Goal: Task Accomplishment & Management: Use online tool/utility

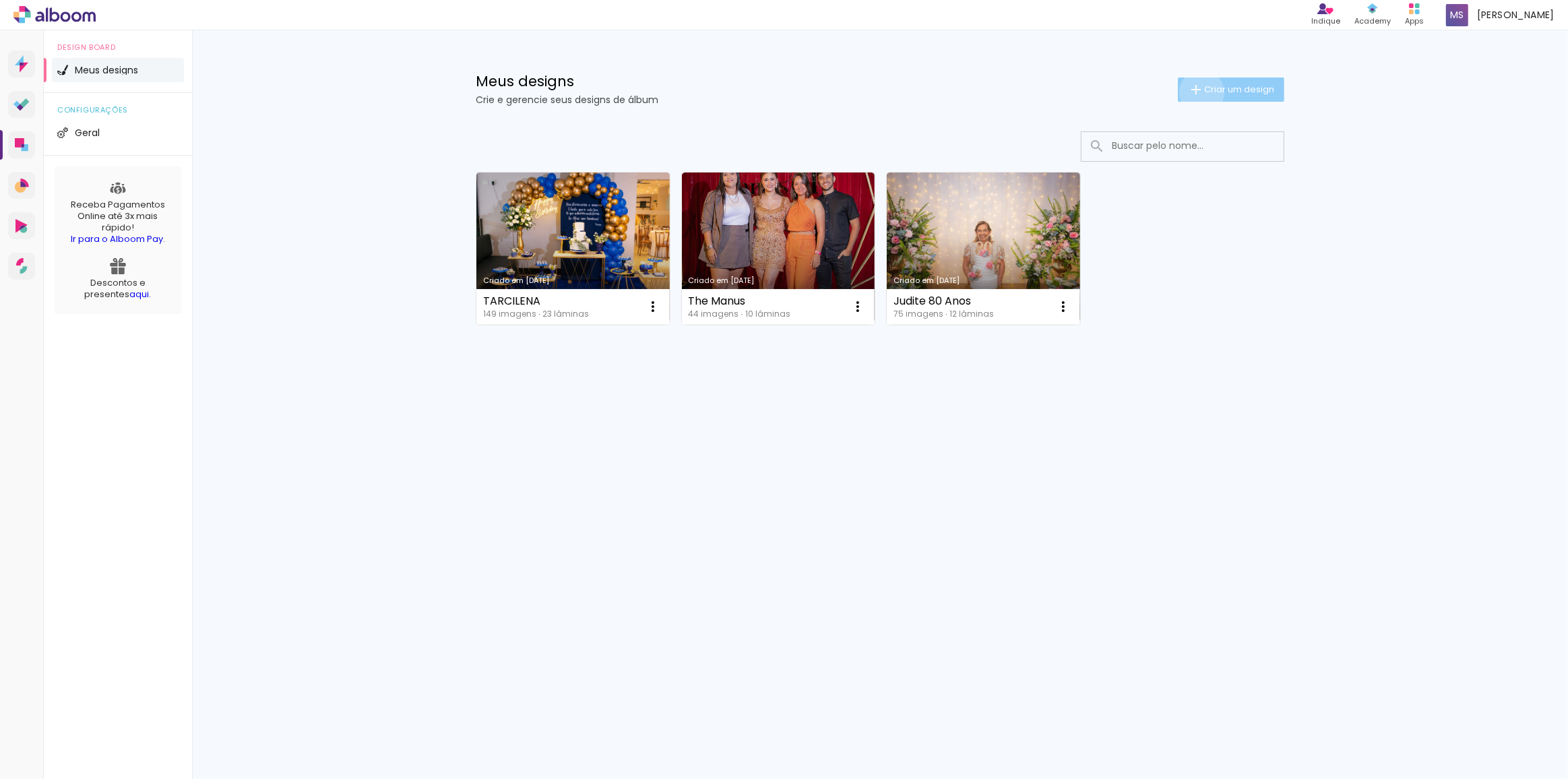
click at [1199, 92] on iron-icon at bounding box center [1196, 89] width 16 height 16
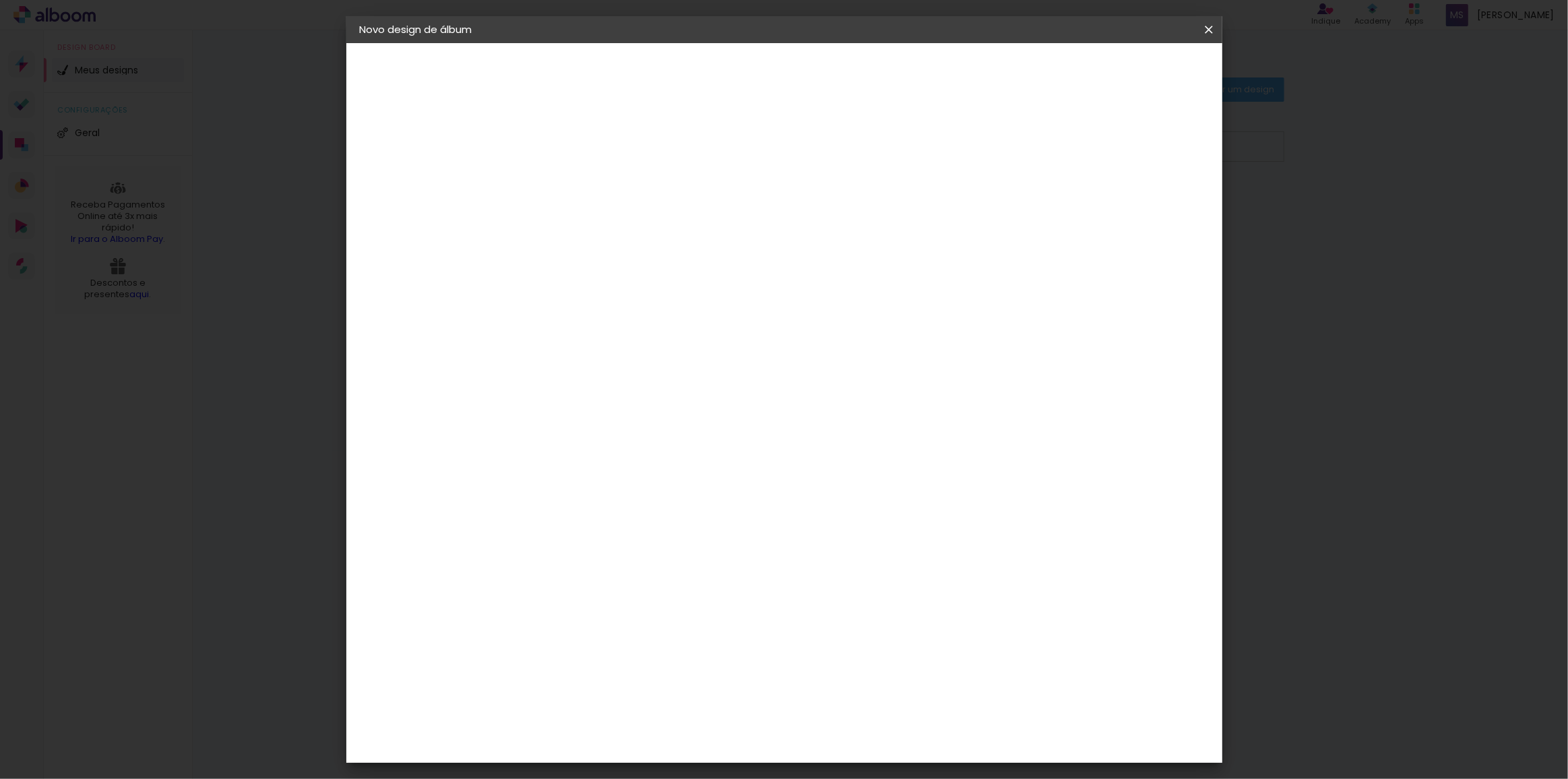
click at [580, 182] on input at bounding box center [580, 181] width 0 height 21
type input "ALBUM MARIO"
type paper-input "ALBUM MARIO"
click at [0, 0] on slot "Avançar" at bounding box center [0, 0] width 0 height 0
click at [603, 258] on input at bounding box center [614, 257] width 136 height 17
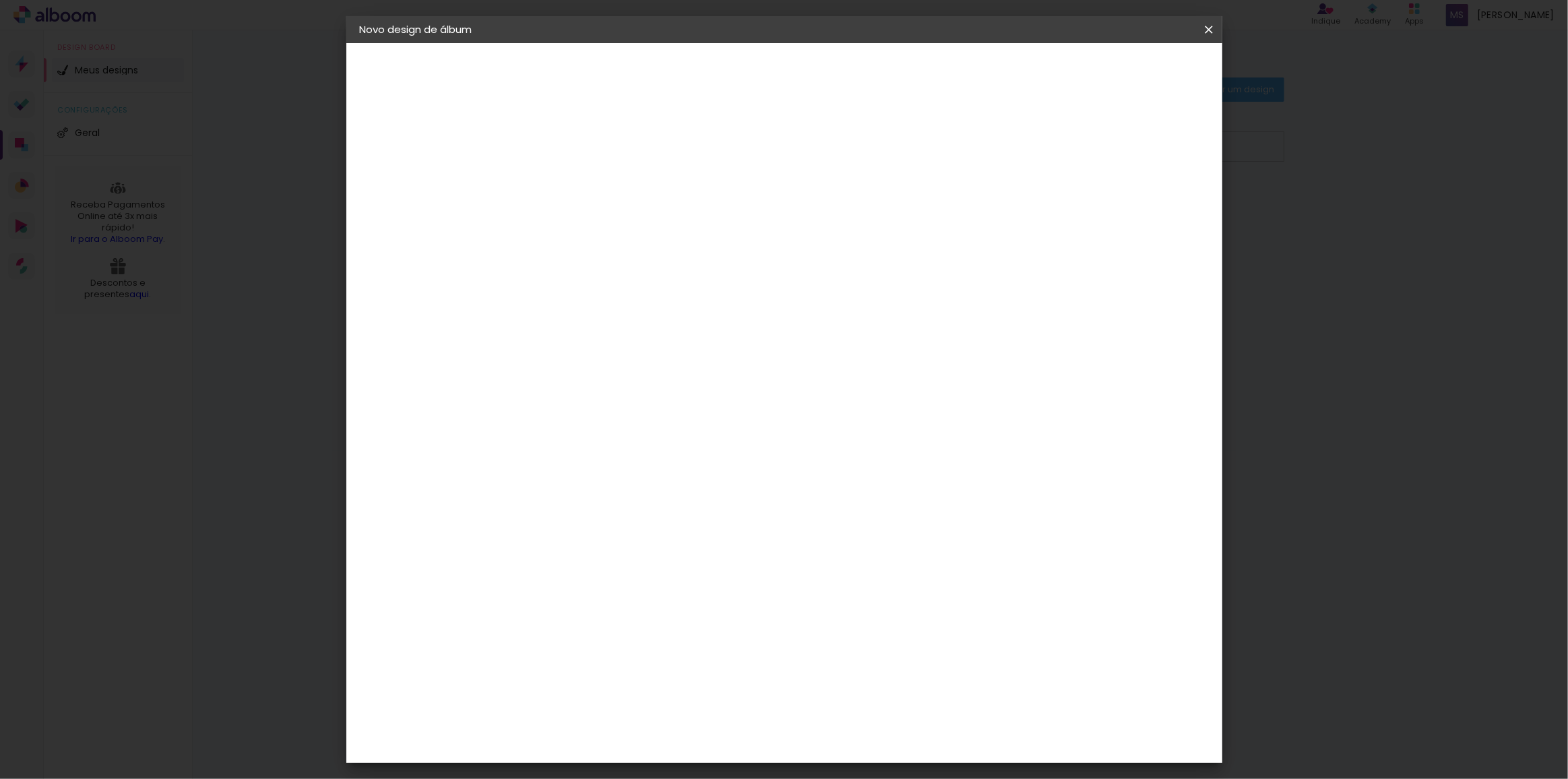
type input "LUI"
type paper-input "LUI"
click at [612, 302] on div "[PERSON_NAME]" at bounding box center [615, 305] width 90 height 11
click at [803, 209] on paper-item "Tamanho Livre" at bounding box center [743, 205] width 120 height 30
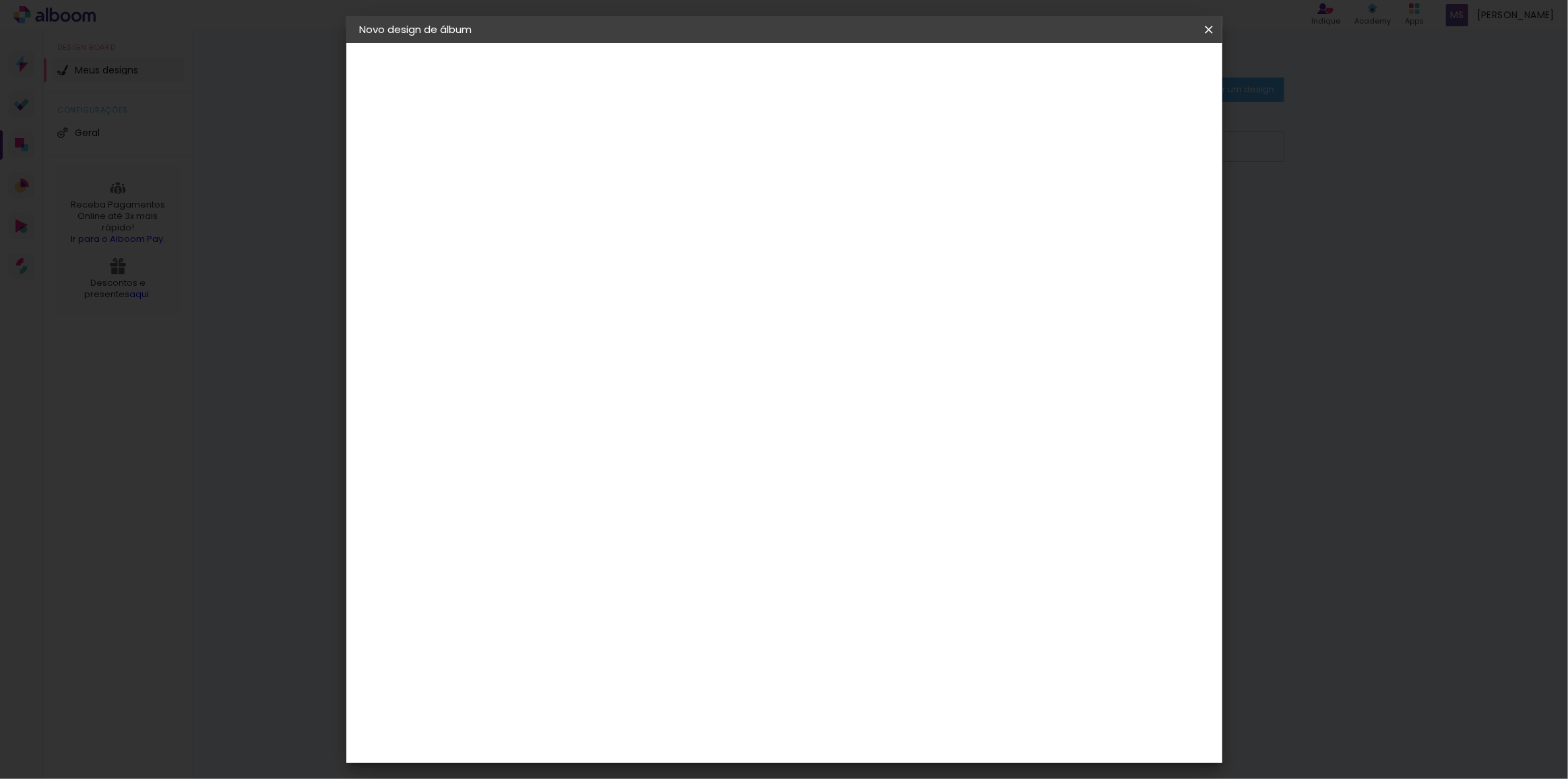
click at [0, 0] on slot "Avançar" at bounding box center [0, 0] width 0 height 0
click at [1125, 69] on span "Iniciar design" at bounding box center [1095, 71] width 61 height 9
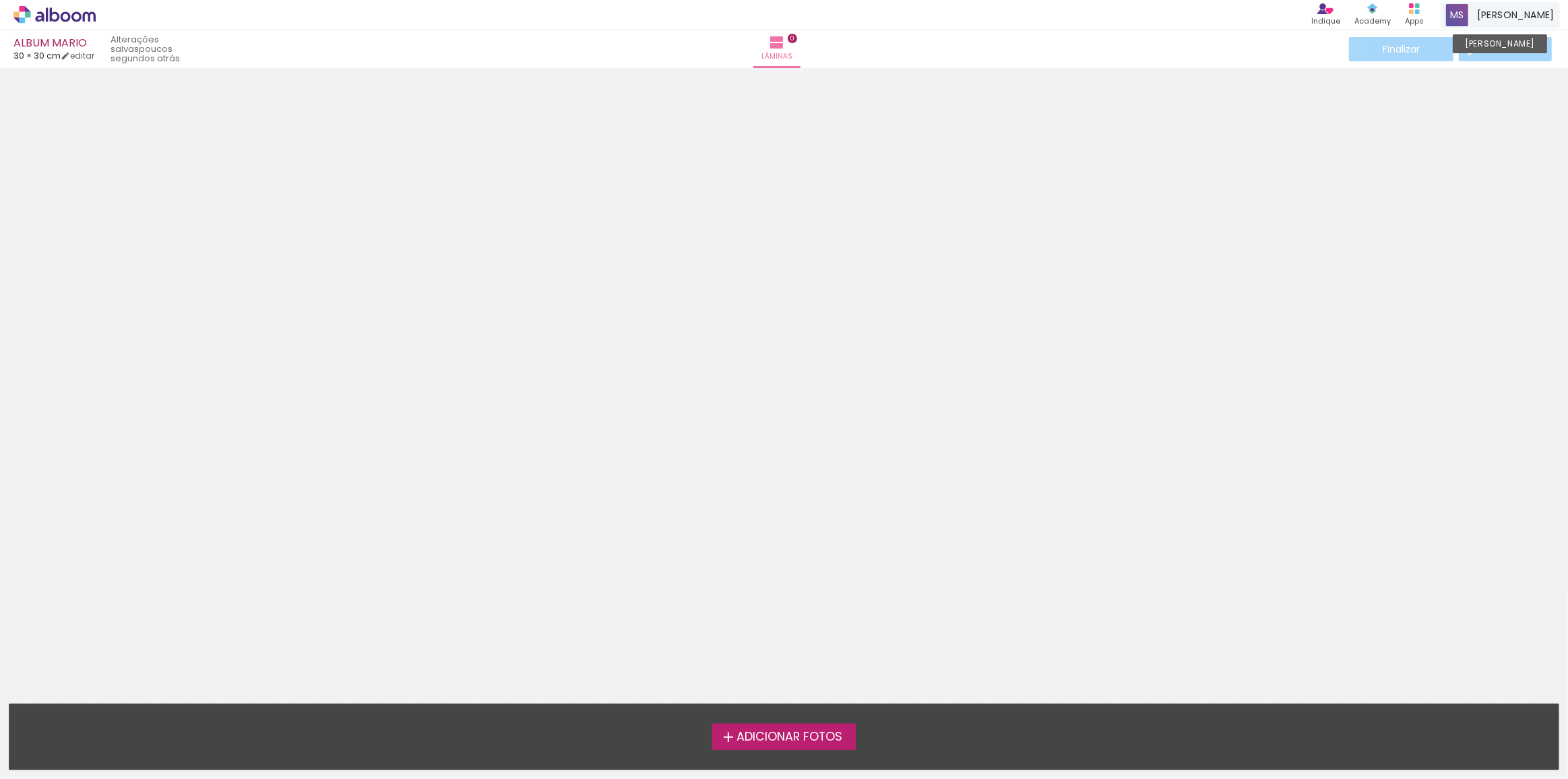
click at [1522, 17] on span "Matheus Soares" at bounding box center [1515, 15] width 77 height 14
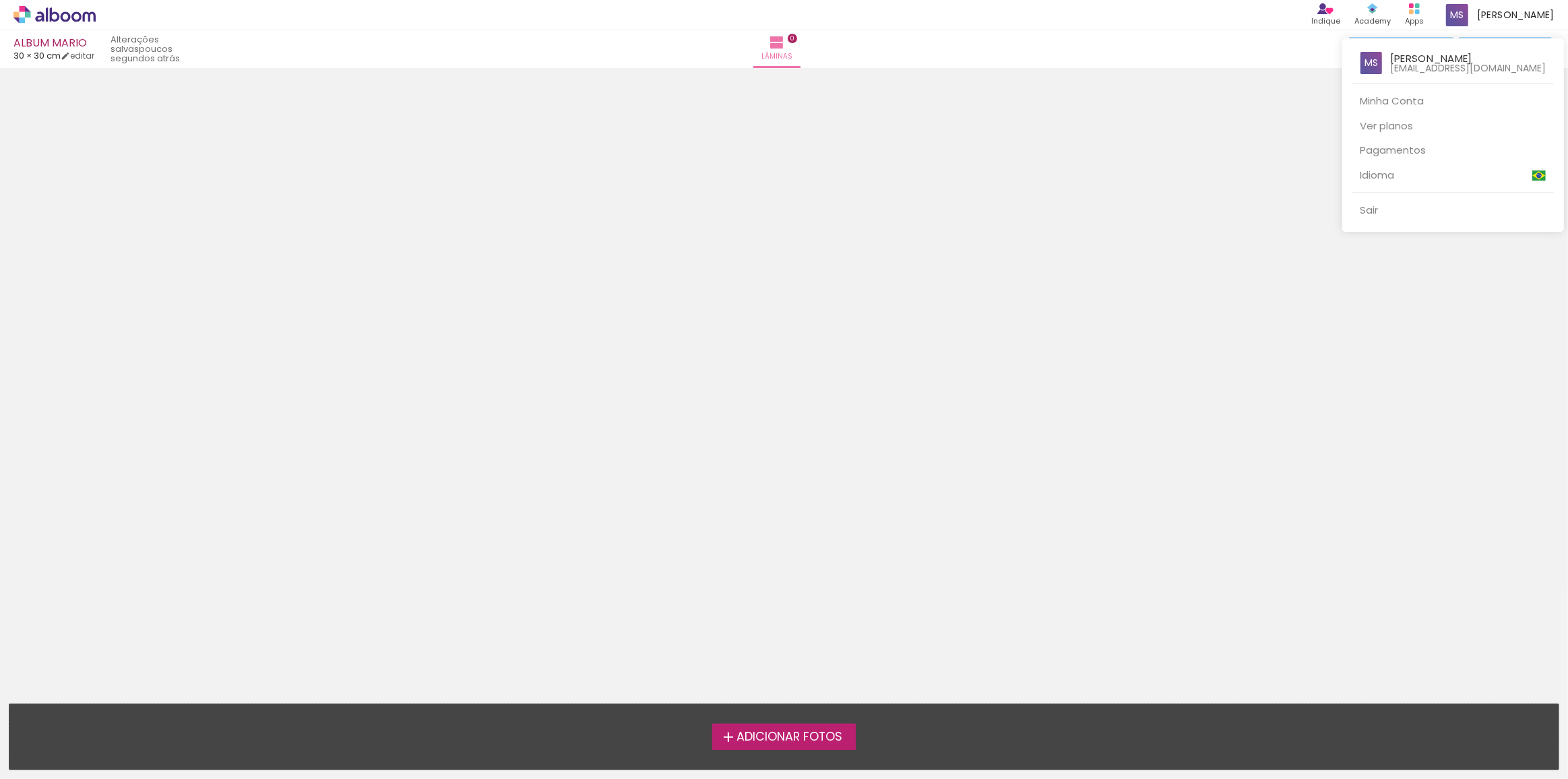
click at [228, 194] on div at bounding box center [784, 389] width 1568 height 779
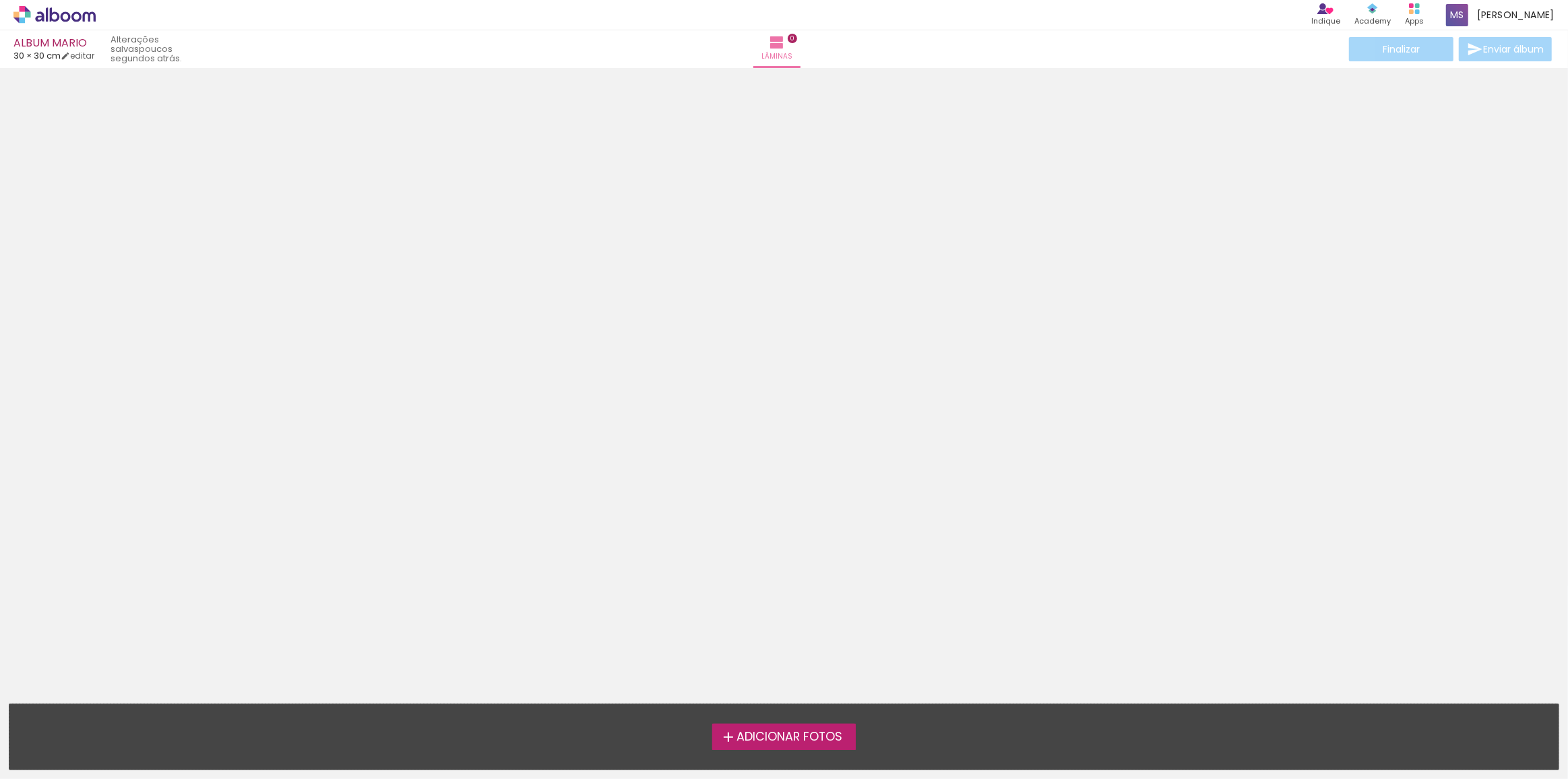
click at [770, 140] on div at bounding box center [784, 316] width 1568 height 486
click at [784, 60] on span "Lâminas" at bounding box center [777, 56] width 31 height 12
click at [70, 60] on iron-icon at bounding box center [65, 56] width 9 height 9
type input "30"
type input "60"
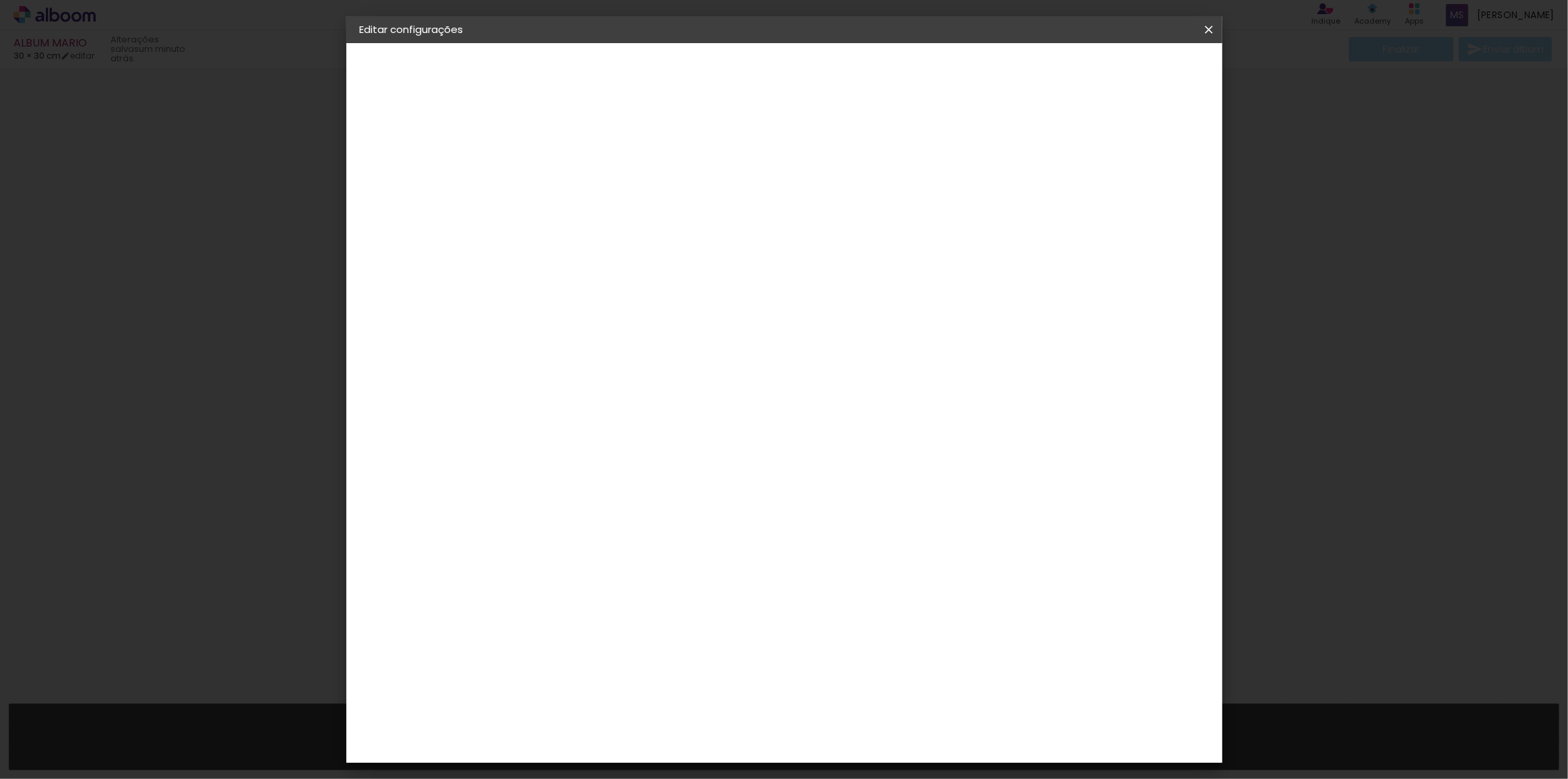
click at [1418, 143] on iron-overlay-backdrop at bounding box center [784, 389] width 1568 height 779
click at [1210, 30] on iron-icon at bounding box center [1208, 29] width 16 height 13
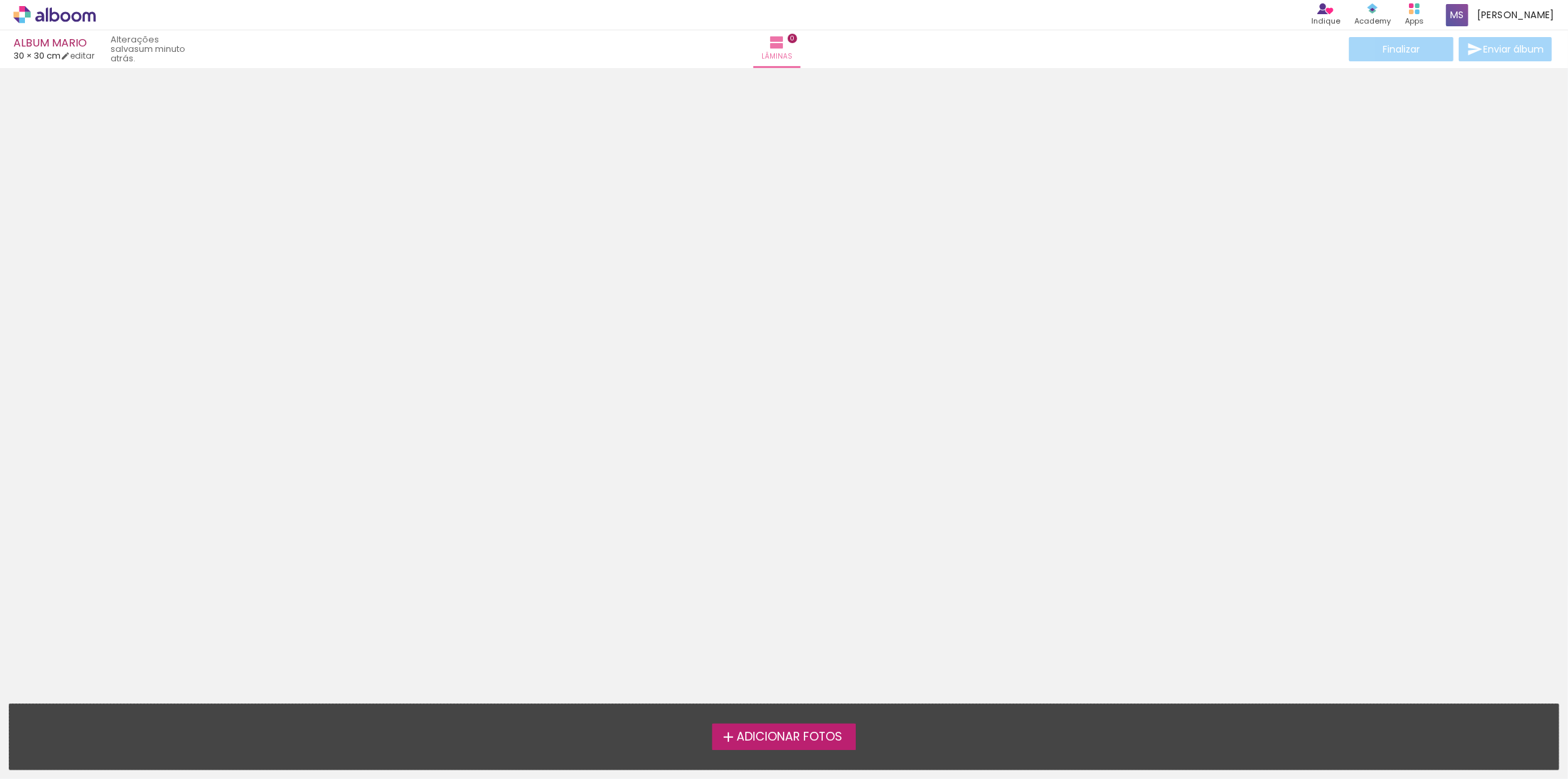
click at [1025, 332] on div at bounding box center [784, 316] width 1568 height 486
click at [66, 22] on icon at bounding box center [54, 15] width 82 height 17
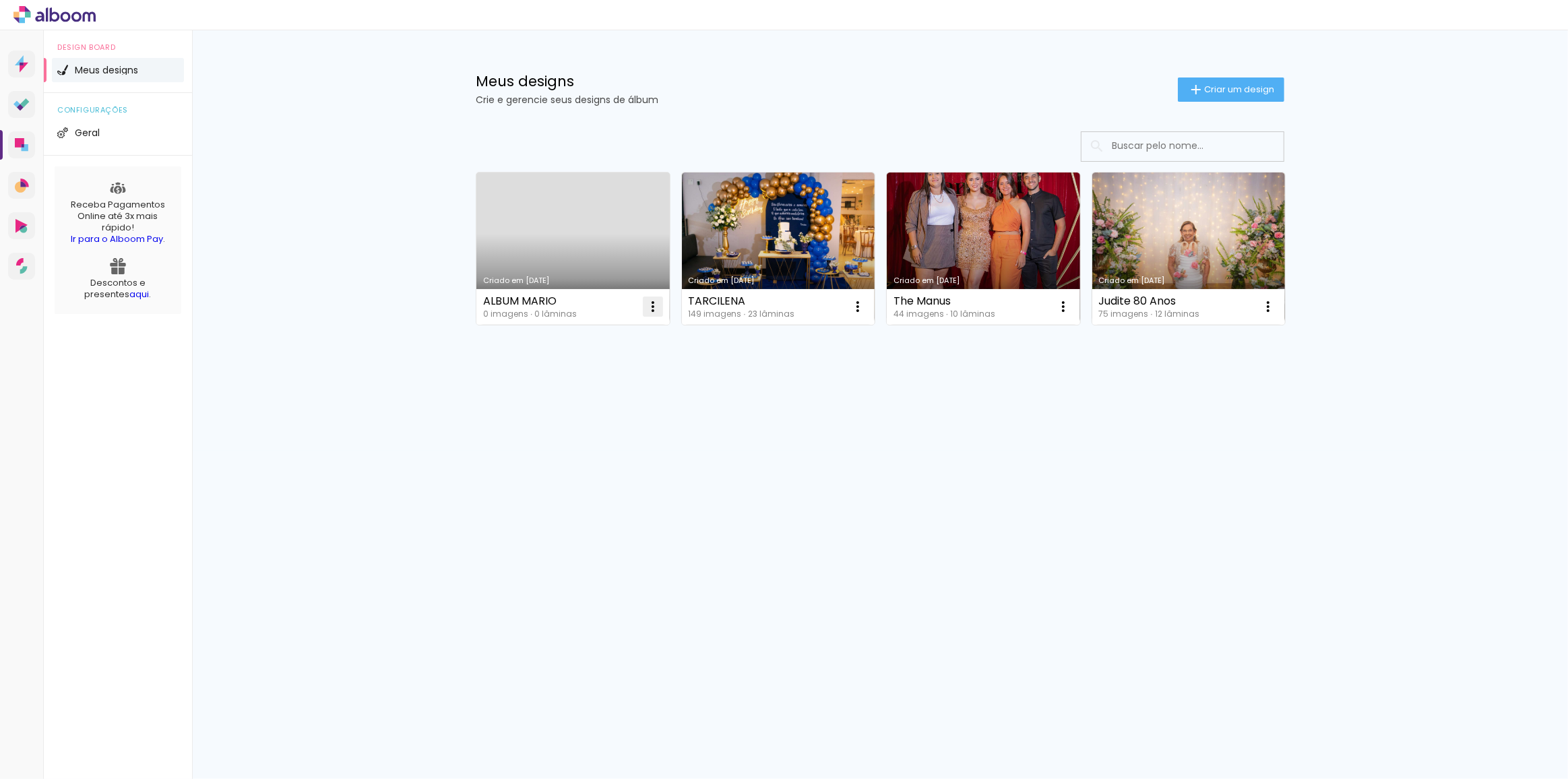
click at [651, 310] on iron-icon at bounding box center [653, 306] width 16 height 16
click at [574, 235] on link "Criado em [DATE]" at bounding box center [573, 248] width 193 height 153
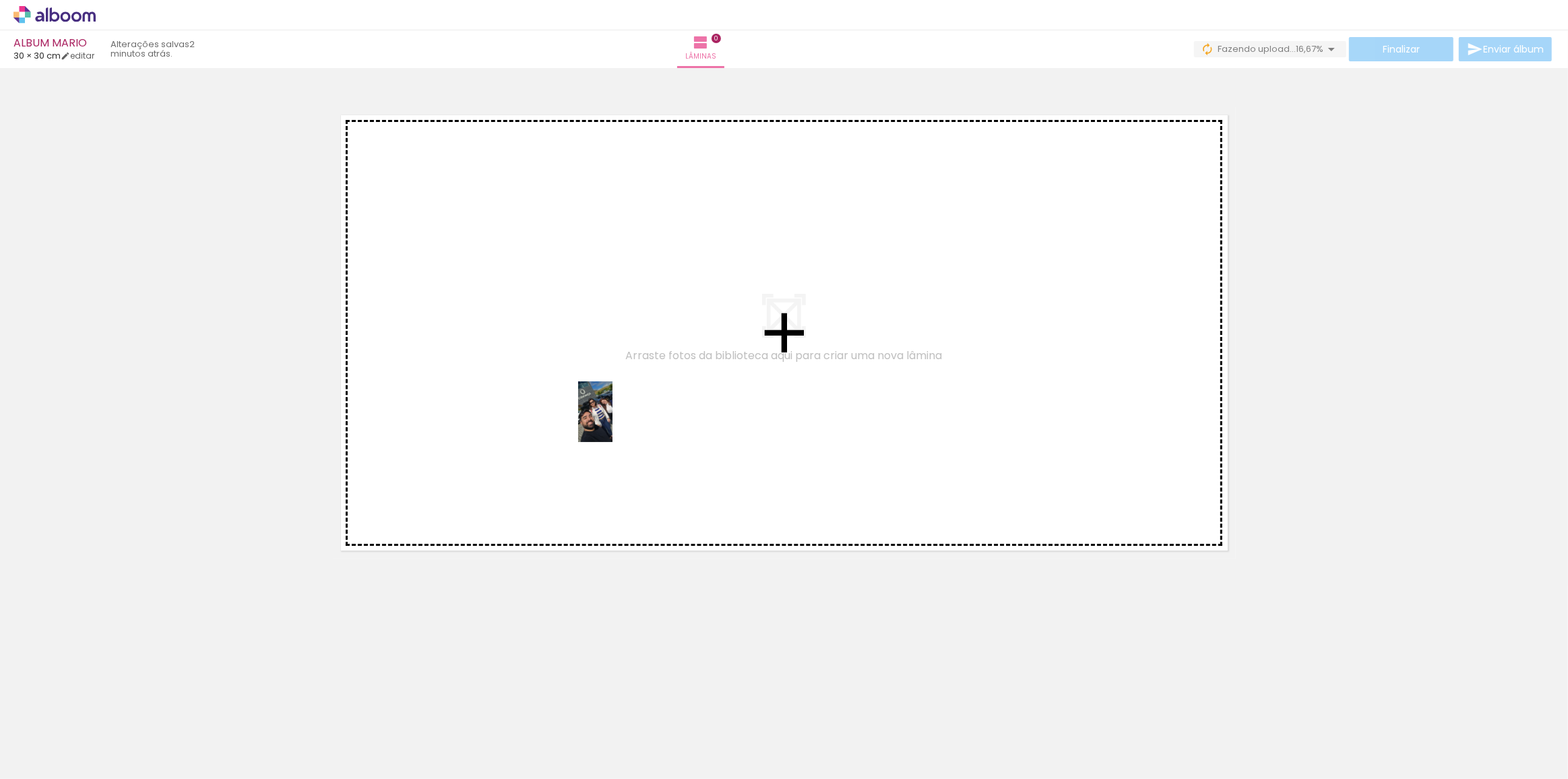
drag, startPoint x: 148, startPoint y: 745, endPoint x: 619, endPoint y: 422, distance: 571.1
click at [619, 422] on quentale-workspace at bounding box center [784, 389] width 1568 height 779
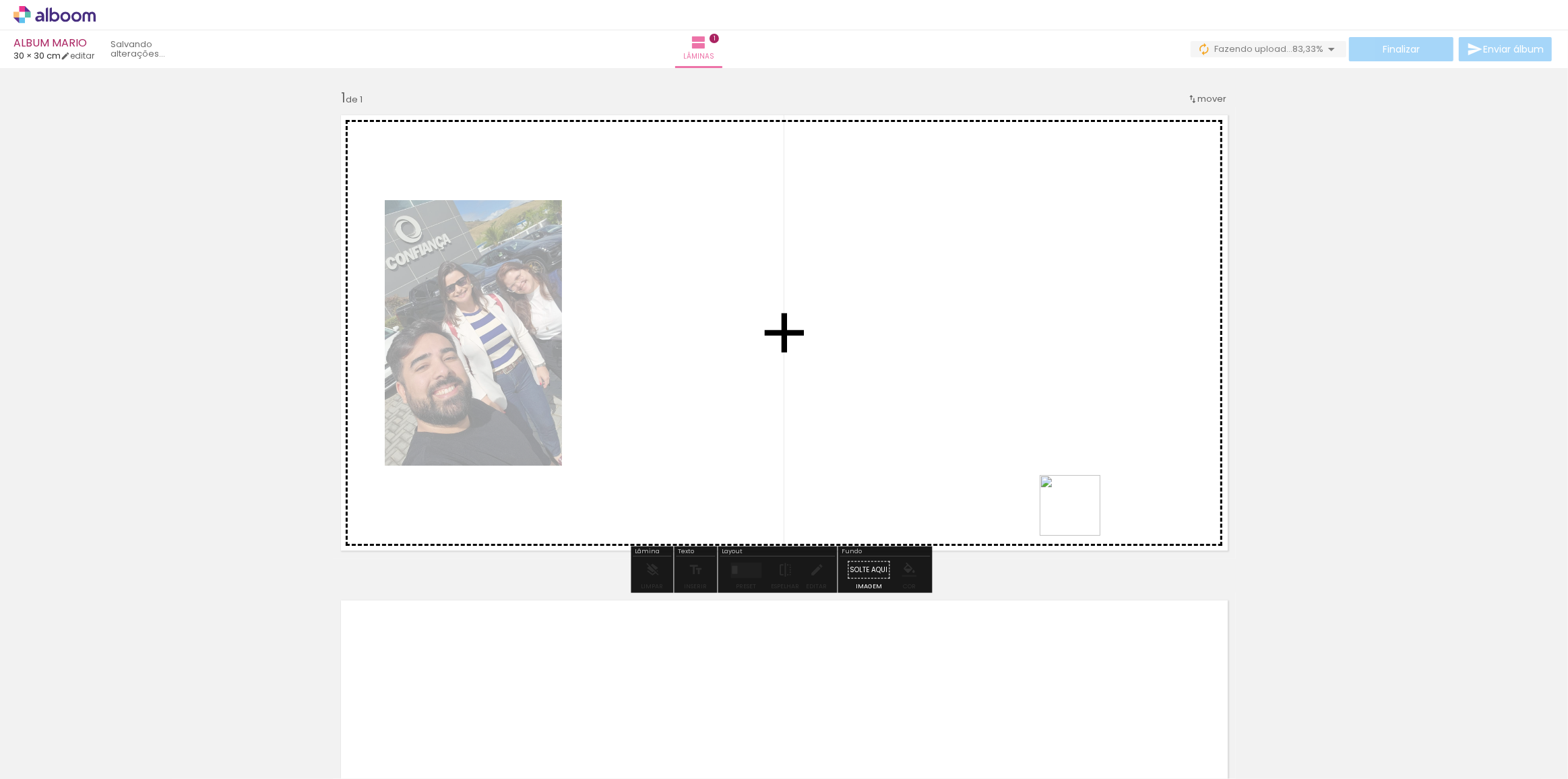
drag, startPoint x: 226, startPoint y: 732, endPoint x: 1102, endPoint y: 510, distance: 903.7
click at [1102, 510] on quentale-workspace at bounding box center [784, 389] width 1568 height 779
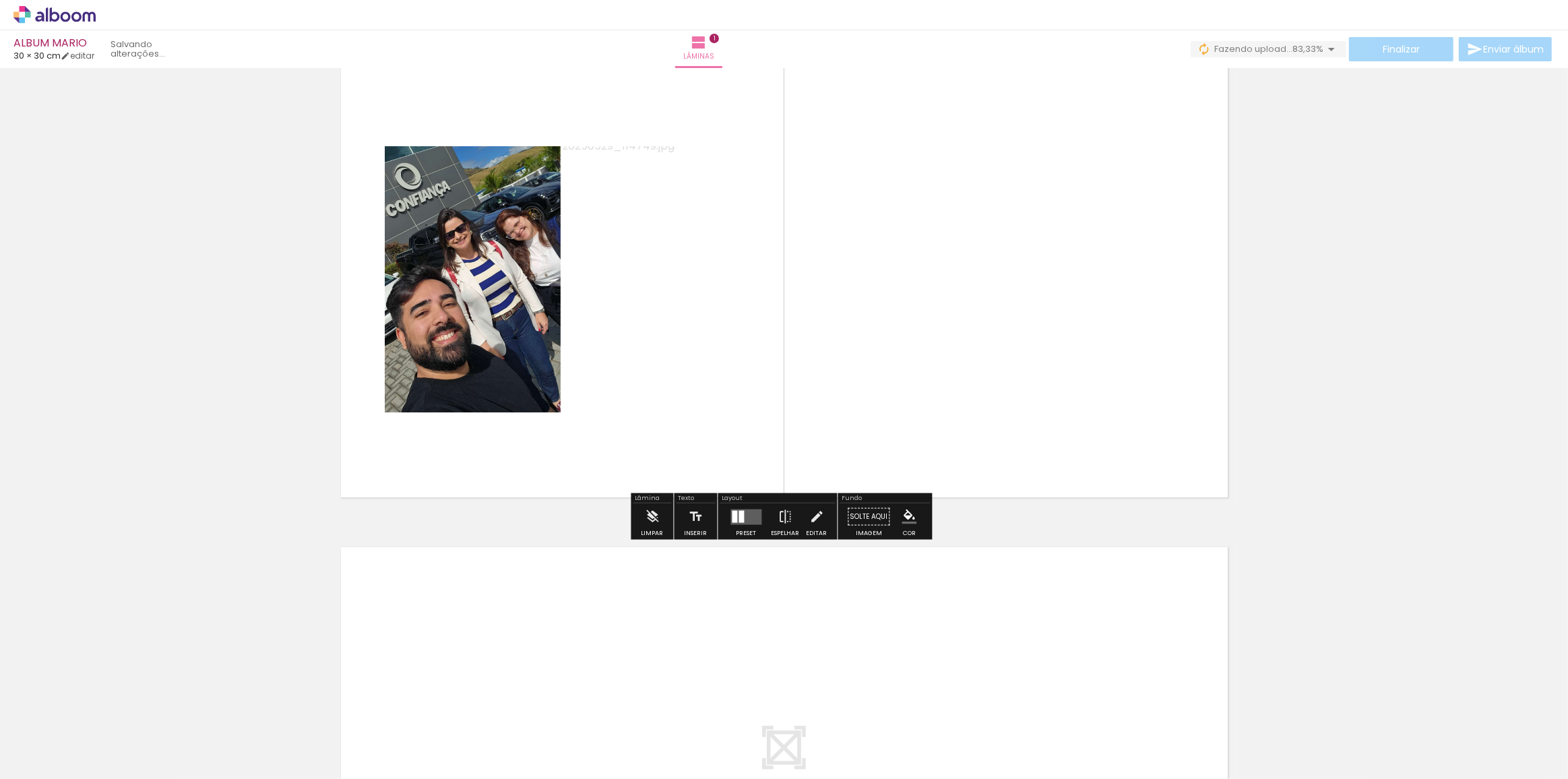
scroll to position [245, 0]
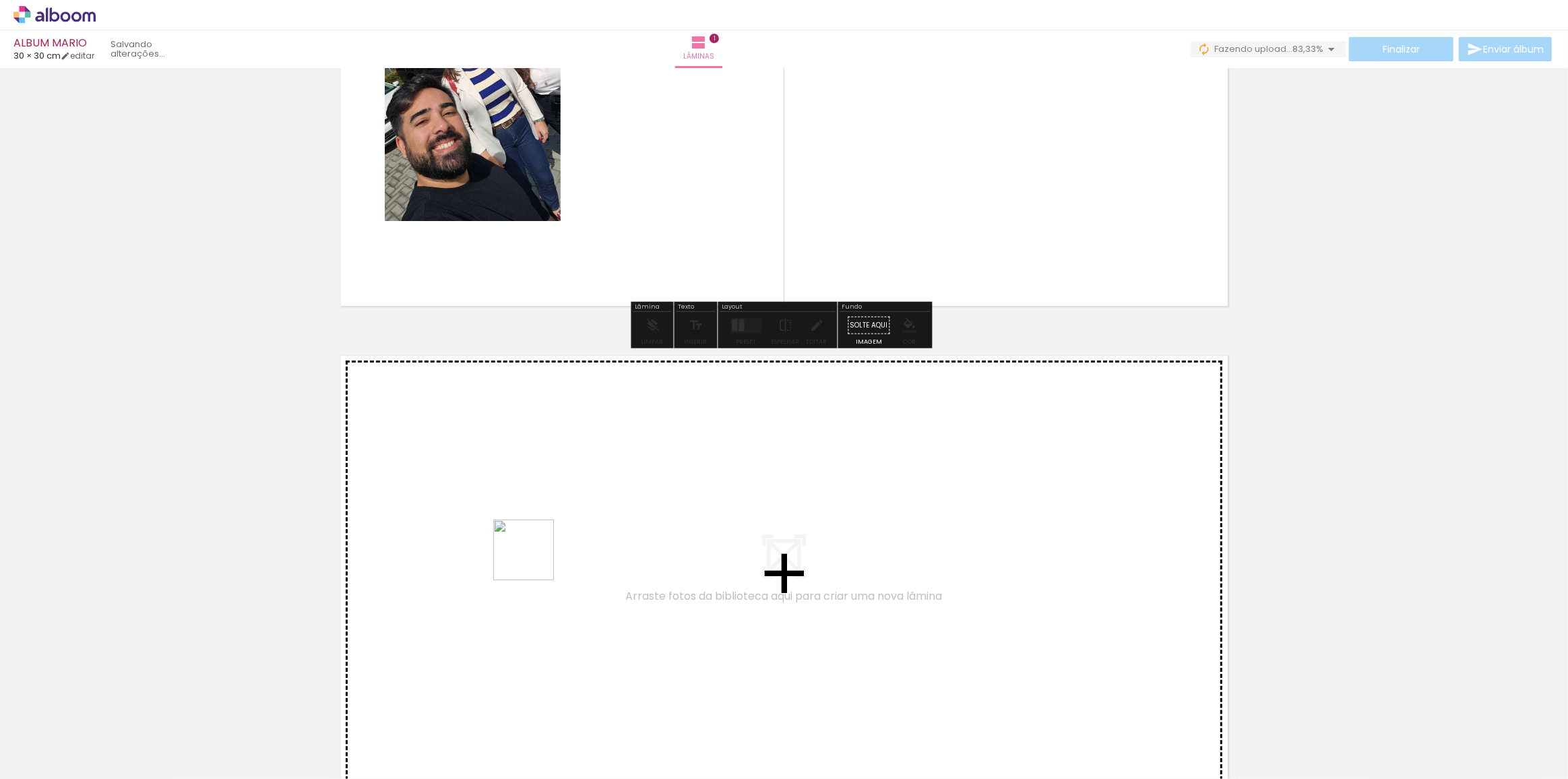
drag, startPoint x: 295, startPoint y: 749, endPoint x: 534, endPoint y: 560, distance: 304.7
click at [534, 560] on quentale-workspace at bounding box center [784, 389] width 1568 height 779
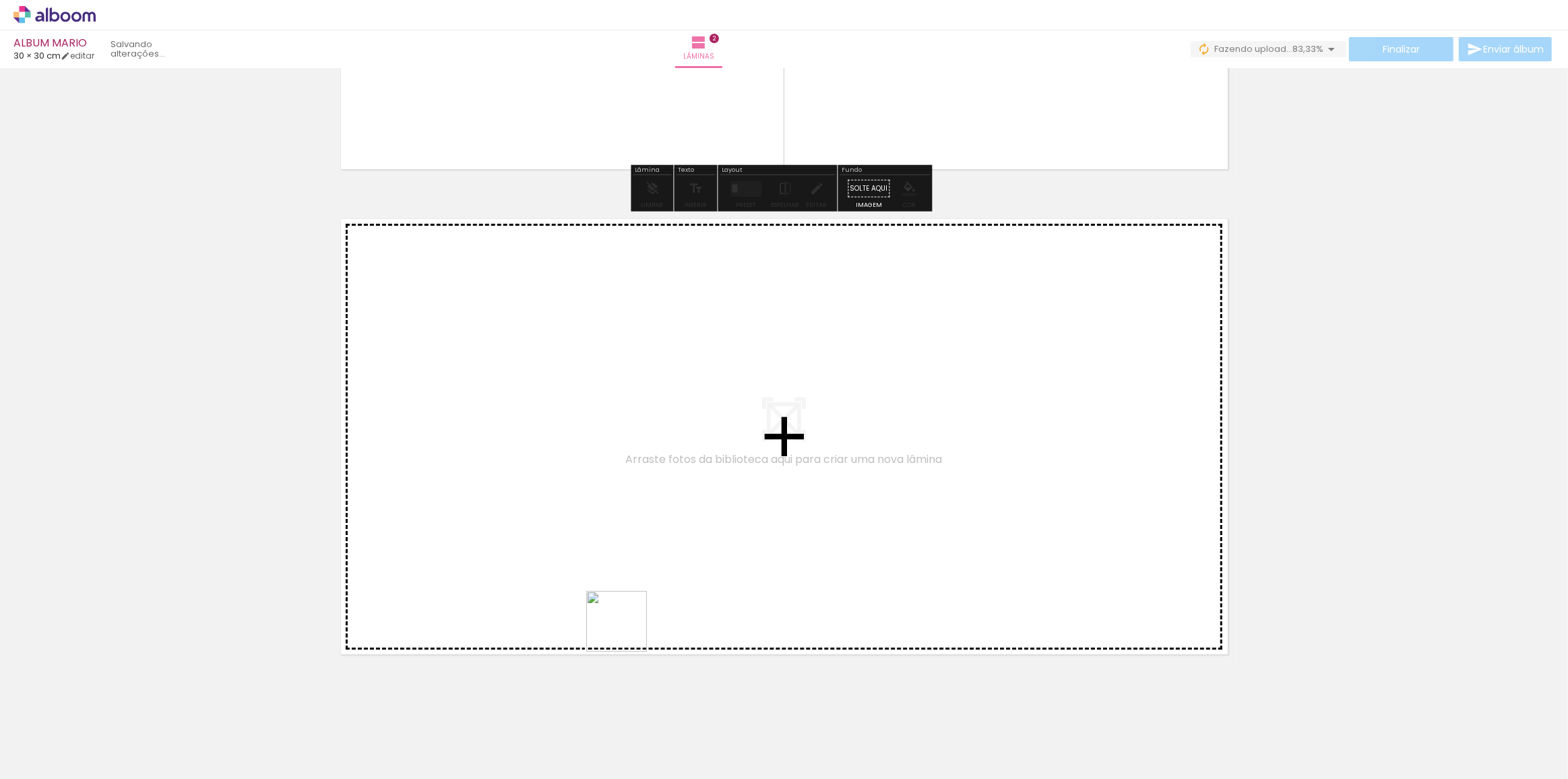
drag, startPoint x: 627, startPoint y: 632, endPoint x: 910, endPoint y: 502, distance: 311.4
click at [910, 502] on quentale-workspace at bounding box center [784, 389] width 1568 height 779
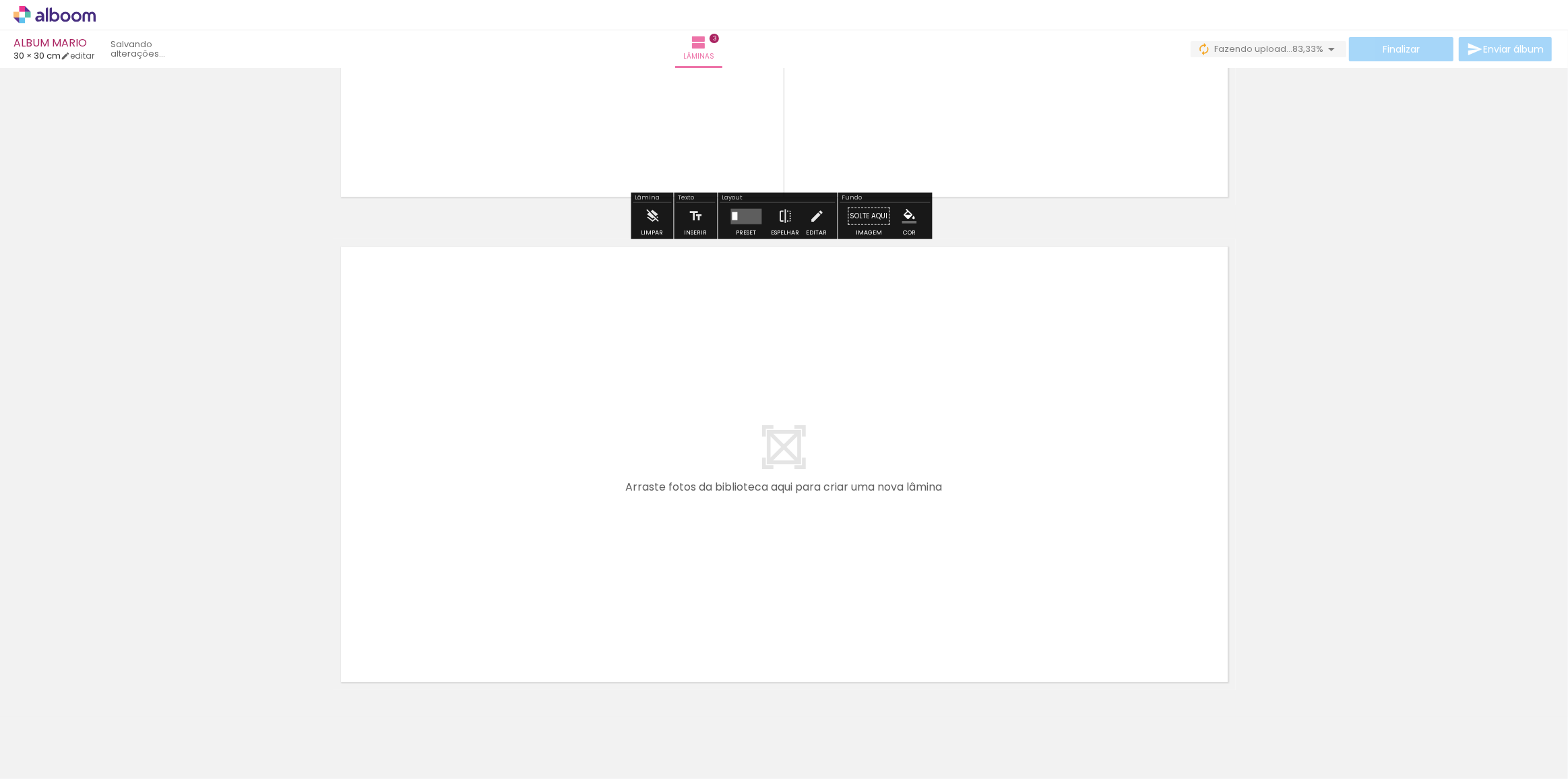
scroll to position [1367, 0]
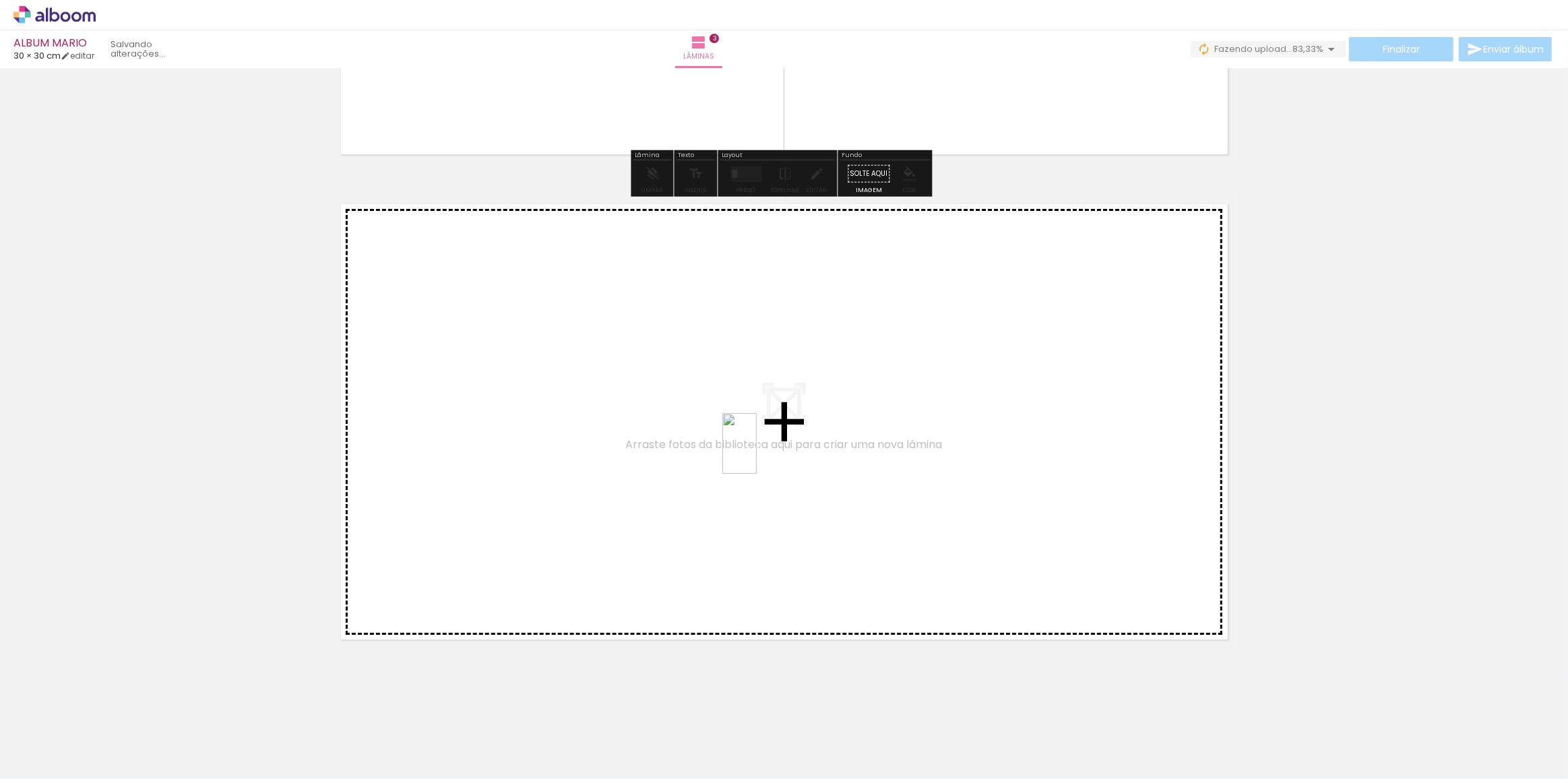
drag, startPoint x: 493, startPoint y: 738, endPoint x: 763, endPoint y: 453, distance: 392.6
click at [763, 453] on quentale-workspace at bounding box center [784, 389] width 1568 height 779
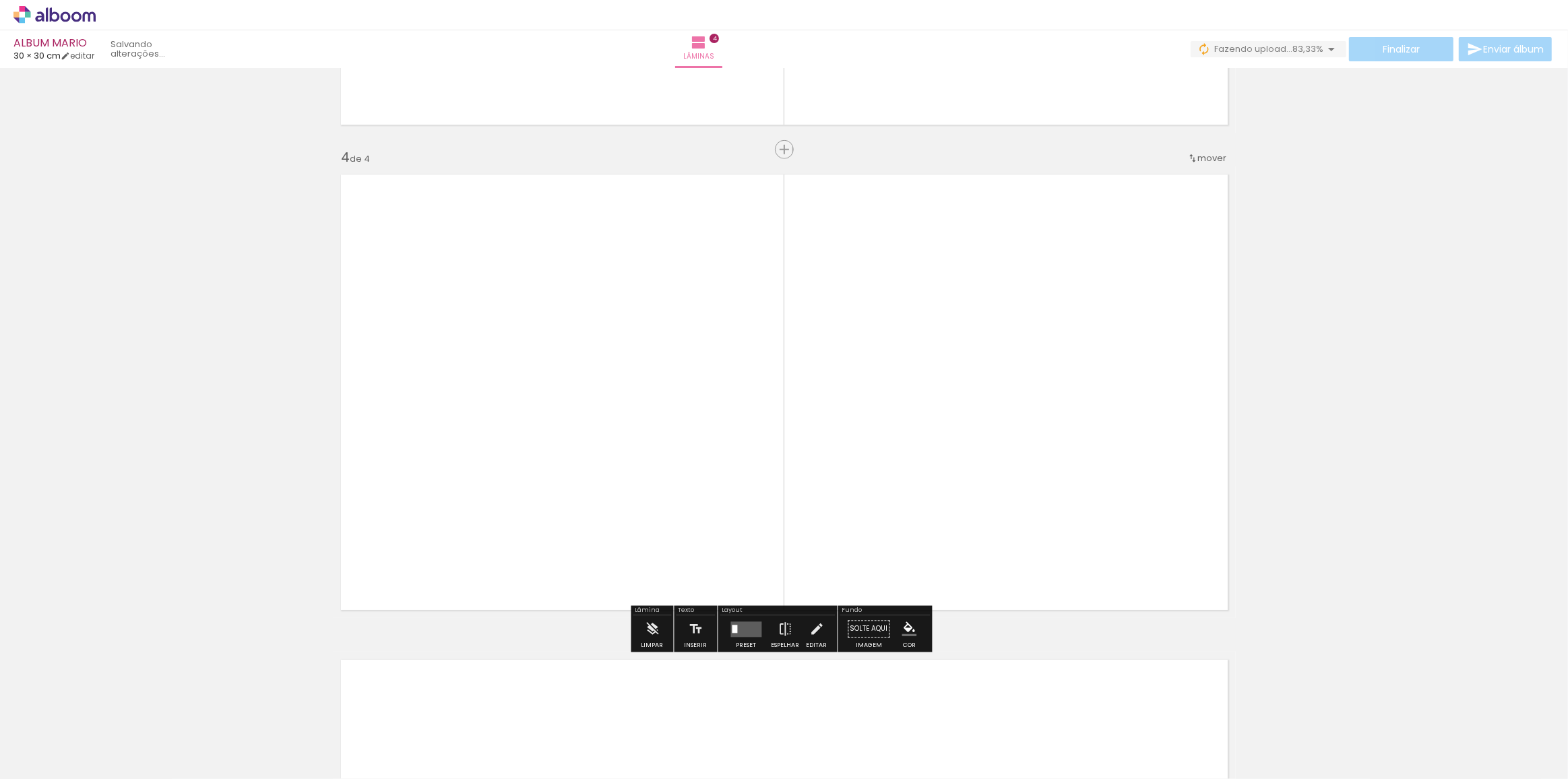
scroll to position [1407, 0]
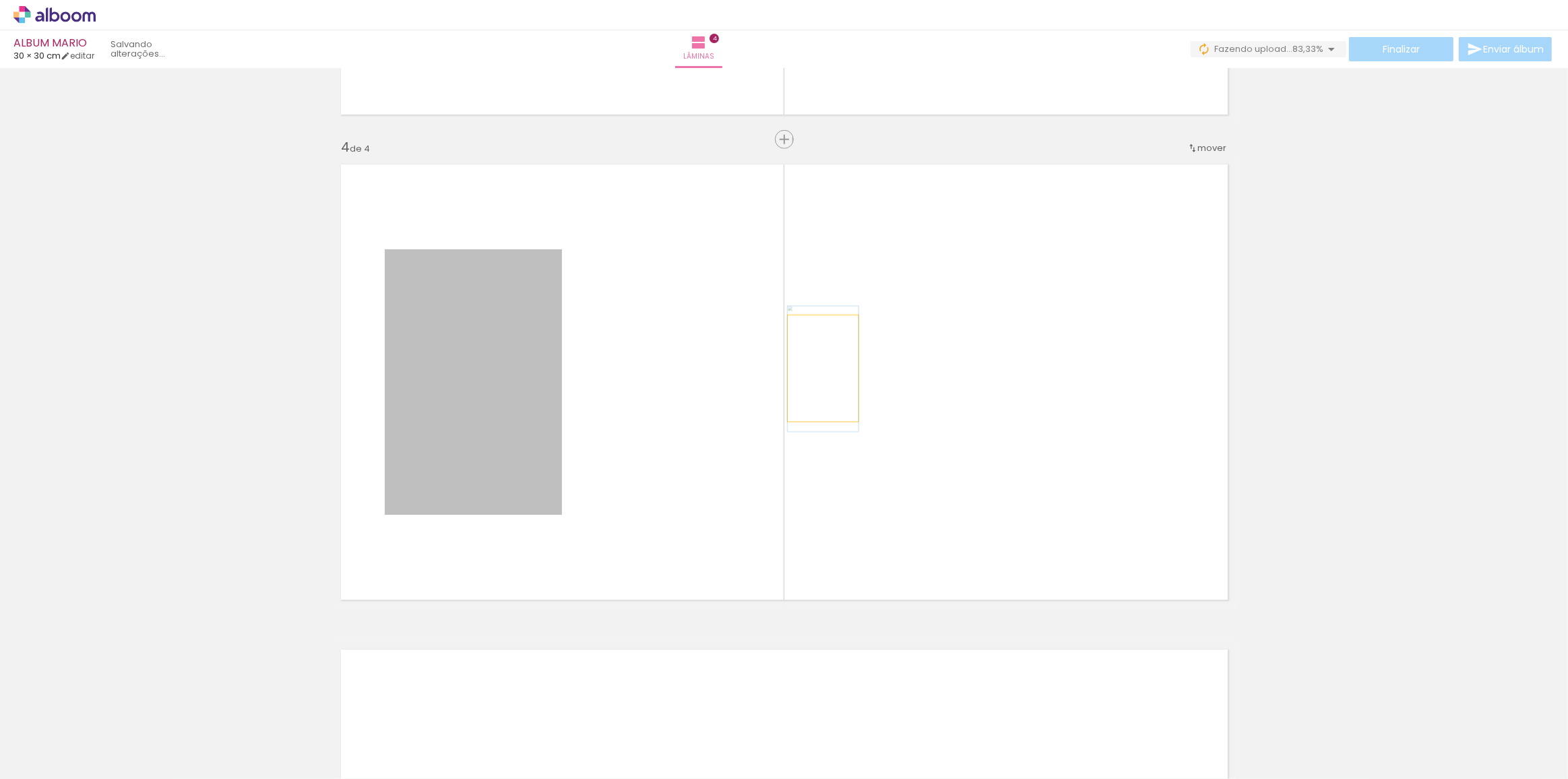
drag, startPoint x: 530, startPoint y: 368, endPoint x: 818, endPoint y: 368, distance: 288.0
click at [818, 368] on quentale-layouter at bounding box center [784, 382] width 903 height 452
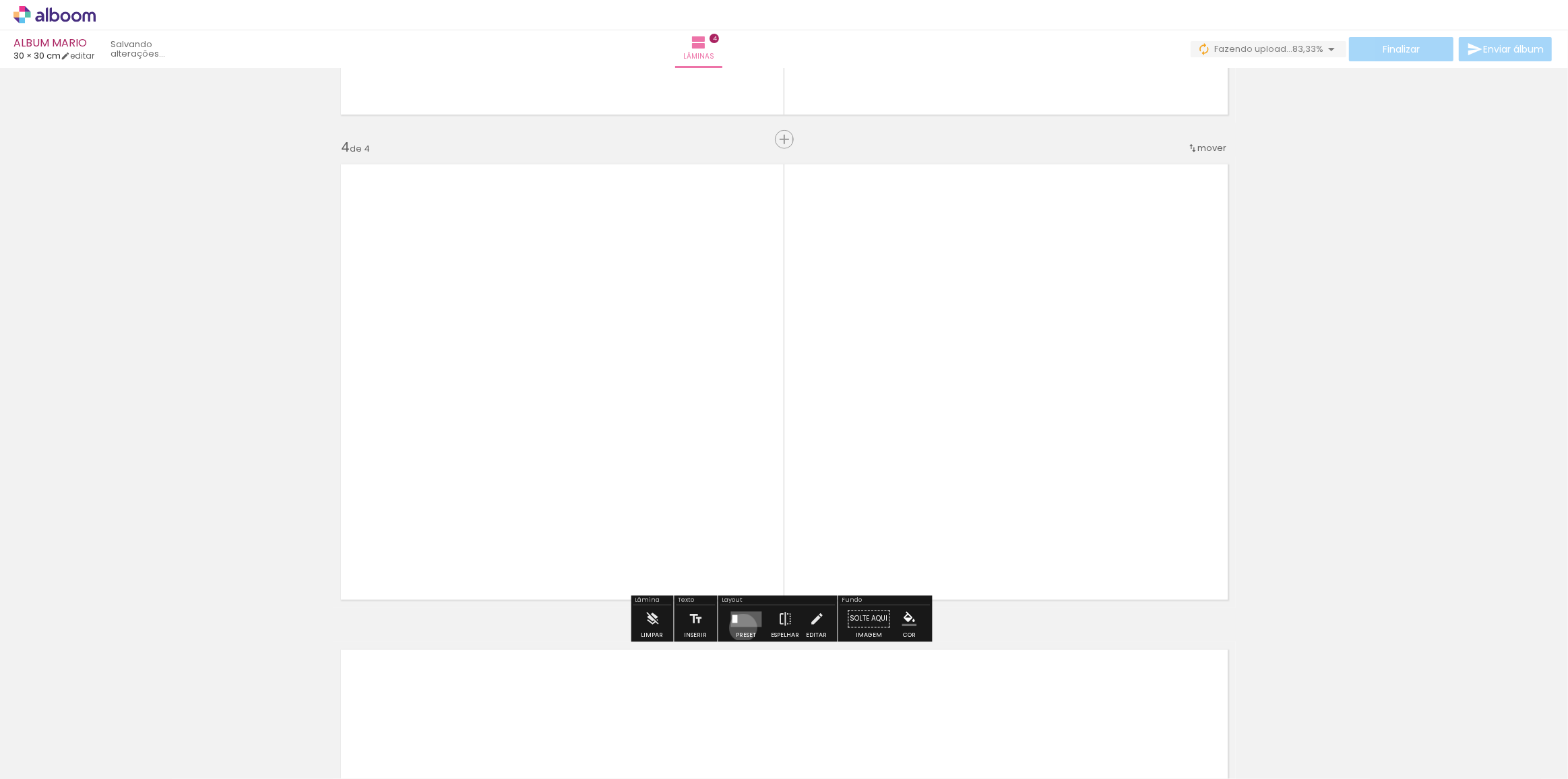
click at [739, 627] on div at bounding box center [746, 619] width 36 height 27
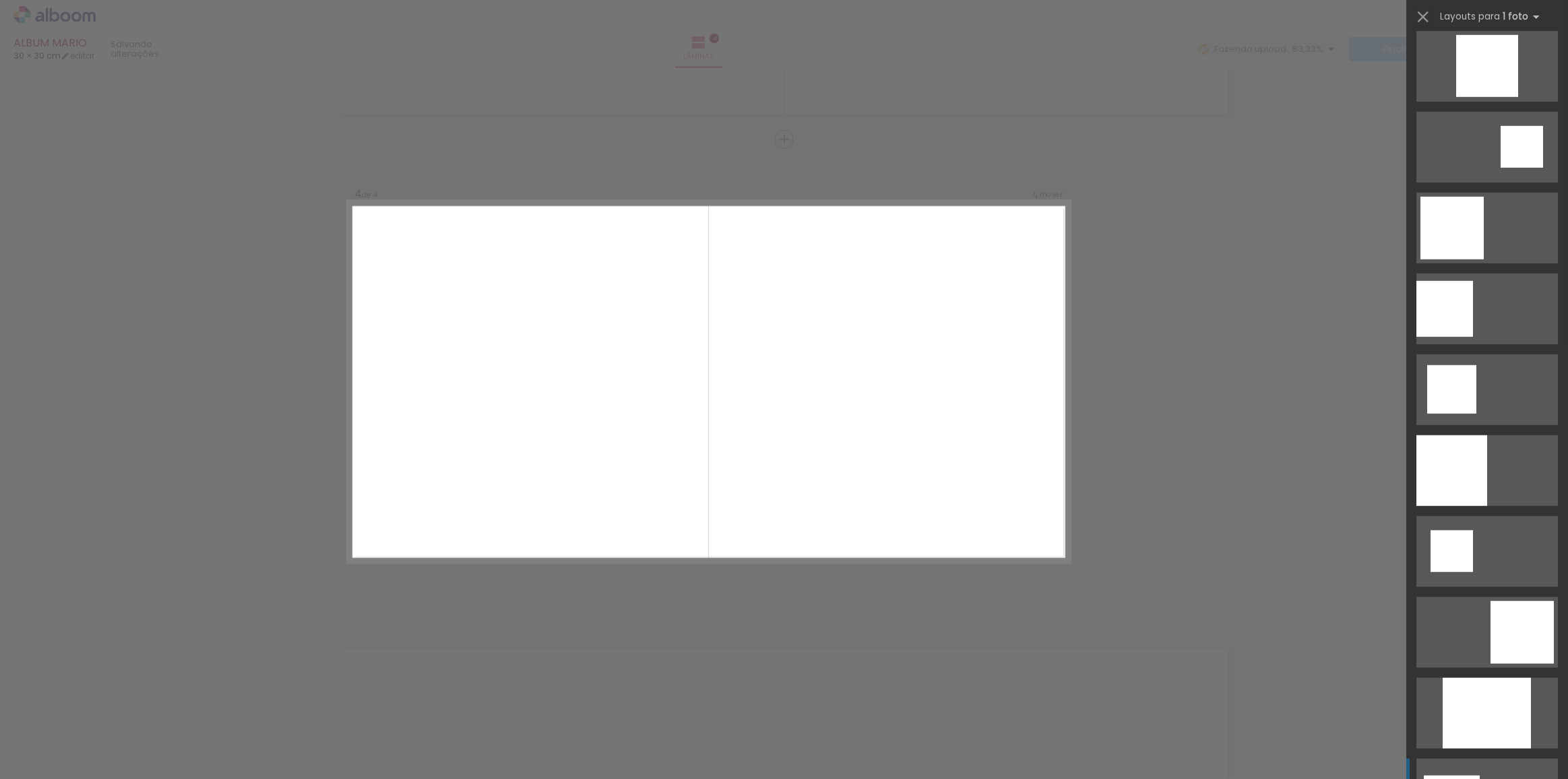
scroll to position [1347, 0]
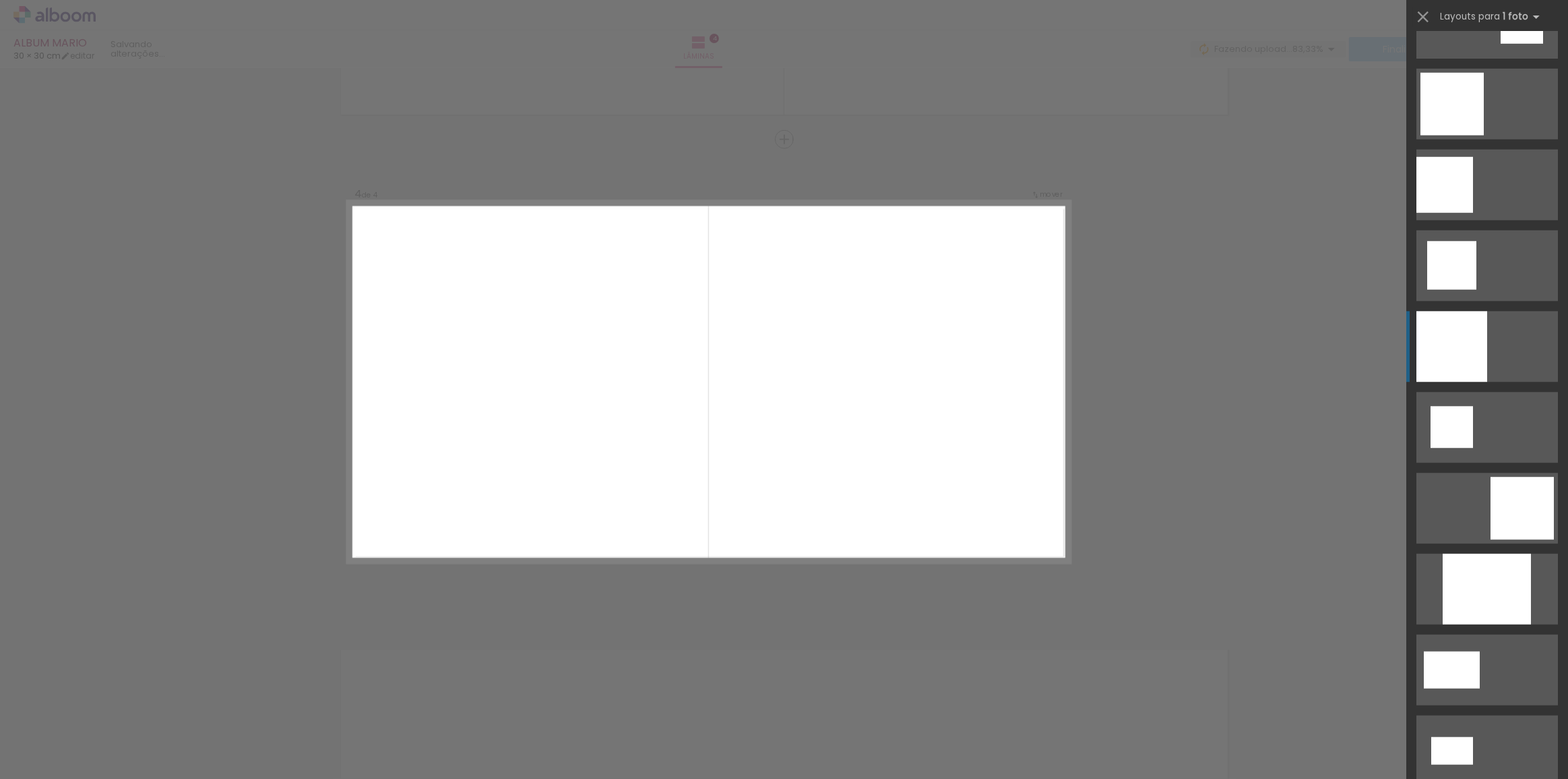
click at [1456, 338] on div at bounding box center [1451, 347] width 70 height 70
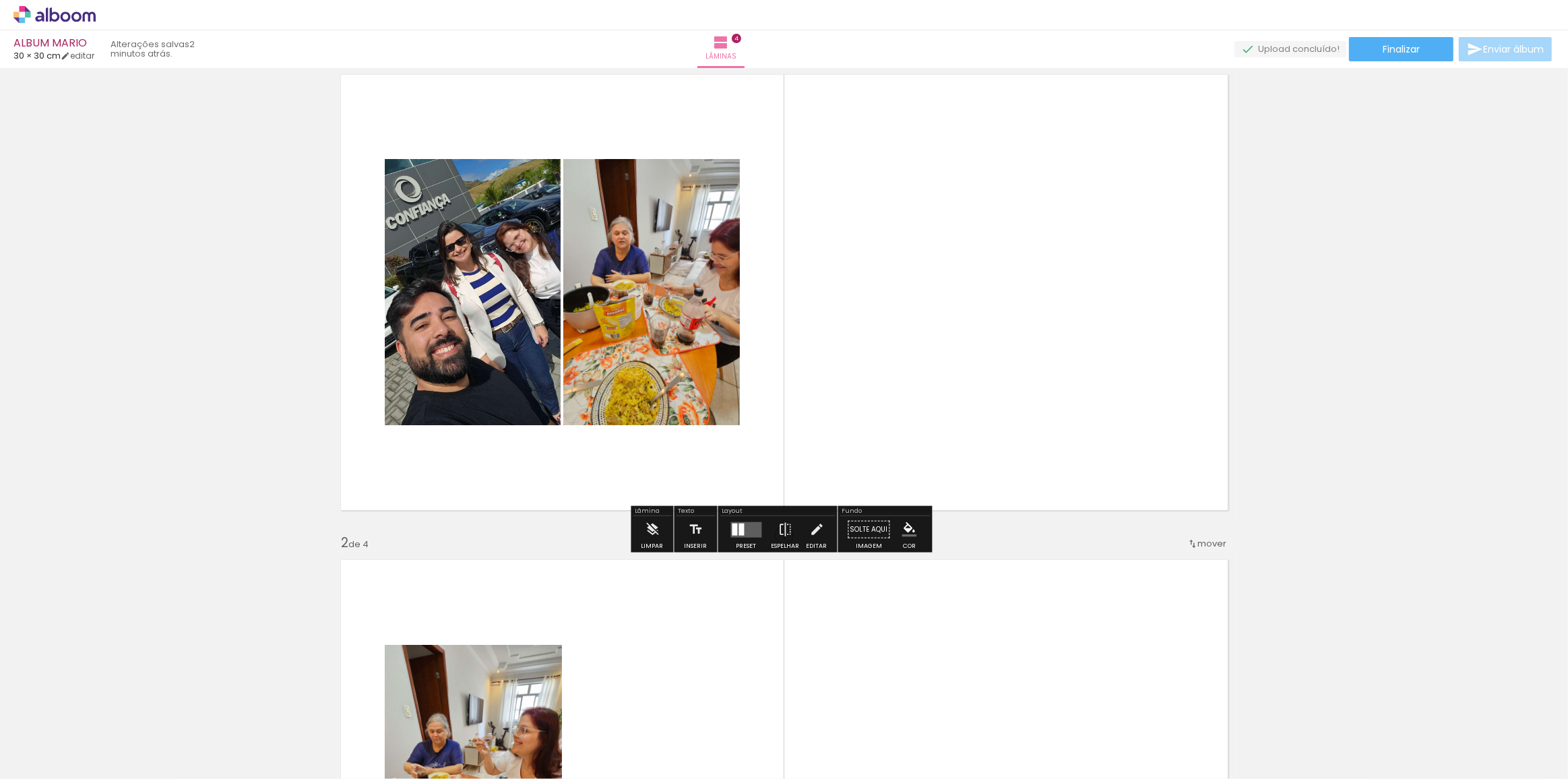
scroll to position [0, 0]
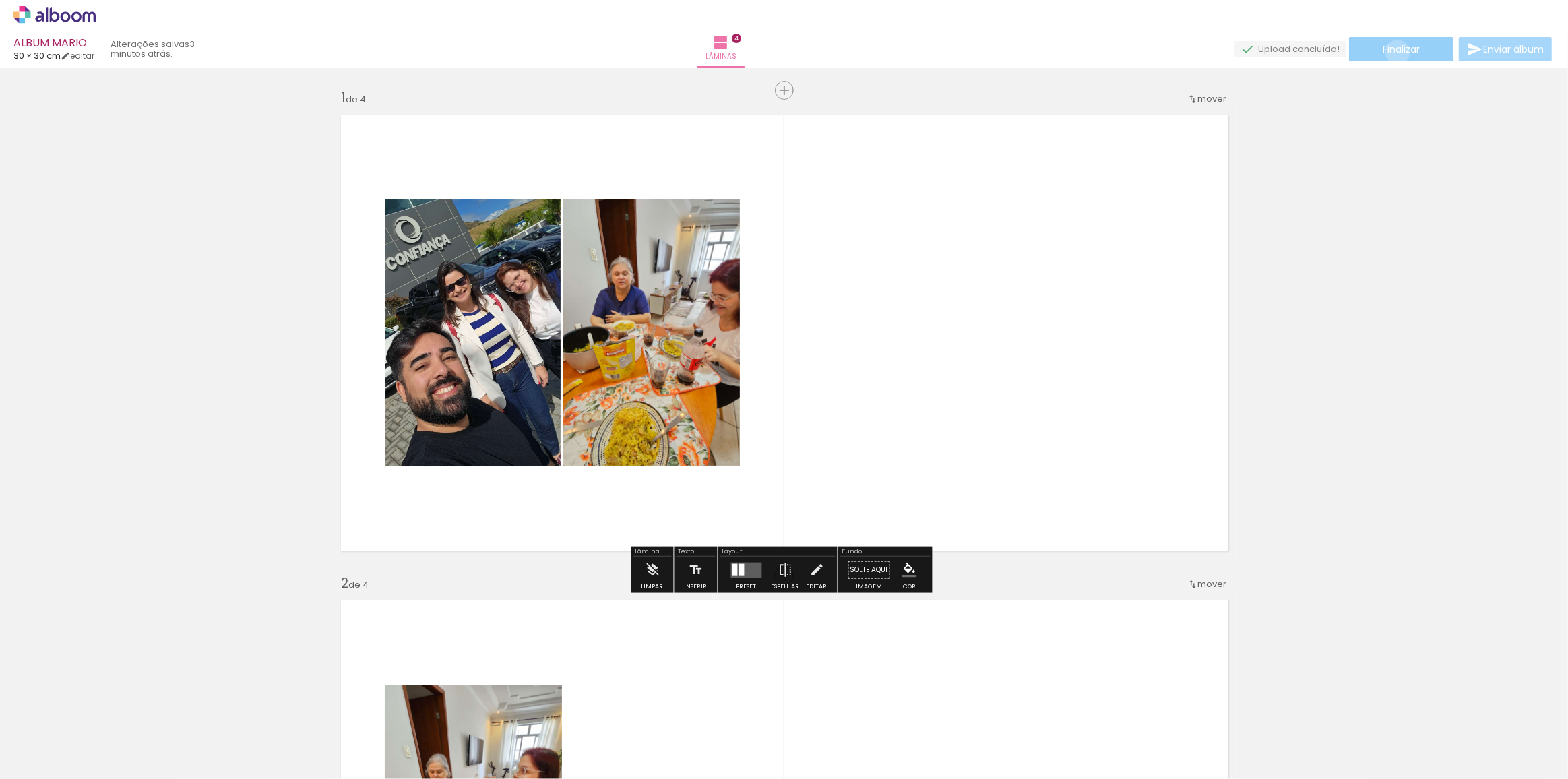
click at [1393, 52] on span "Finalizar" at bounding box center [1401, 49] width 37 height 9
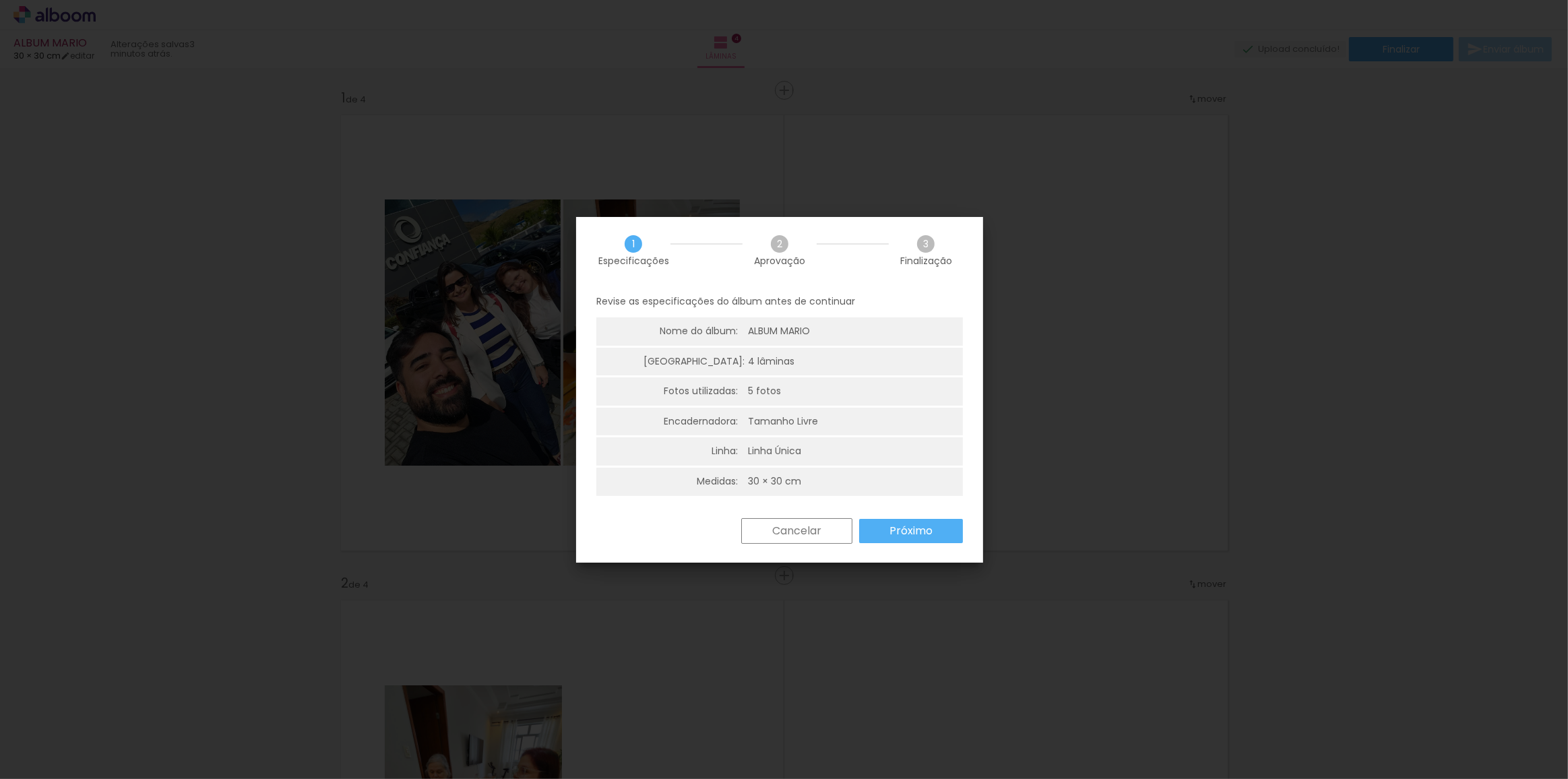
scroll to position [2, 0]
click at [0, 0] on slot "Próximo" at bounding box center [0, 0] width 0 height 0
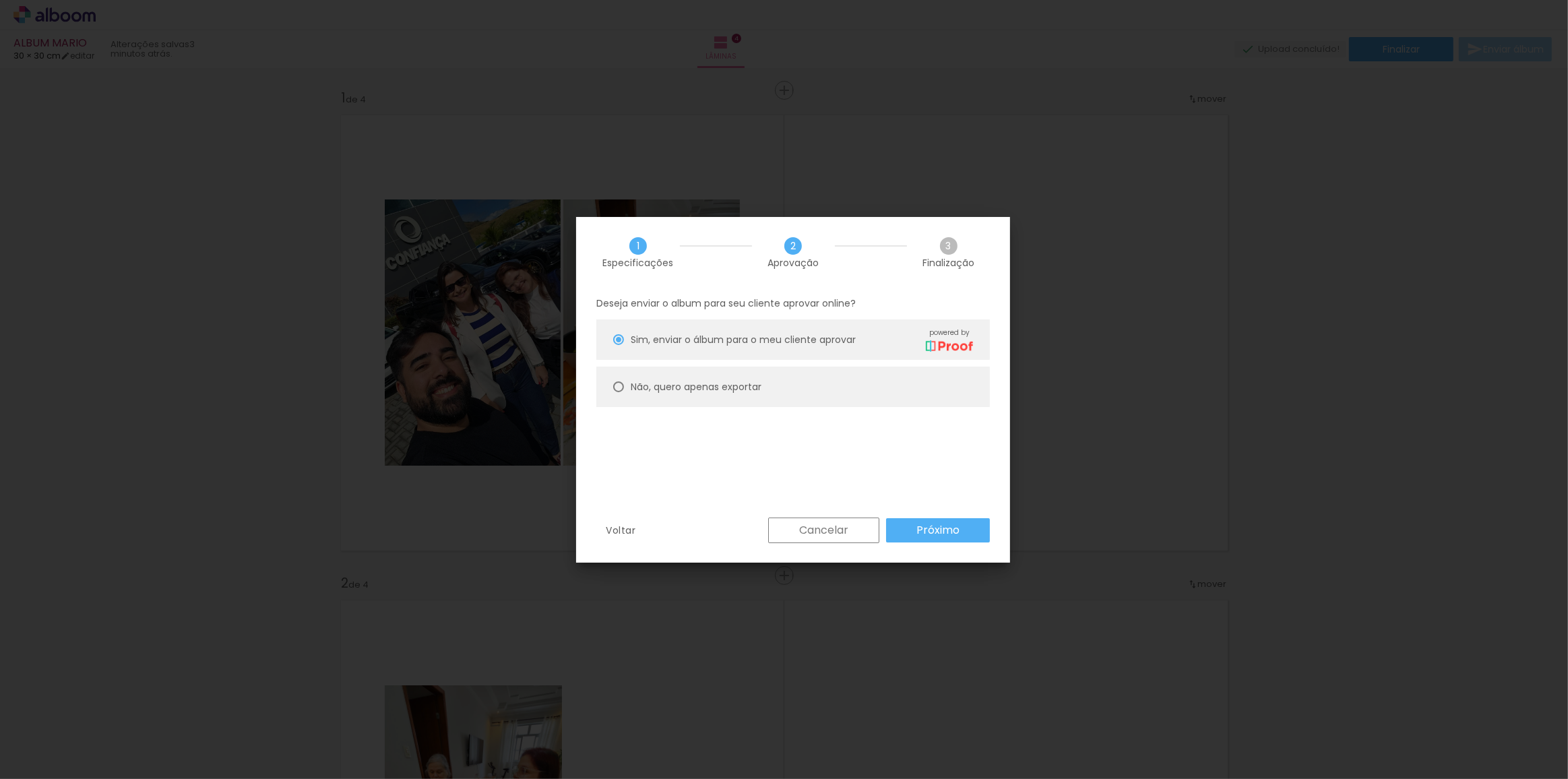
click at [0, 0] on slot "Não, quero apenas exportar" at bounding box center [0, 0] width 0 height 0
type paper-radio-button "on"
click at [0, 0] on slot "Próximo" at bounding box center [0, 0] width 0 height 0
type input "Alta, 300 DPI"
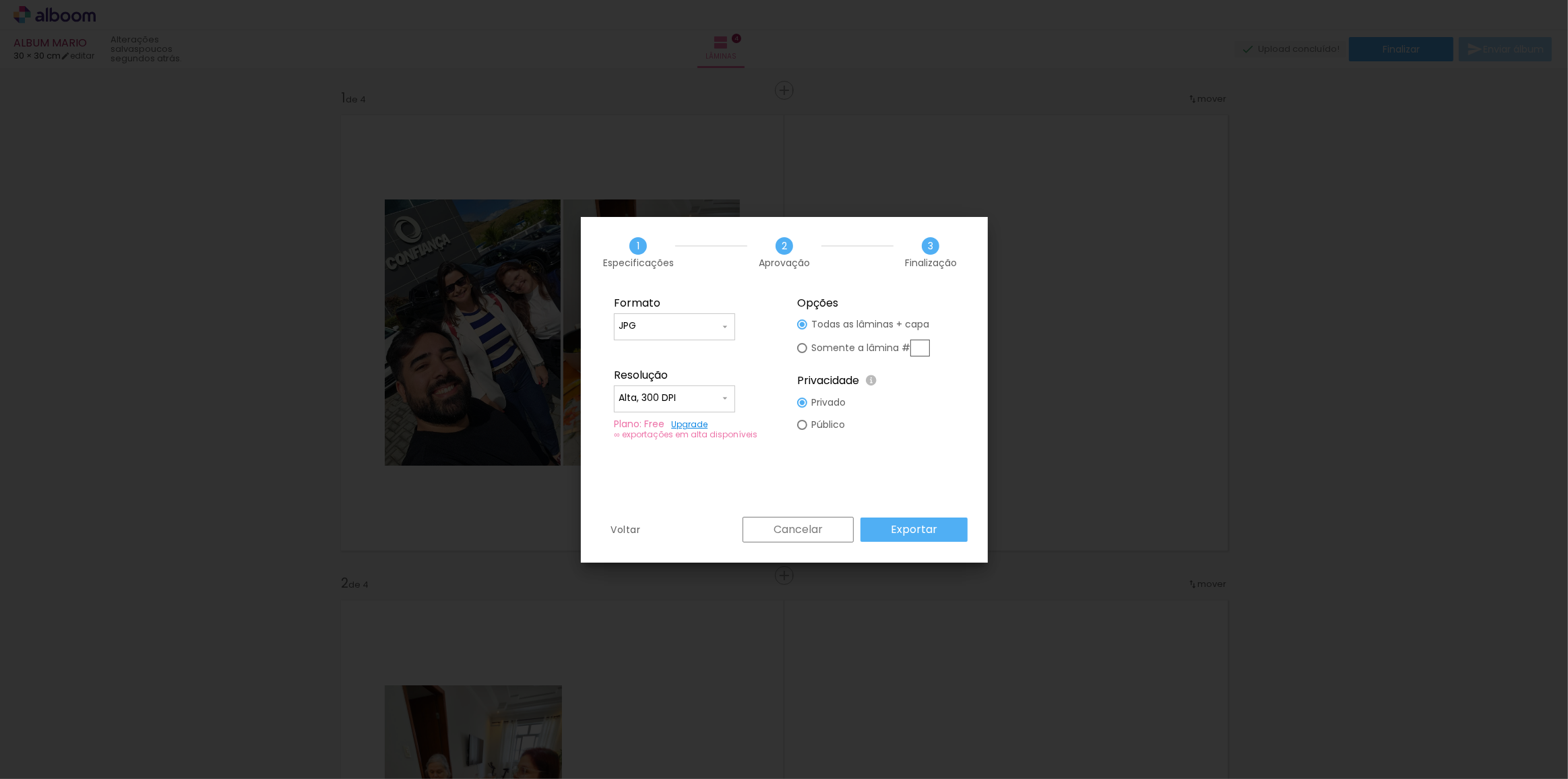
click at [948, 536] on paper-button "Exportar" at bounding box center [913, 529] width 107 height 24
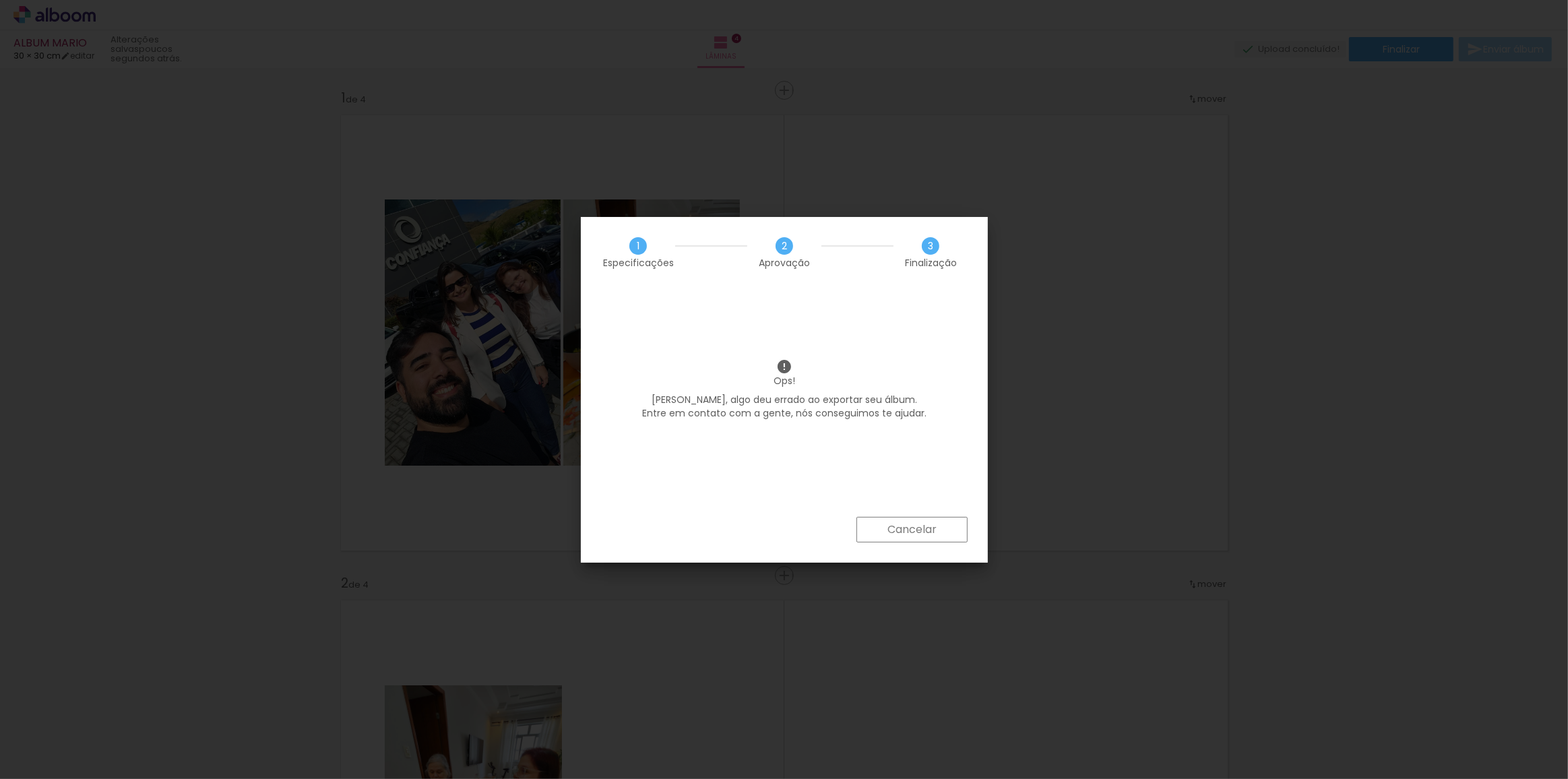
click at [882, 467] on div "Ops! Matheus, algo deu errado ao exportar seu álbum. Entre em contato com a gen…" at bounding box center [784, 402] width 407 height 229
click at [882, 536] on paper-button "Cancelar" at bounding box center [912, 529] width 111 height 26
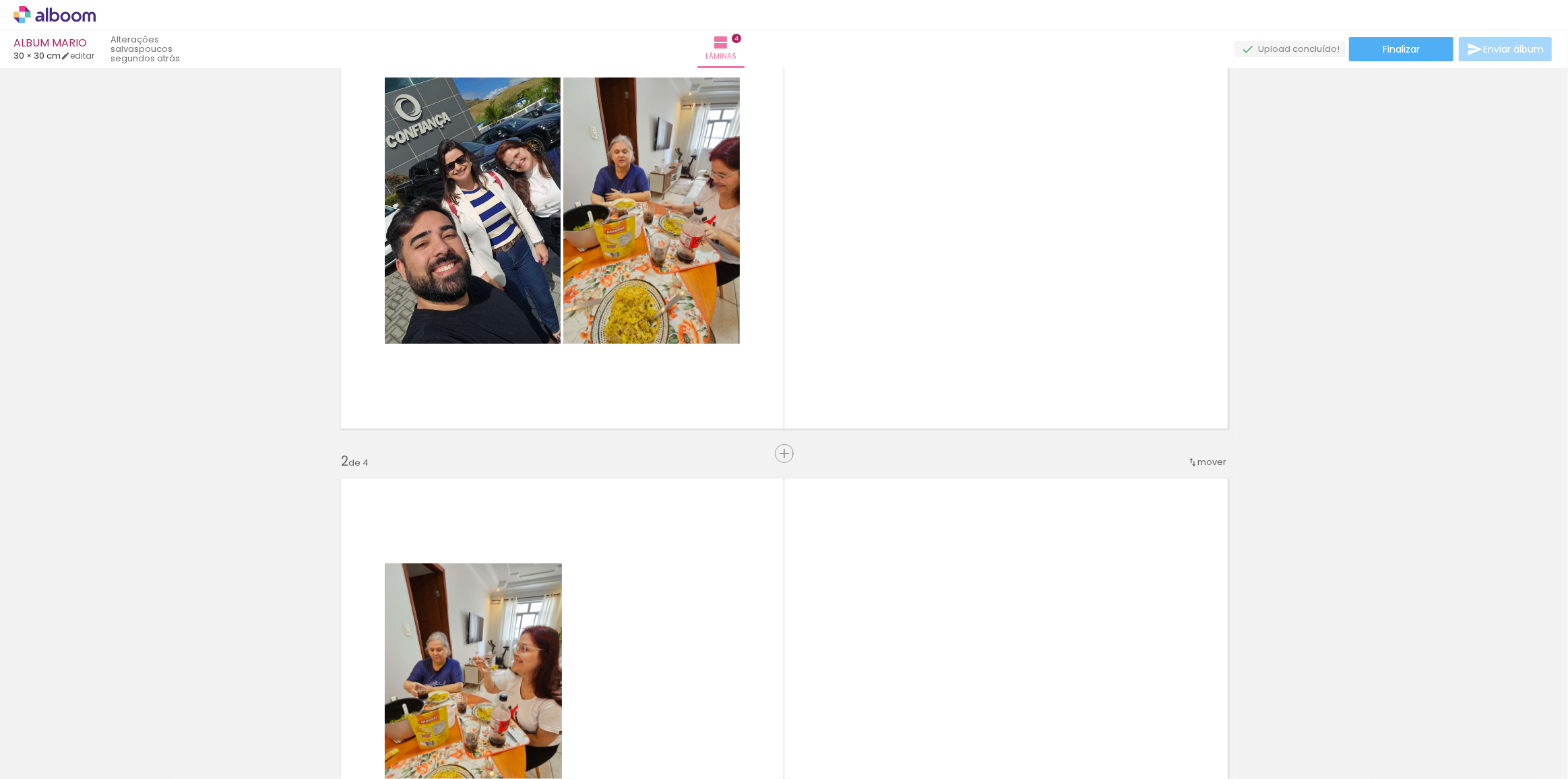
scroll to position [0, 0]
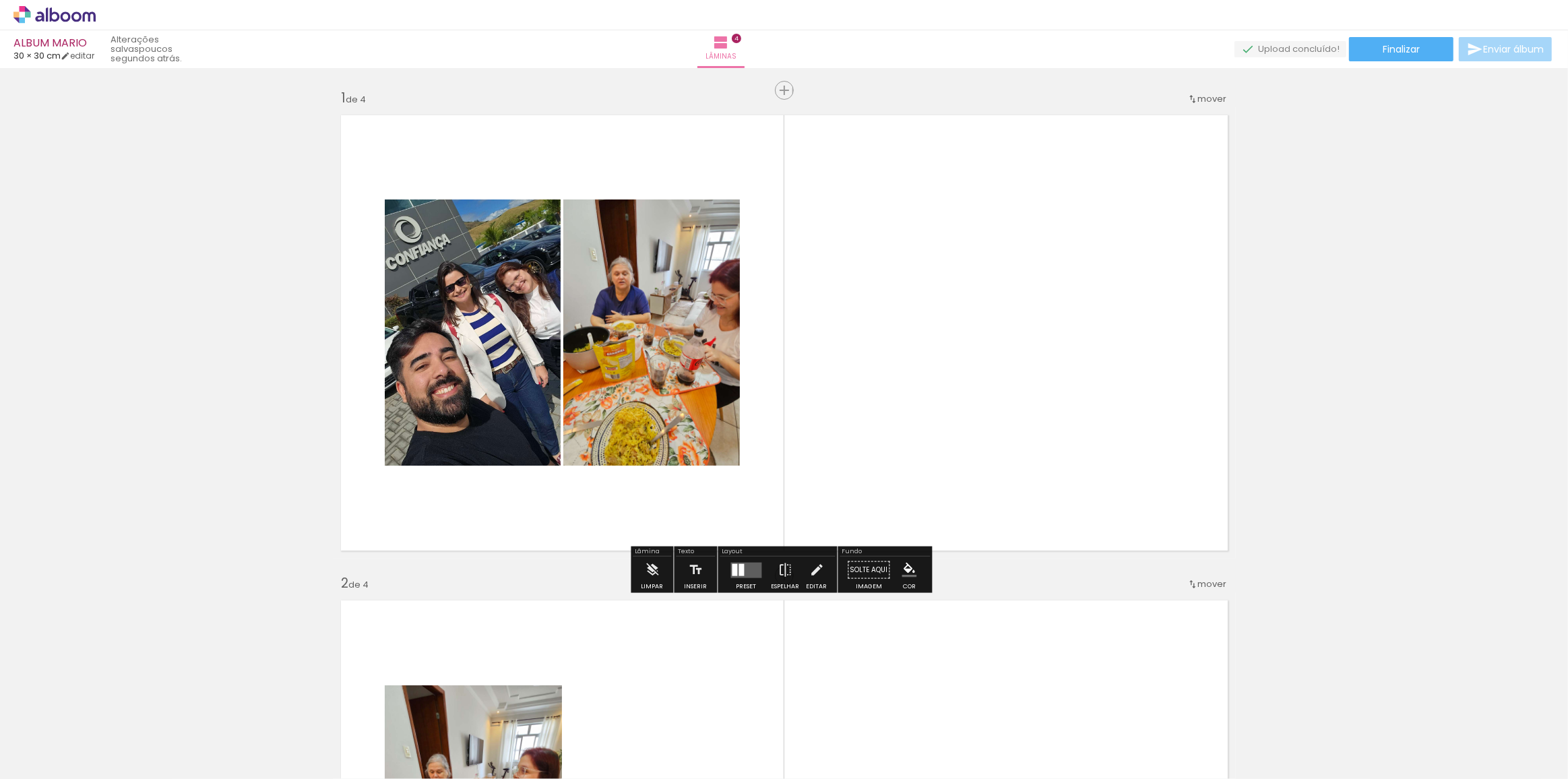
click at [1413, 51] on span "Finalizar" at bounding box center [1401, 49] width 37 height 9
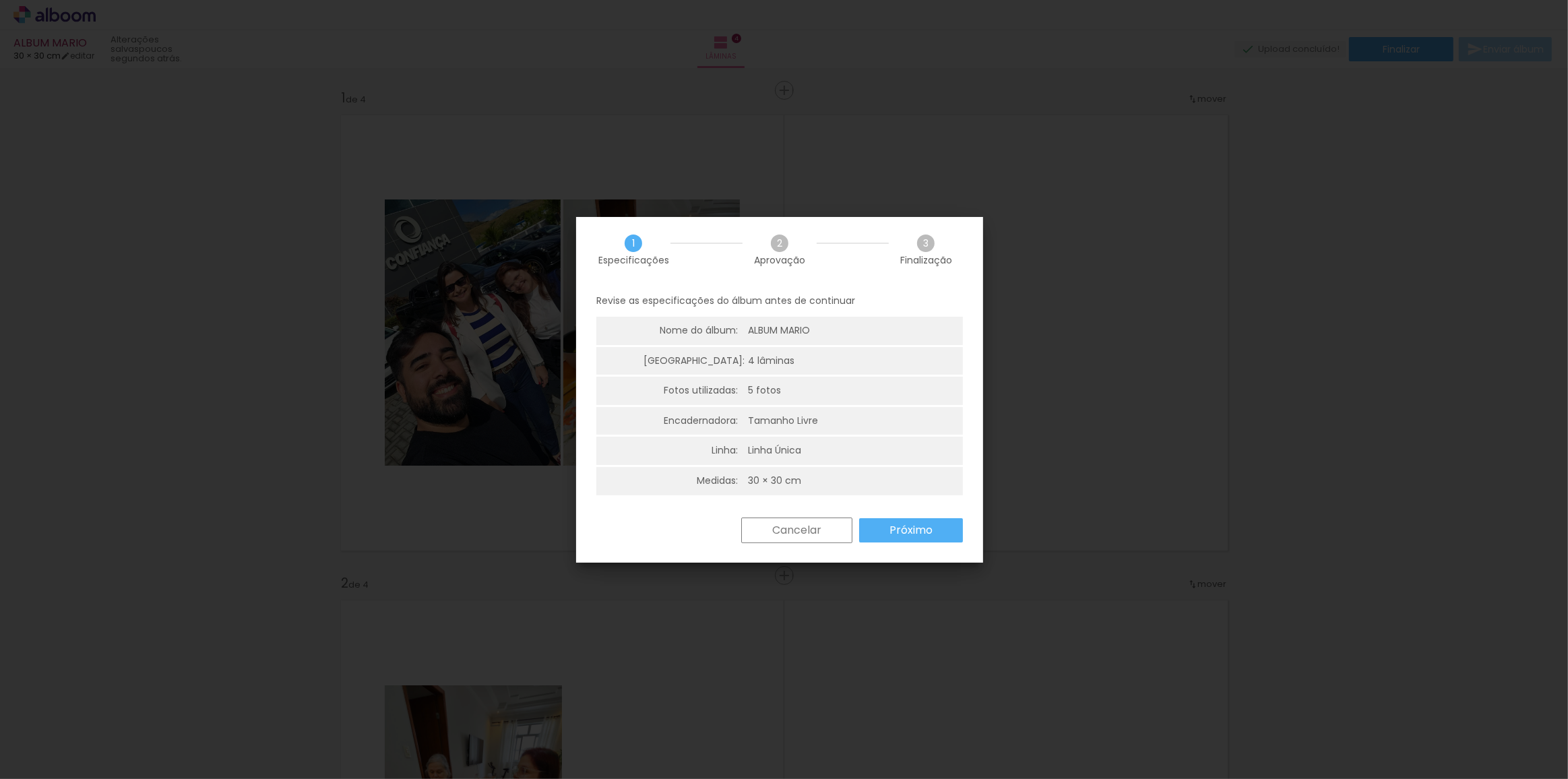
click at [911, 520] on paper-button "Próximo" at bounding box center [911, 530] width 104 height 24
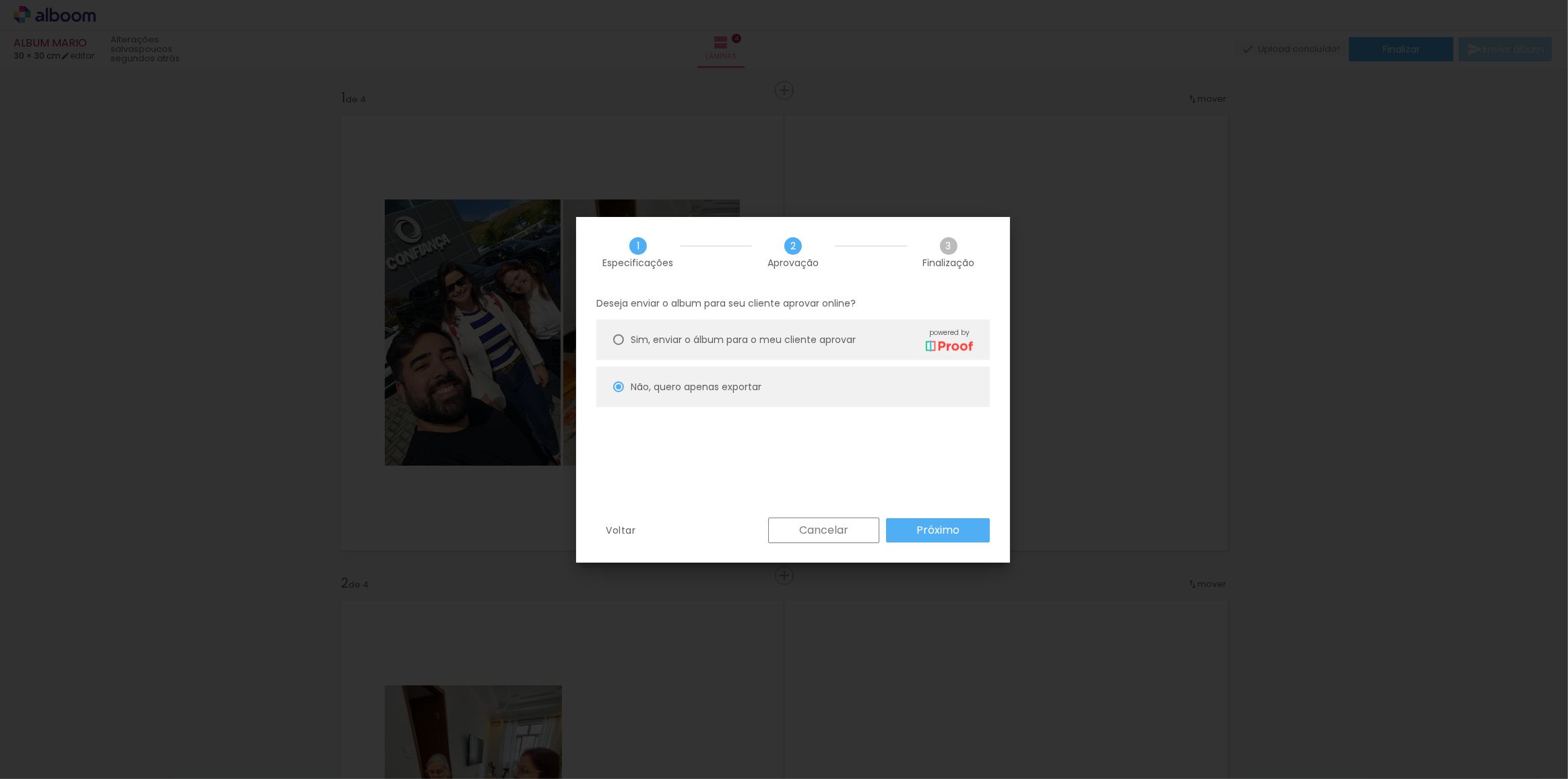
click at [685, 333] on span "Sim, enviar o álbum para o meu cliente aprovar" at bounding box center [743, 340] width 225 height 14
type paper-radio-button "on"
click at [936, 543] on div "Voltar Cancelar Próximo" at bounding box center [793, 540] width 433 height 46
click at [0, 0] on slot "Próximo" at bounding box center [0, 0] width 0 height 0
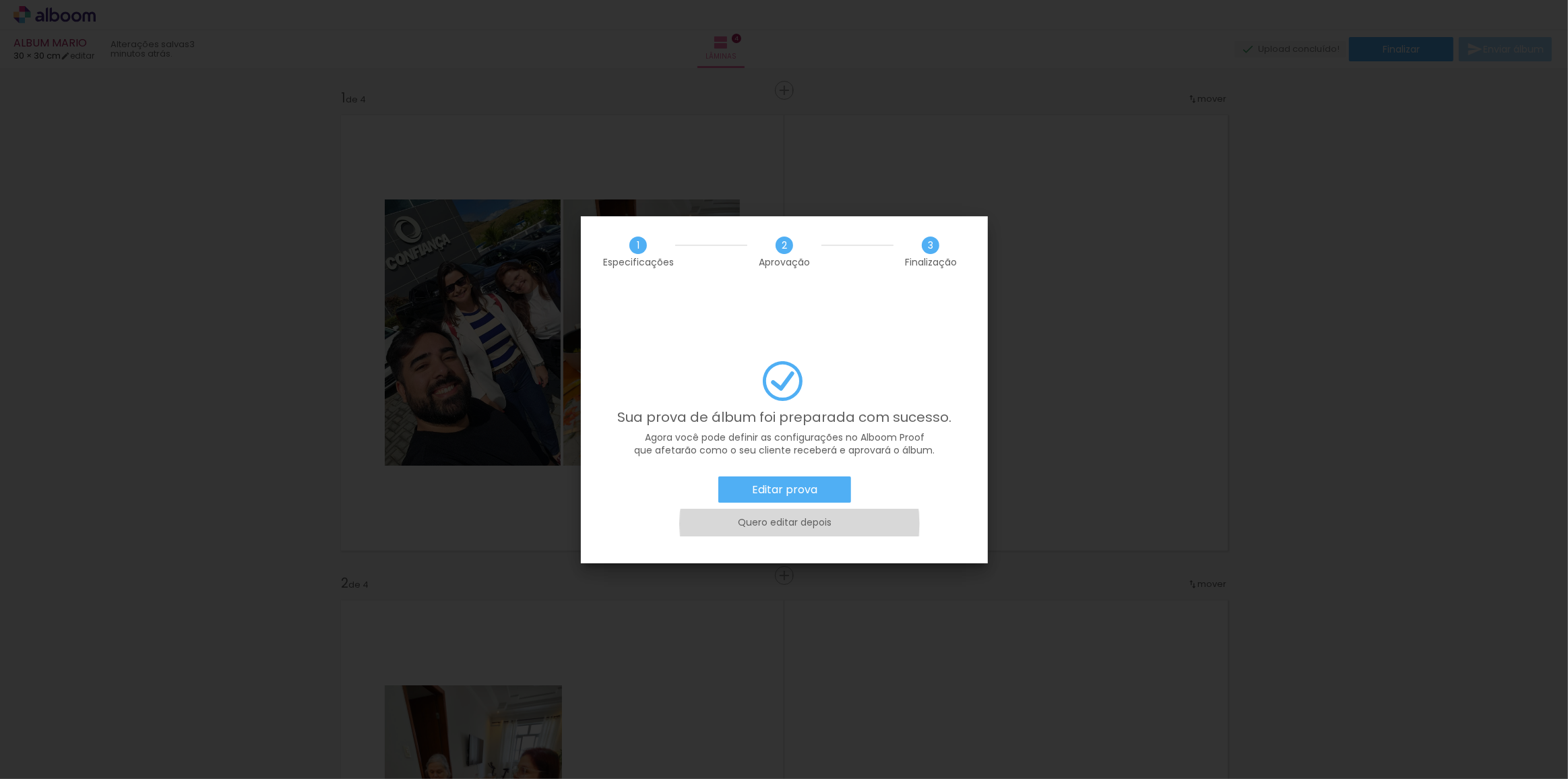
click at [0, 0] on slot "Quero editar depois" at bounding box center [0, 0] width 0 height 0
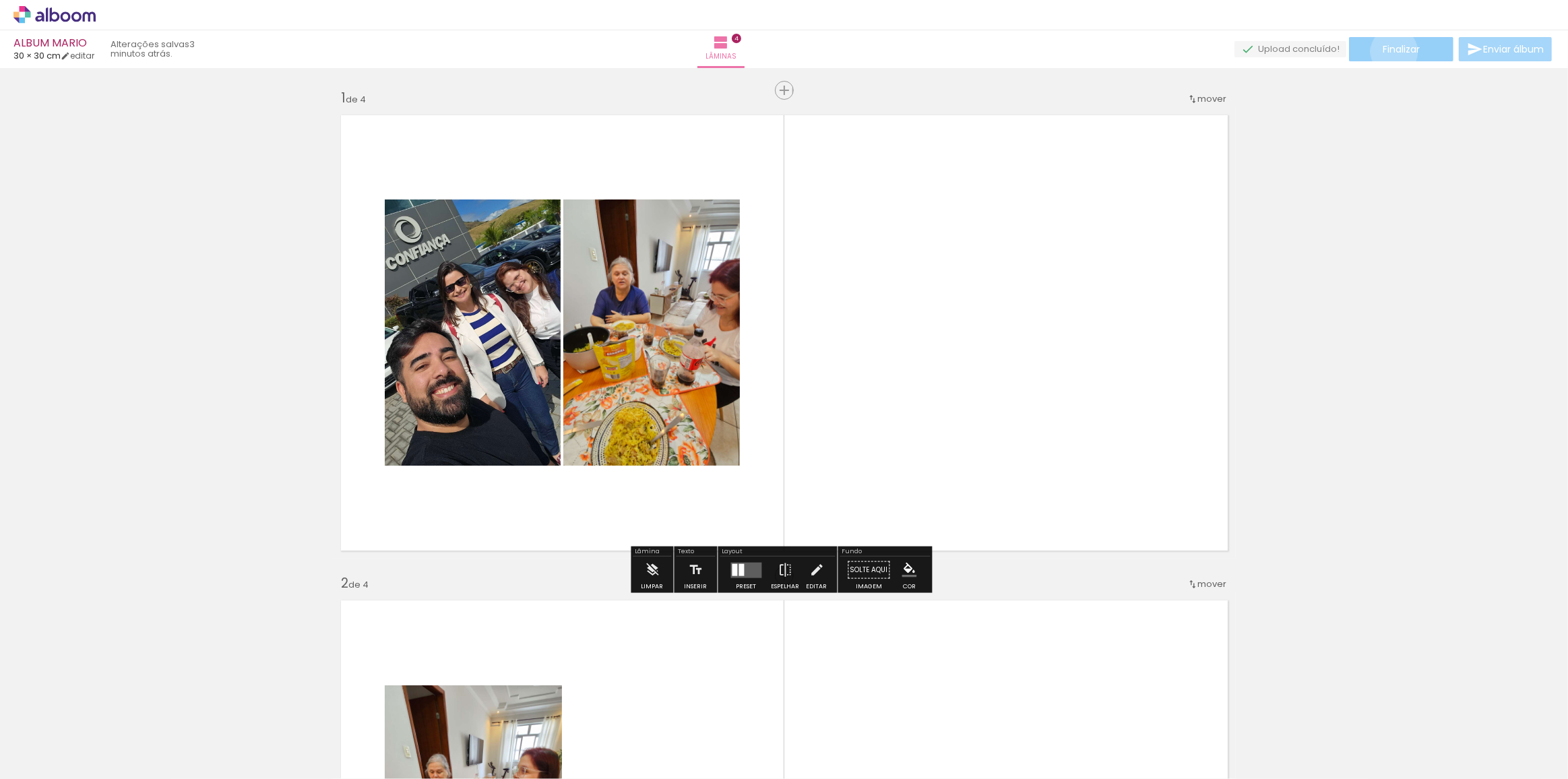
click at [1389, 51] on span "Finalizar" at bounding box center [1401, 49] width 37 height 9
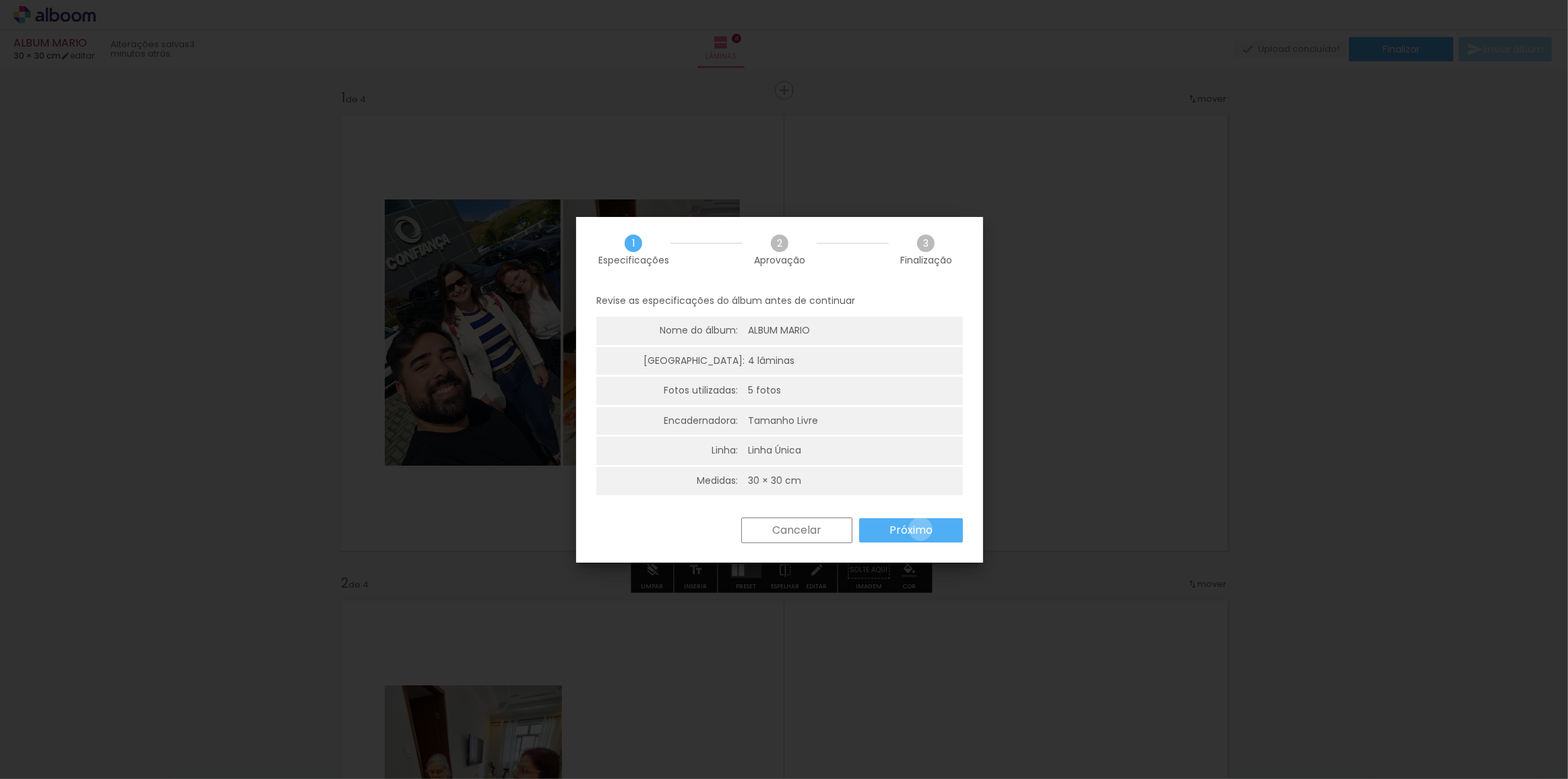
click at [0, 0] on slot "Próximo" at bounding box center [0, 0] width 0 height 0
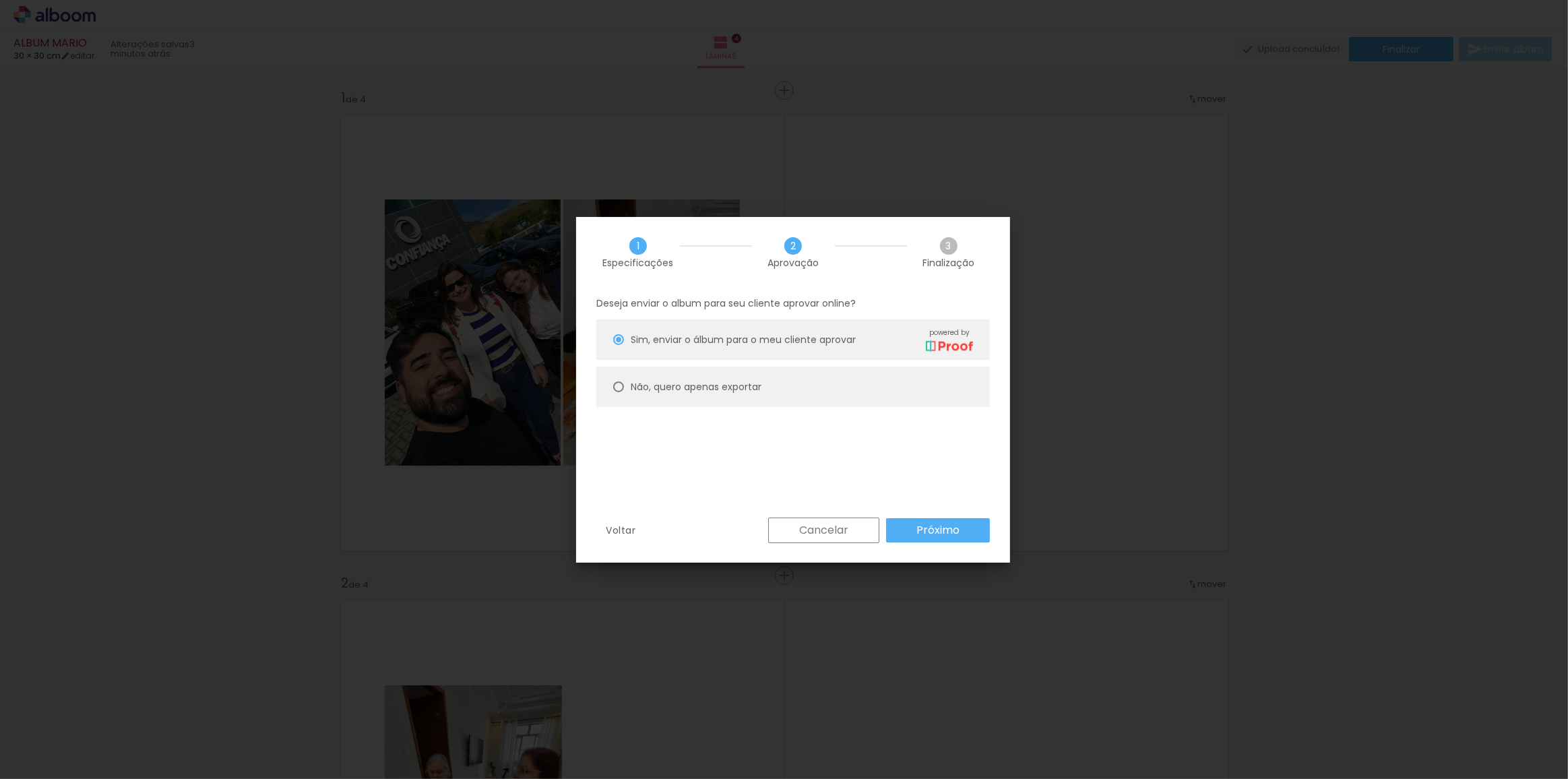
click at [806, 371] on paper-radio-button "Não, quero apenas exportar" at bounding box center [793, 387] width 394 height 41
click at [0, 0] on slot "Próximo" at bounding box center [0, 0] width 0 height 0
type input "Alta, 300 DPI"
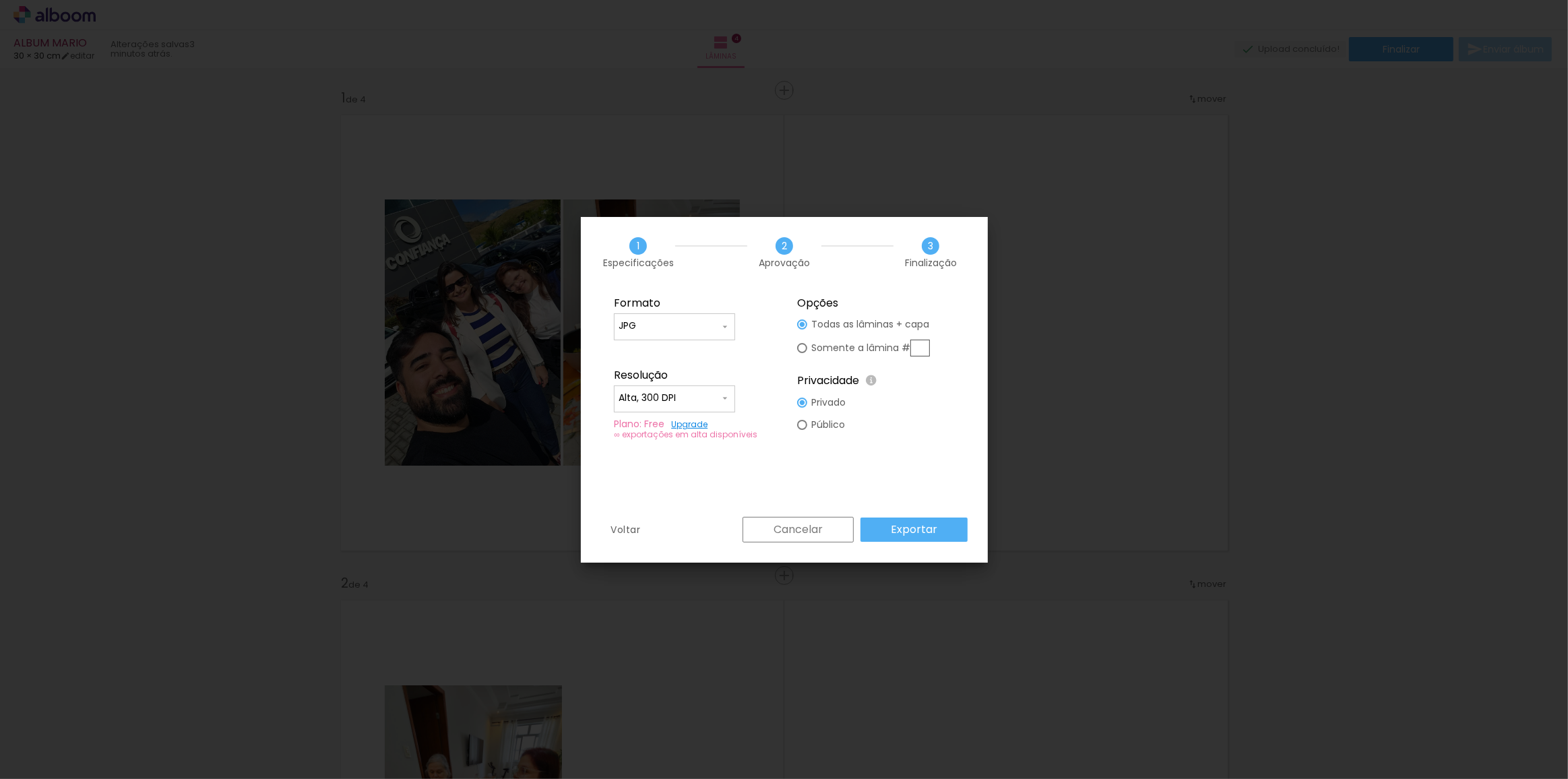
click at [728, 395] on iron-icon at bounding box center [725, 399] width 11 height 11
click at [728, 395] on paper-item "Alta, 300 DPI" at bounding box center [674, 395] width 121 height 27
click at [0, 0] on slot "Exportar" at bounding box center [0, 0] width 0 height 0
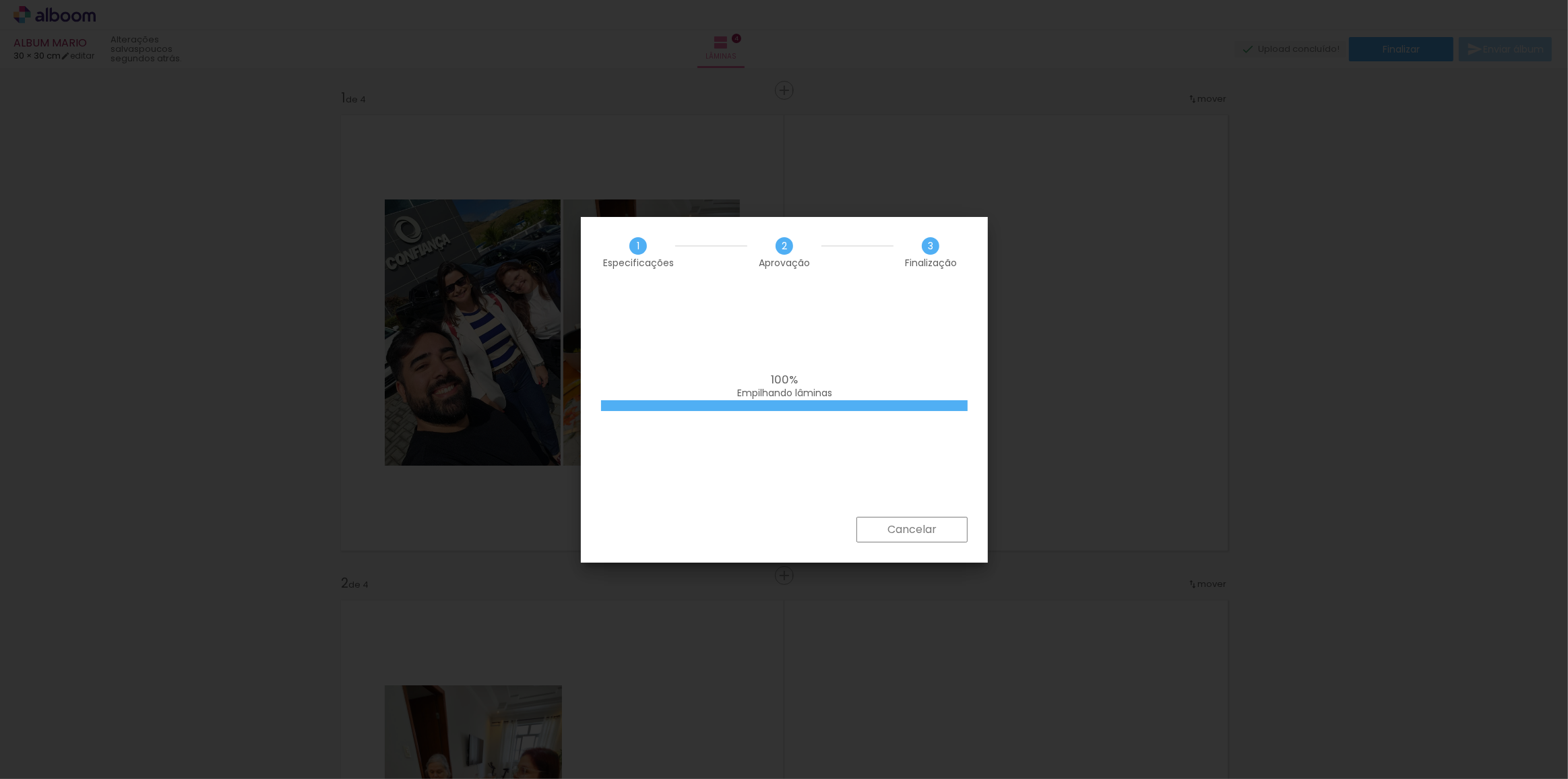
click at [0, 0] on slot "Cancelar" at bounding box center [0, 0] width 0 height 0
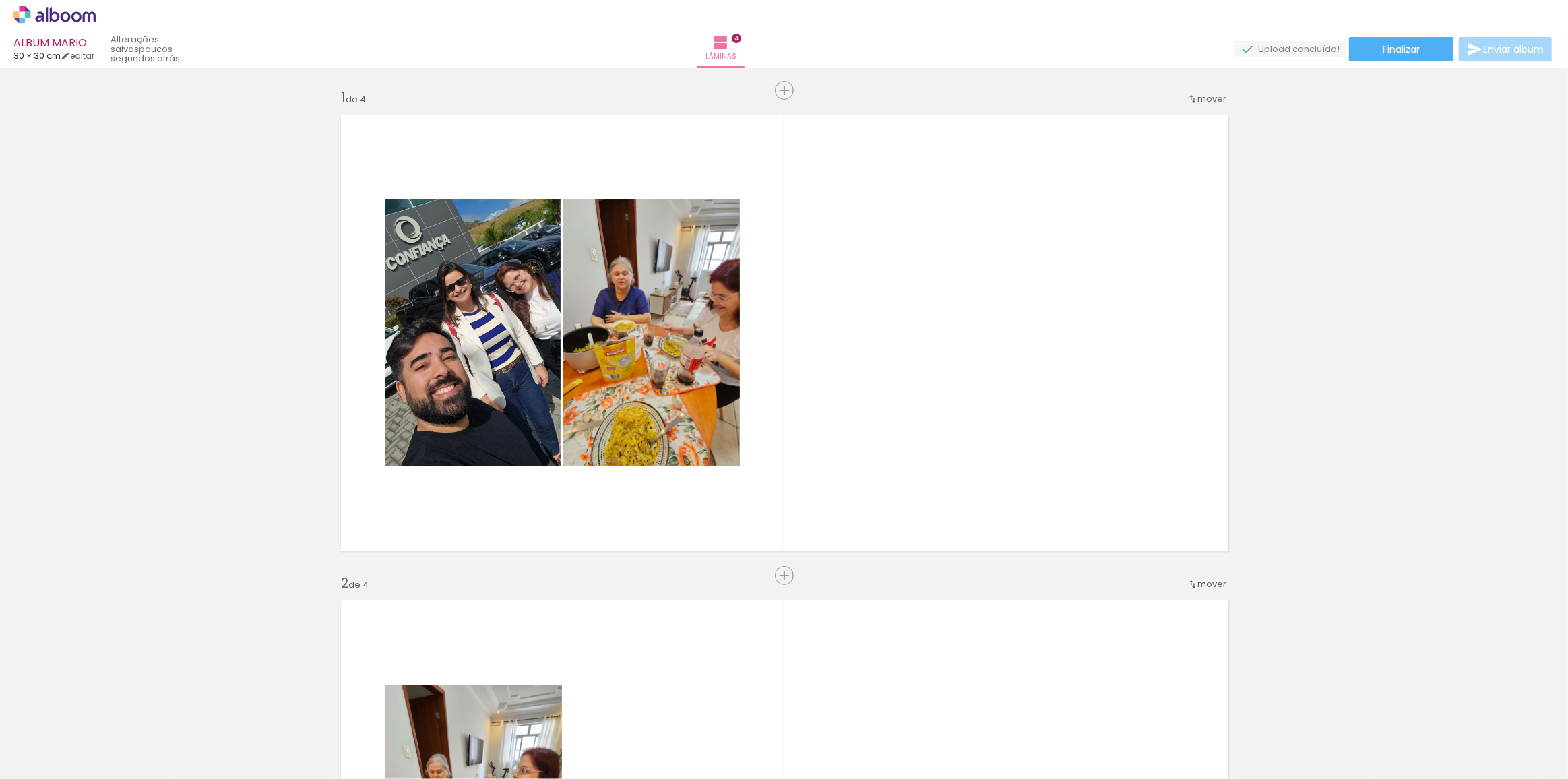
click at [49, 15] on icon at bounding box center [54, 15] width 82 height 17
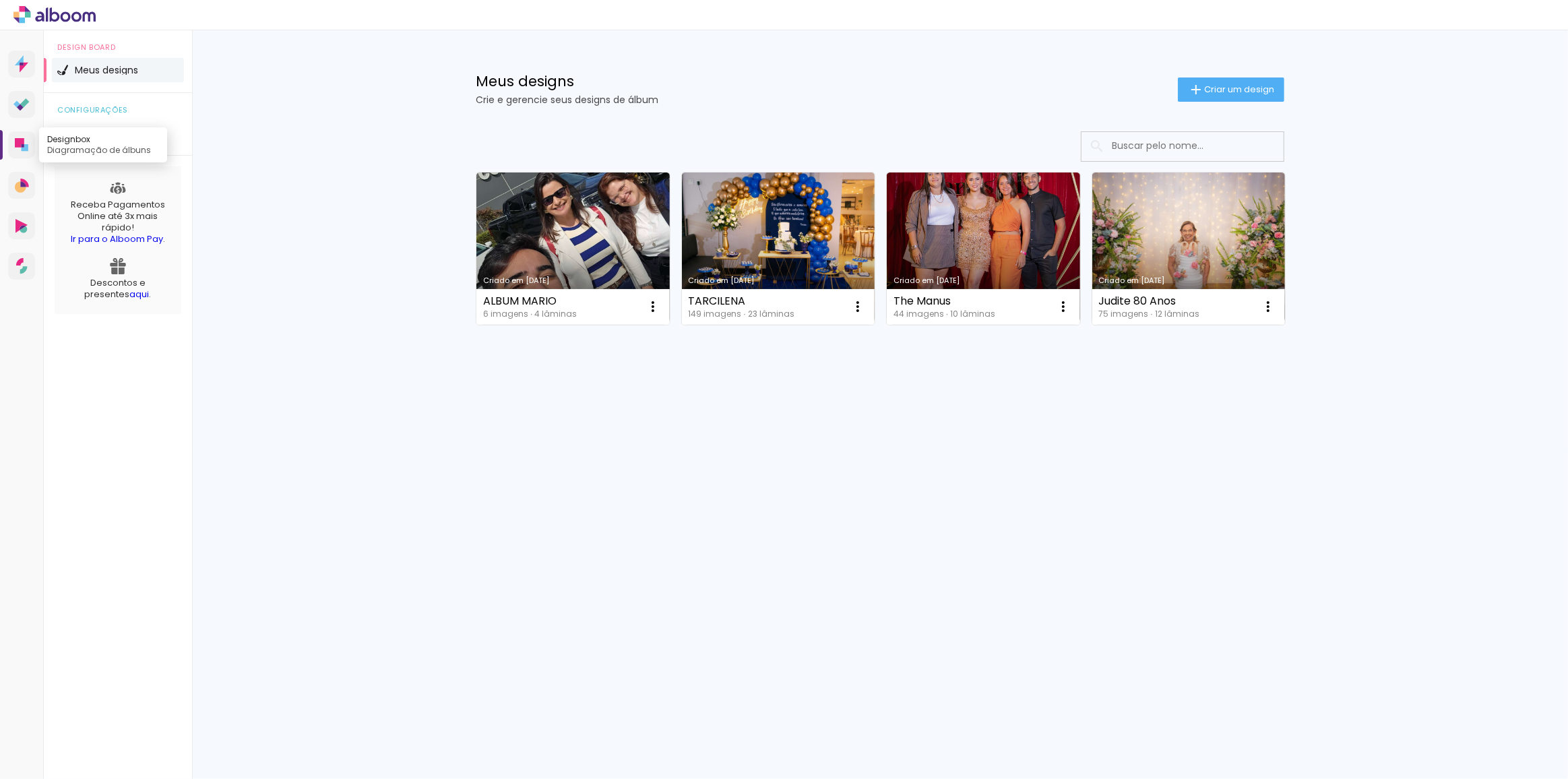
click at [22, 153] on link "Designbox Diagramação de álbuns" at bounding box center [21, 145] width 27 height 27
click at [26, 146] on icon at bounding box center [25, 147] width 7 height 7
click at [27, 140] on icon at bounding box center [21, 145] width 13 height 13
click at [31, 151] on link "Designbox Diagramação de álbuns" at bounding box center [21, 145] width 27 height 27
click at [643, 307] on paper-icon-button at bounding box center [653, 307] width 27 height 27
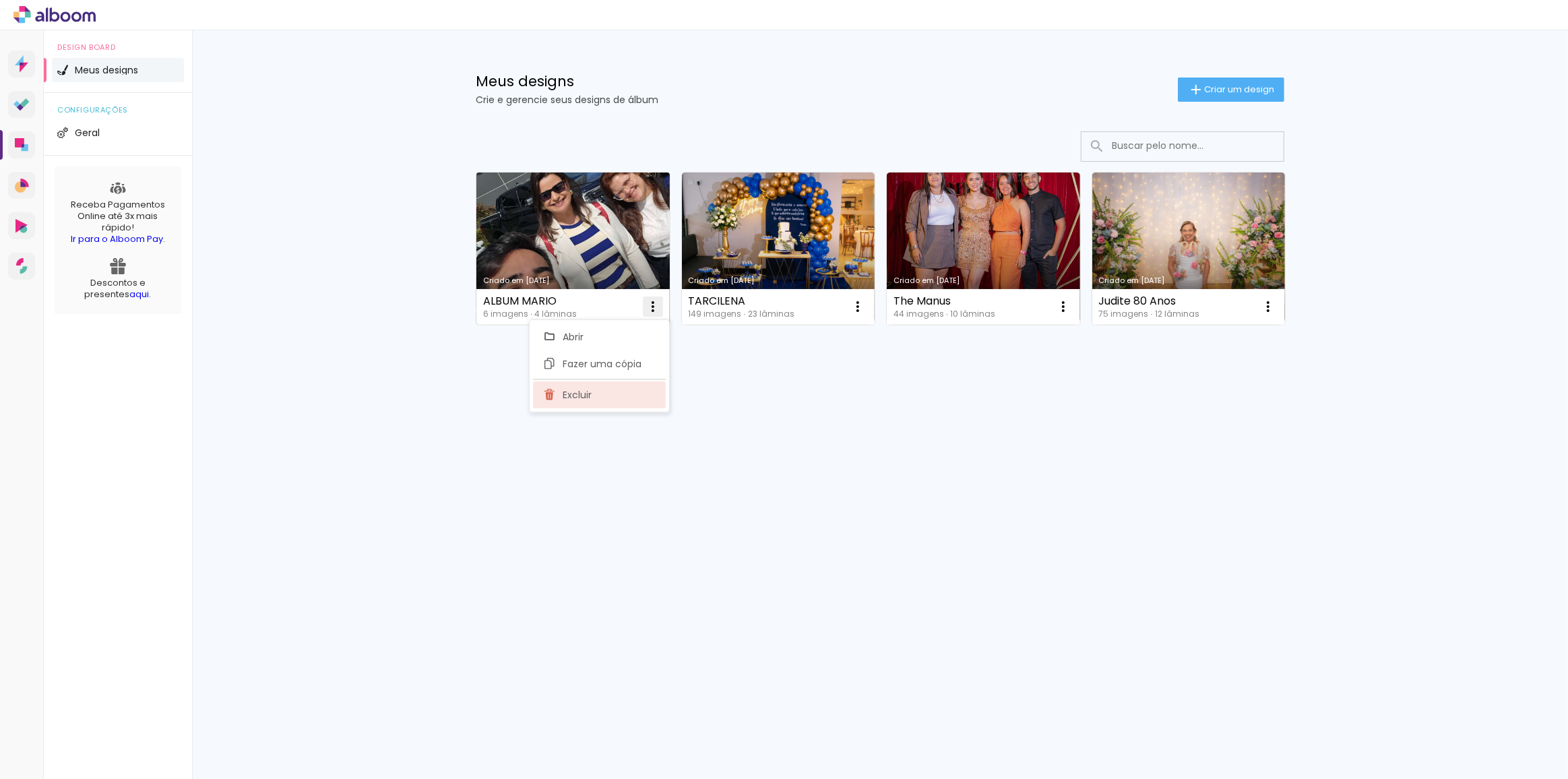
click at [588, 399] on span "Excluir" at bounding box center [577, 395] width 29 height 9
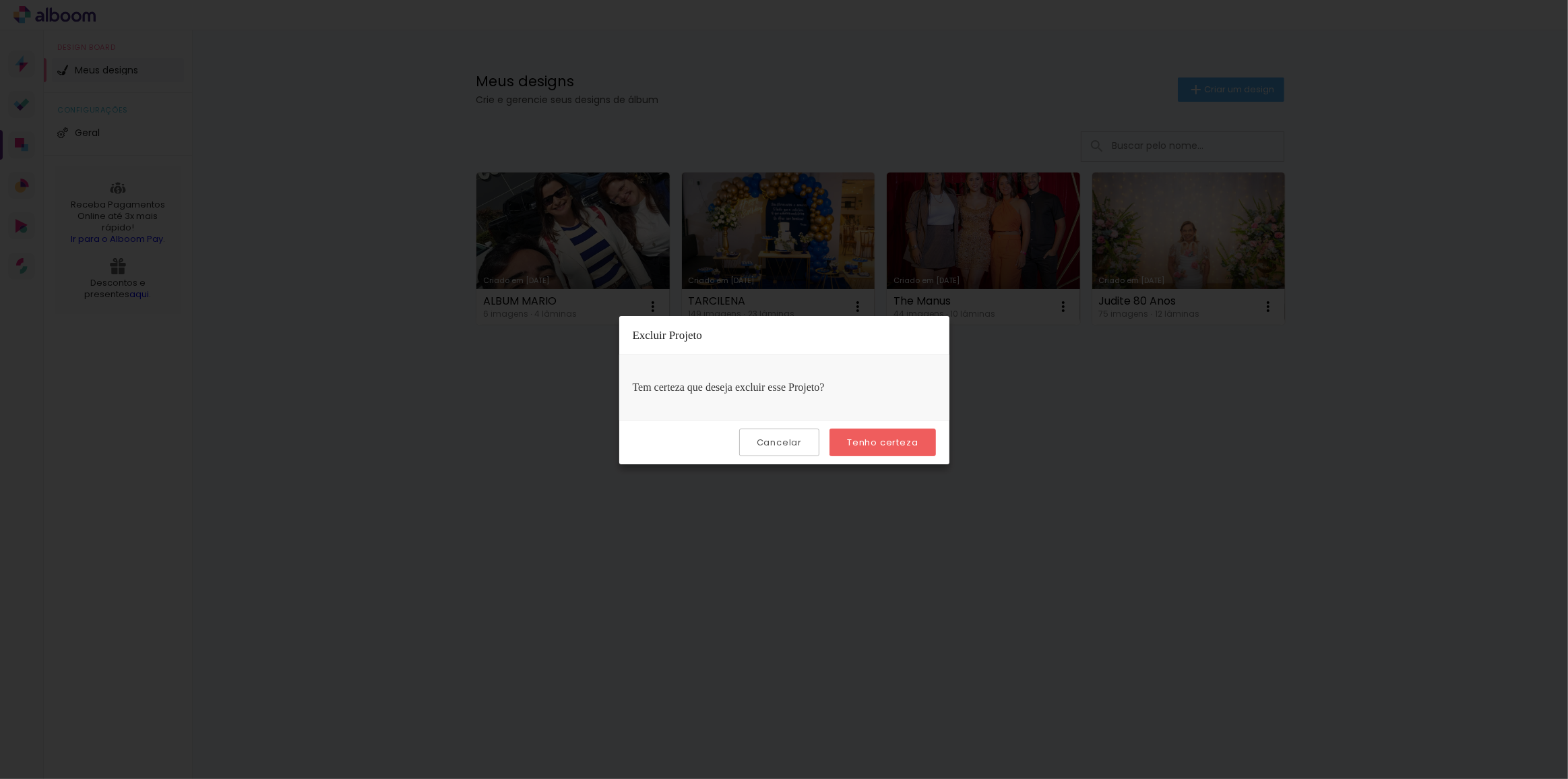
click at [0, 0] on slot "Tenho certeza" at bounding box center [0, 0] width 0 height 0
click at [894, 539] on iron-overlay-backdrop at bounding box center [784, 389] width 1568 height 779
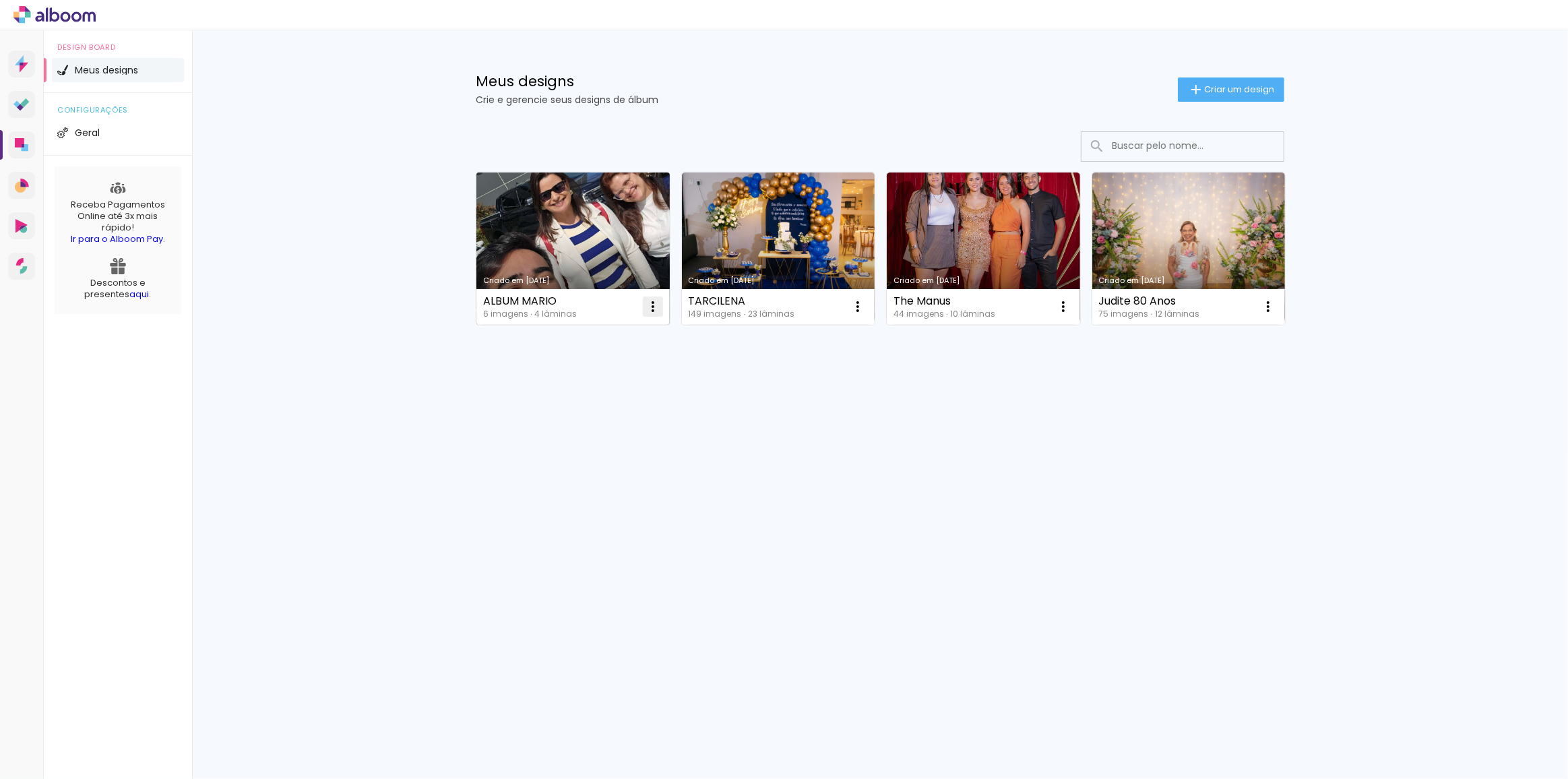
click at [656, 309] on iron-icon at bounding box center [653, 306] width 16 height 16
click at [602, 397] on paper-item "Excluir" at bounding box center [599, 395] width 133 height 27
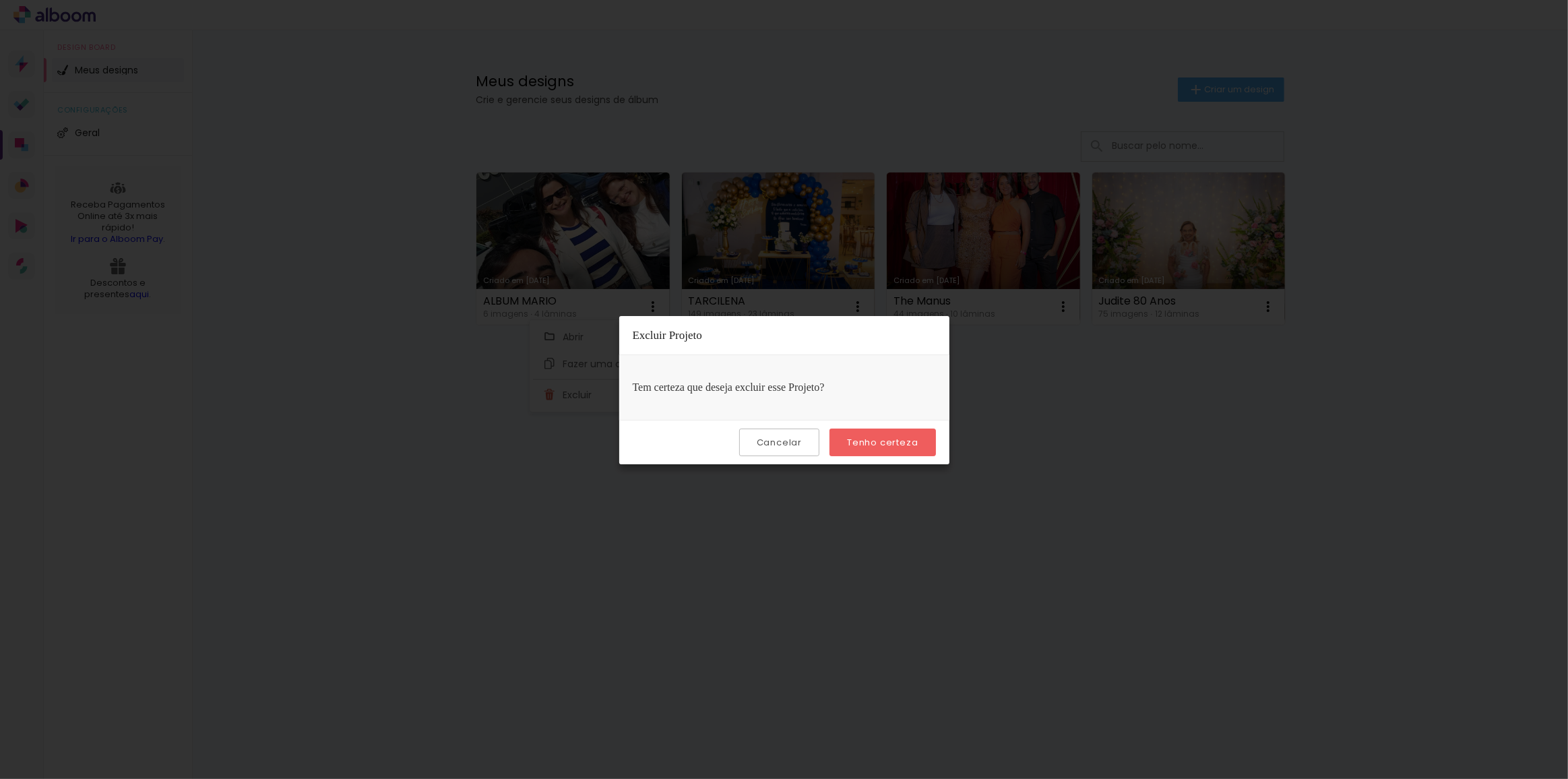
click at [0, 0] on slot "Tenho certeza" at bounding box center [0, 0] width 0 height 0
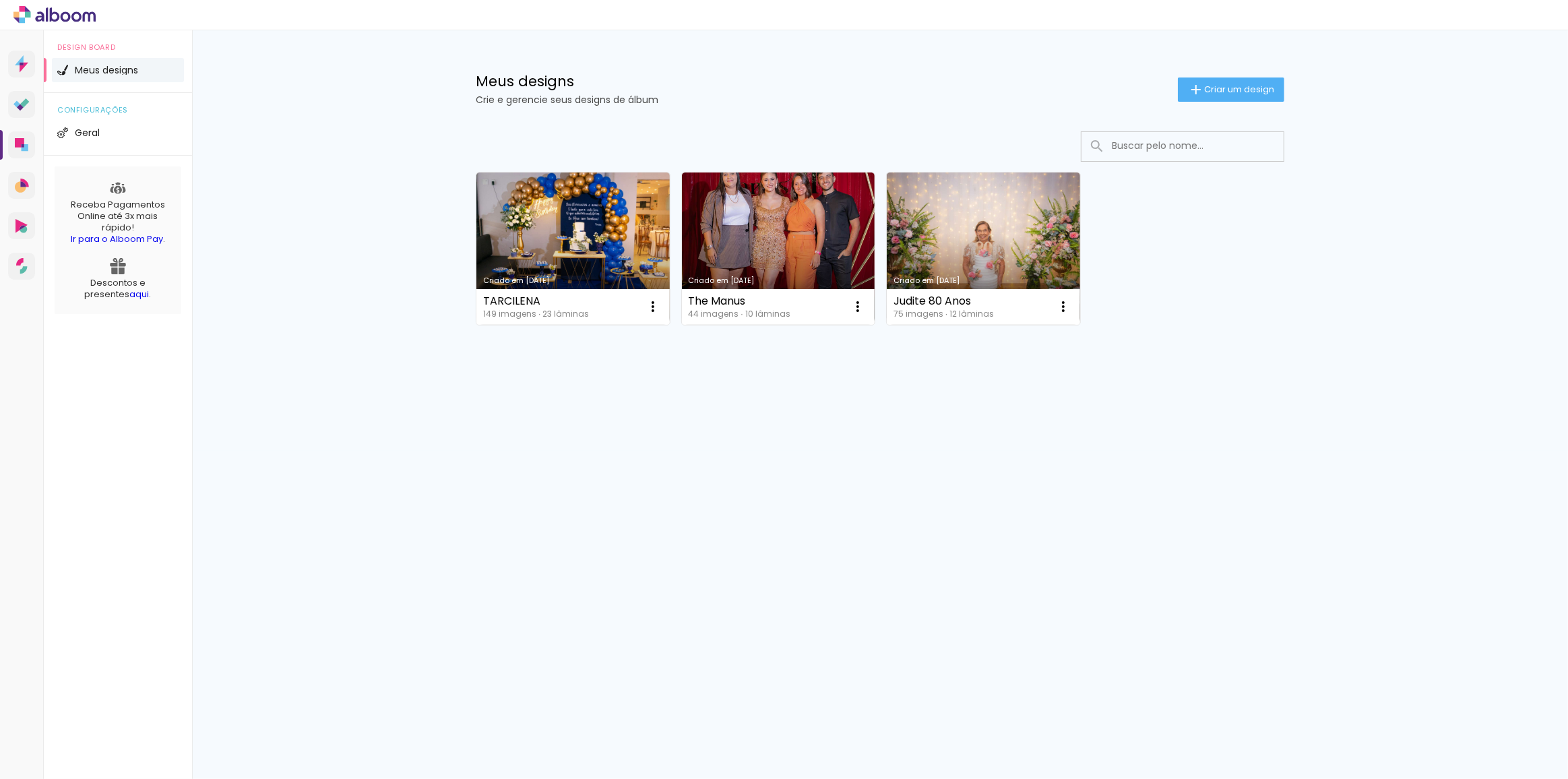
drag, startPoint x: 429, startPoint y: 373, endPoint x: 523, endPoint y: 337, distance: 100.7
click at [429, 373] on div "Meus designs Crie e gerencie seus designs de álbum Criar um design Criado em 30…" at bounding box center [879, 240] width 1376 height 420
click at [1224, 78] on paper-button "Criar um design" at bounding box center [1231, 89] width 106 height 24
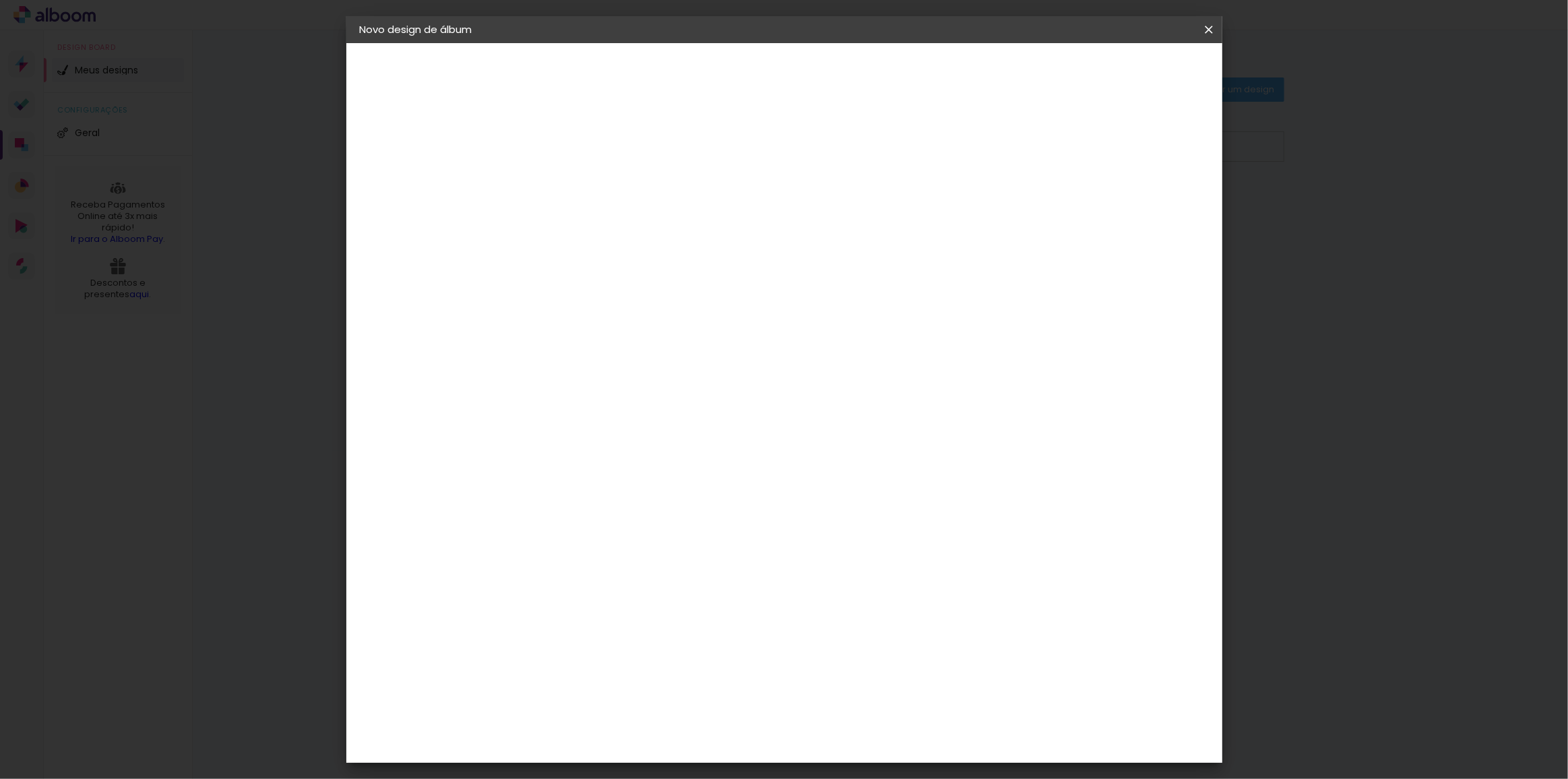
drag, startPoint x: 799, startPoint y: 185, endPoint x: 790, endPoint y: 190, distance: 10.3
click at [580, 188] on input at bounding box center [580, 181] width 0 height 21
type input "mario tests"
type paper-input "mario tests"
click at [718, 71] on paper-button "Avançar" at bounding box center [685, 71] width 66 height 23
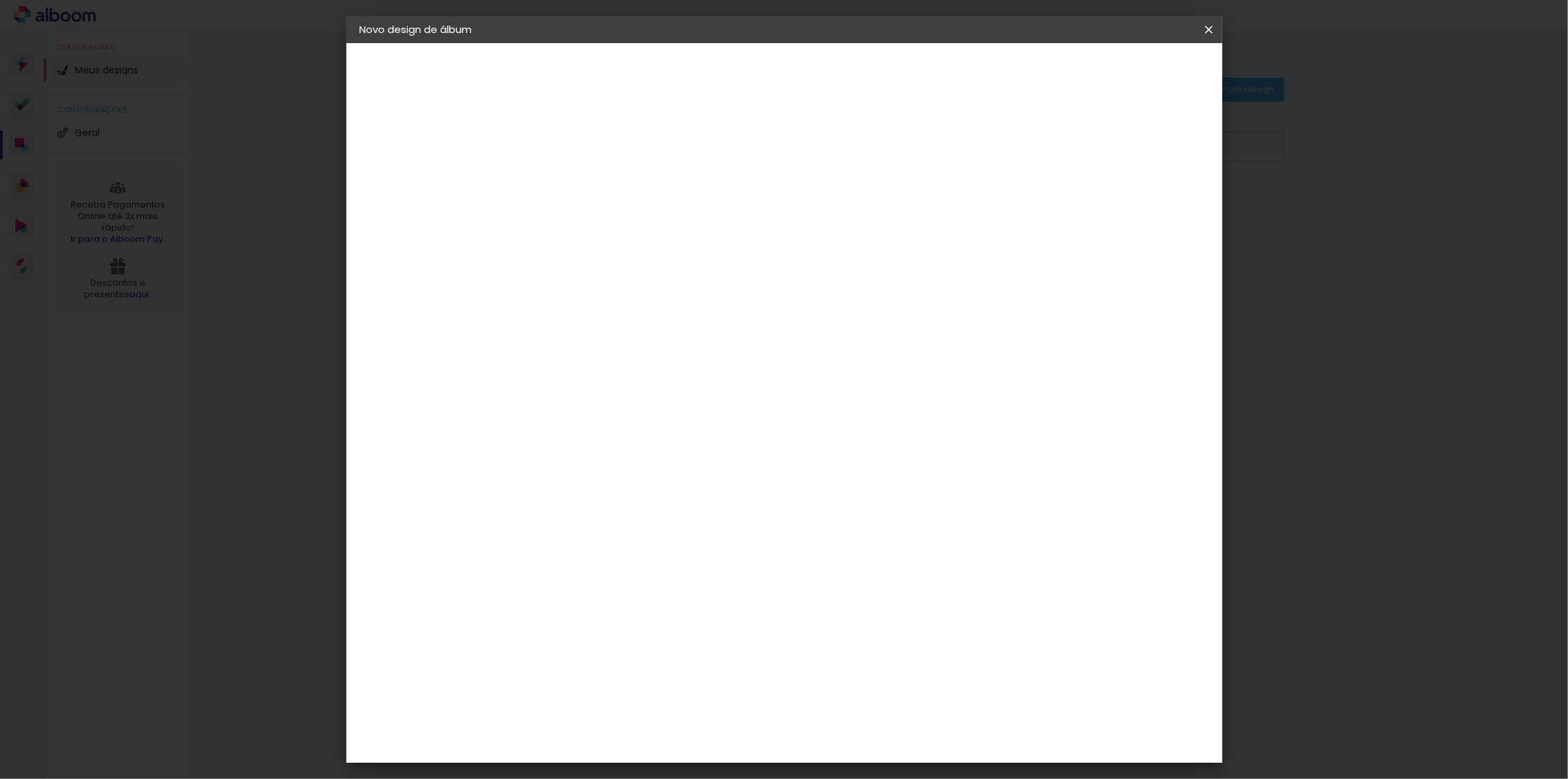
click at [642, 254] on input at bounding box center [614, 257] width 136 height 17
type input "luiz"
type paper-input "luiz"
click at [730, 78] on paper-button "Voltar" at bounding box center [703, 71] width 55 height 23
click at [405, 65] on div "1. Informações" at bounding box center [433, 71] width 148 height 16
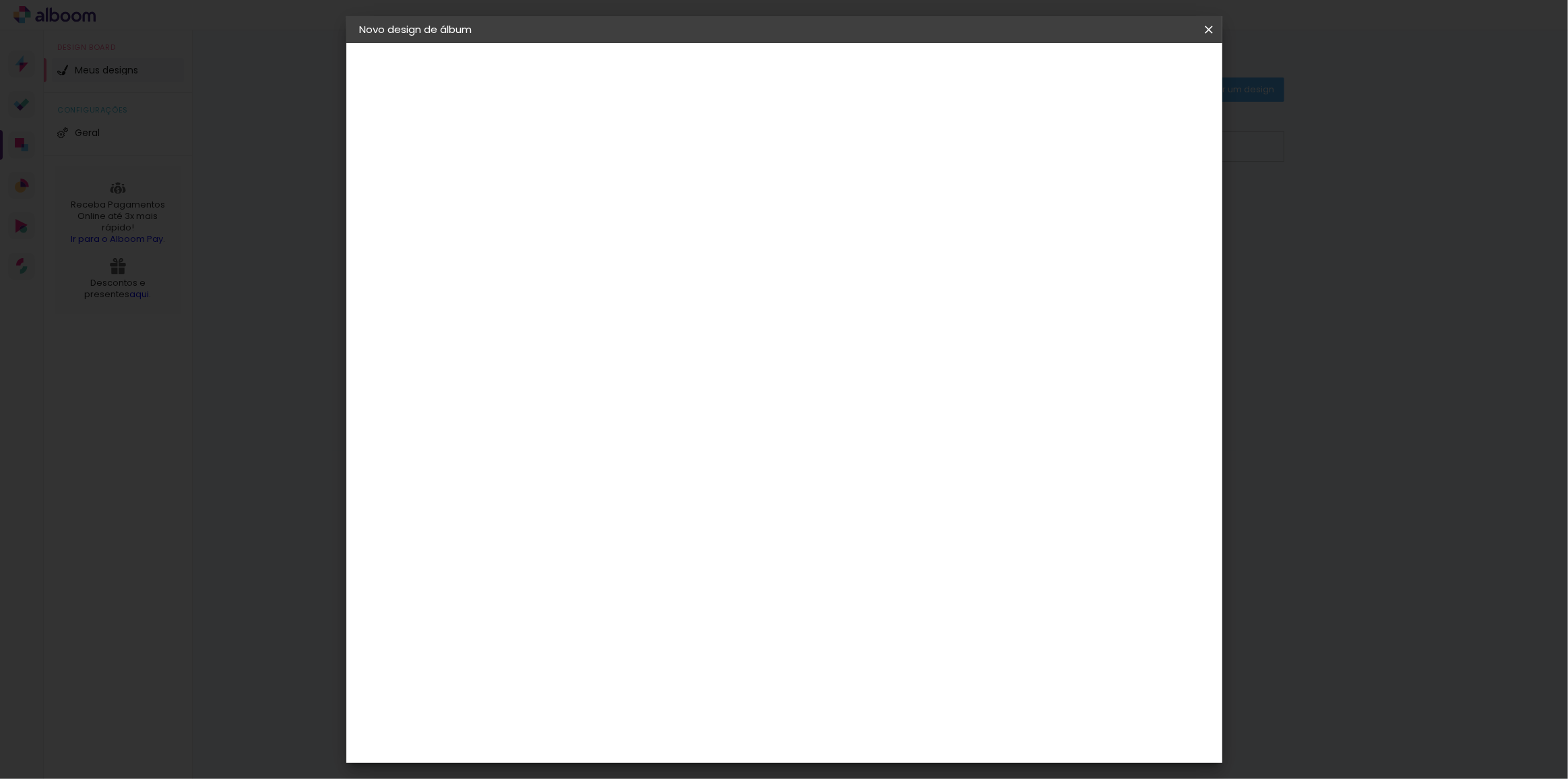
drag, startPoint x: 1206, startPoint y: 27, endPoint x: 851, endPoint y: 52, distance: 355.9
click at [1206, 27] on iron-icon at bounding box center [1208, 29] width 16 height 13
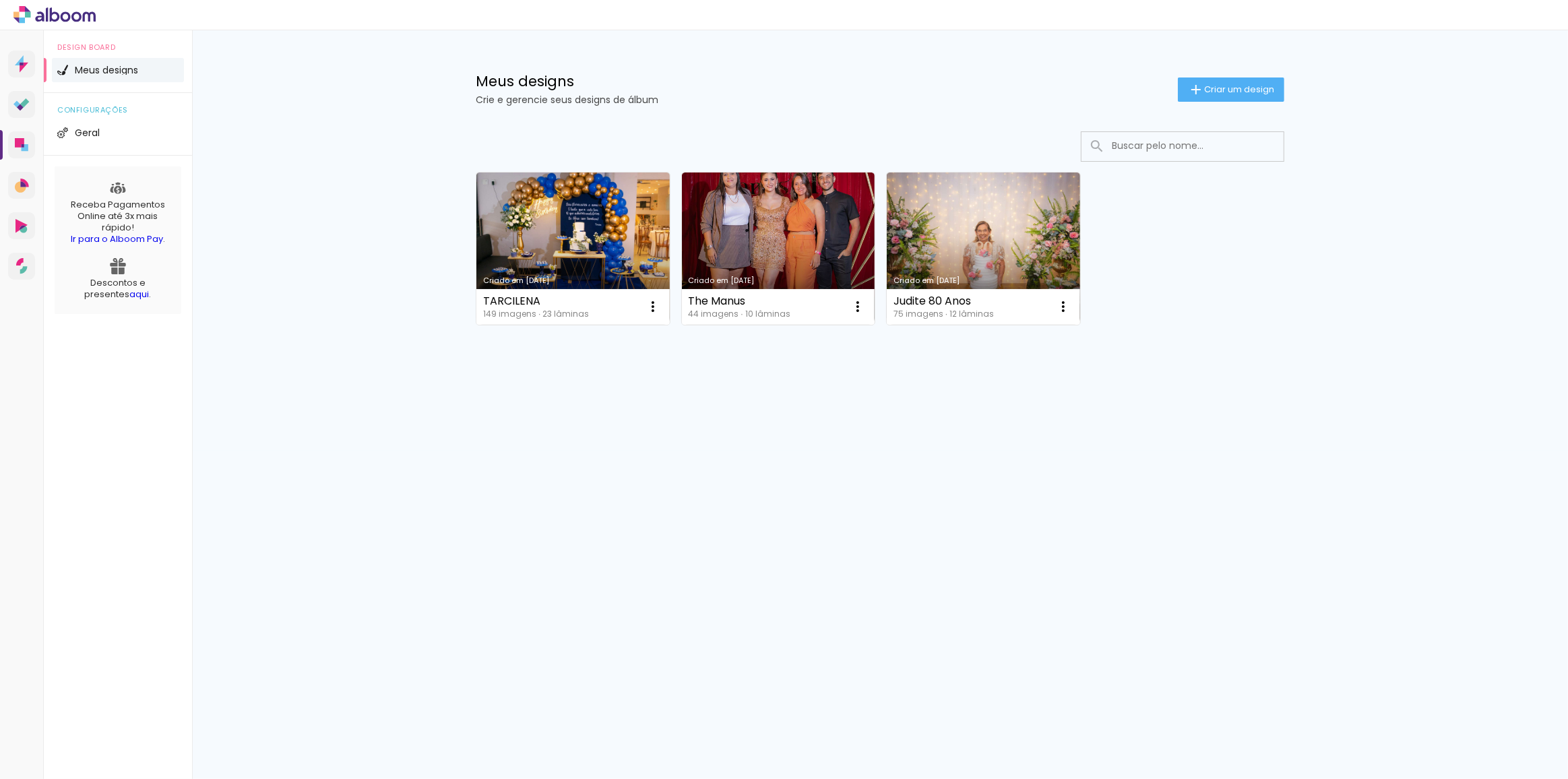
click at [1253, 73] on div "Meus designs Crie e gerencie seus designs de álbum Criar um design" at bounding box center [879, 74] width 876 height 88
click at [1246, 85] on span "Criar um design" at bounding box center [1239, 88] width 70 height 9
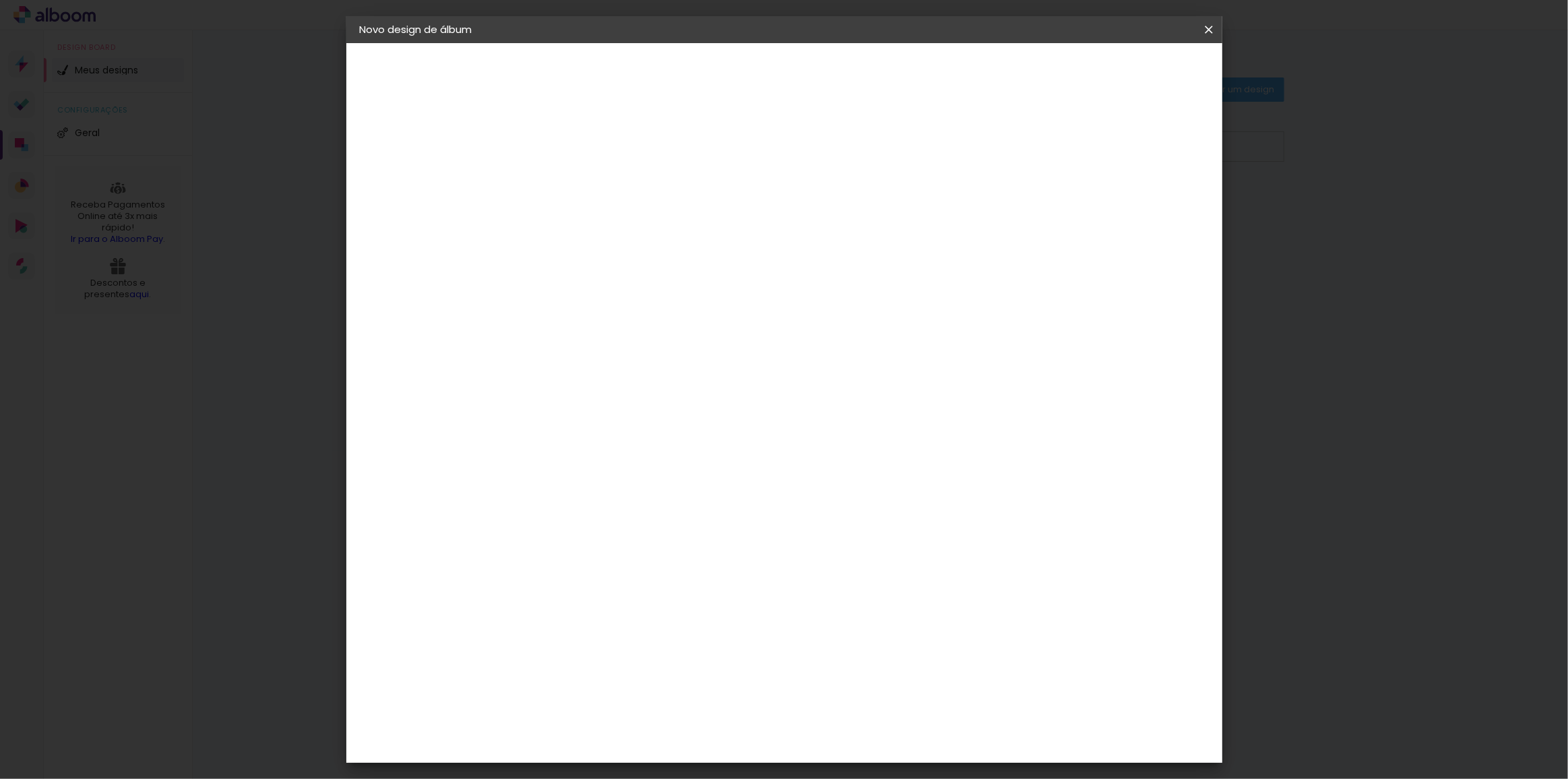
click at [580, 185] on input at bounding box center [580, 181] width 0 height 21
click at [329, 503] on iron-overlay-backdrop at bounding box center [784, 389] width 1568 height 779
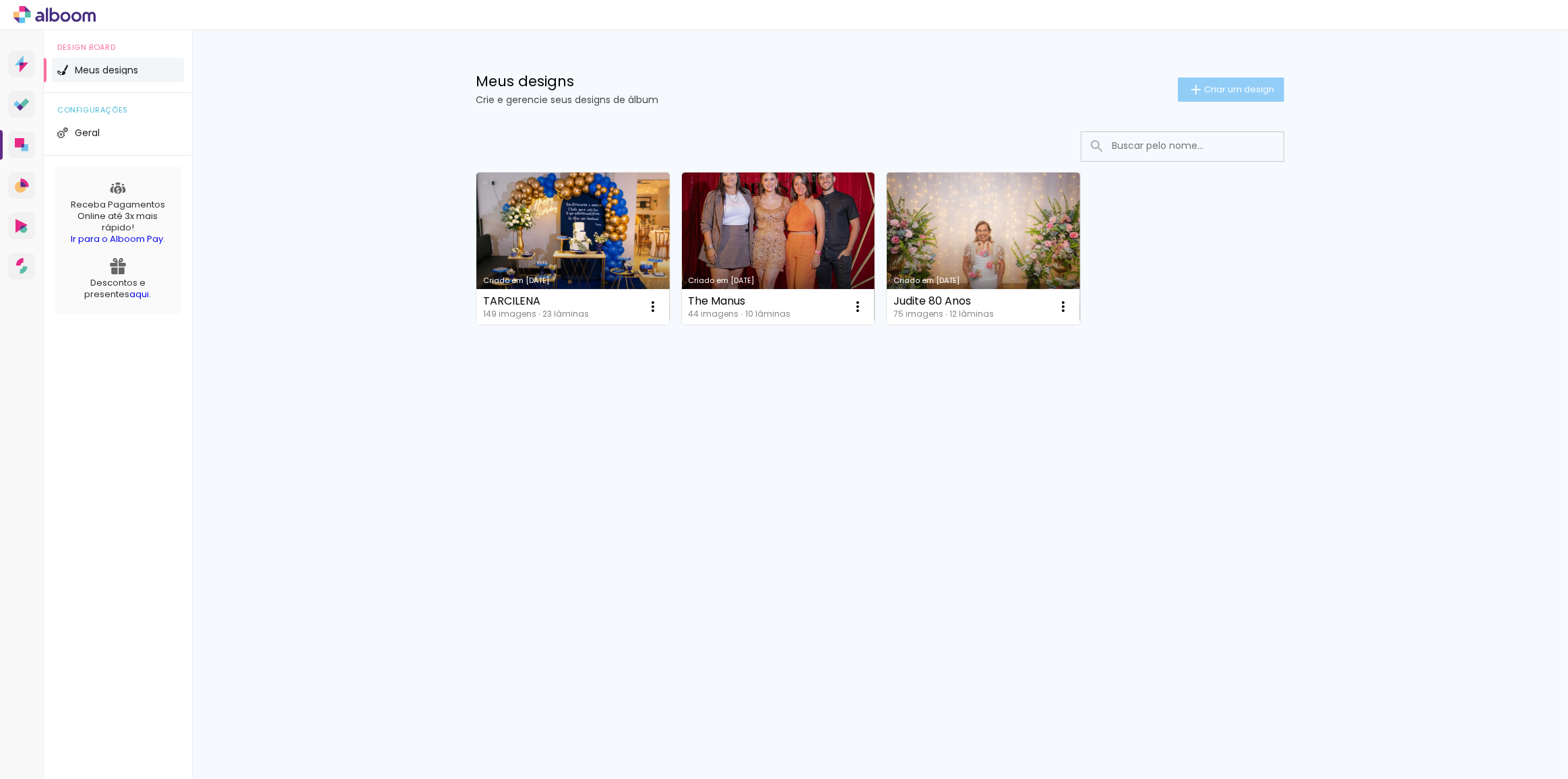
click at [1195, 98] on paper-button "Criar um design" at bounding box center [1231, 89] width 106 height 24
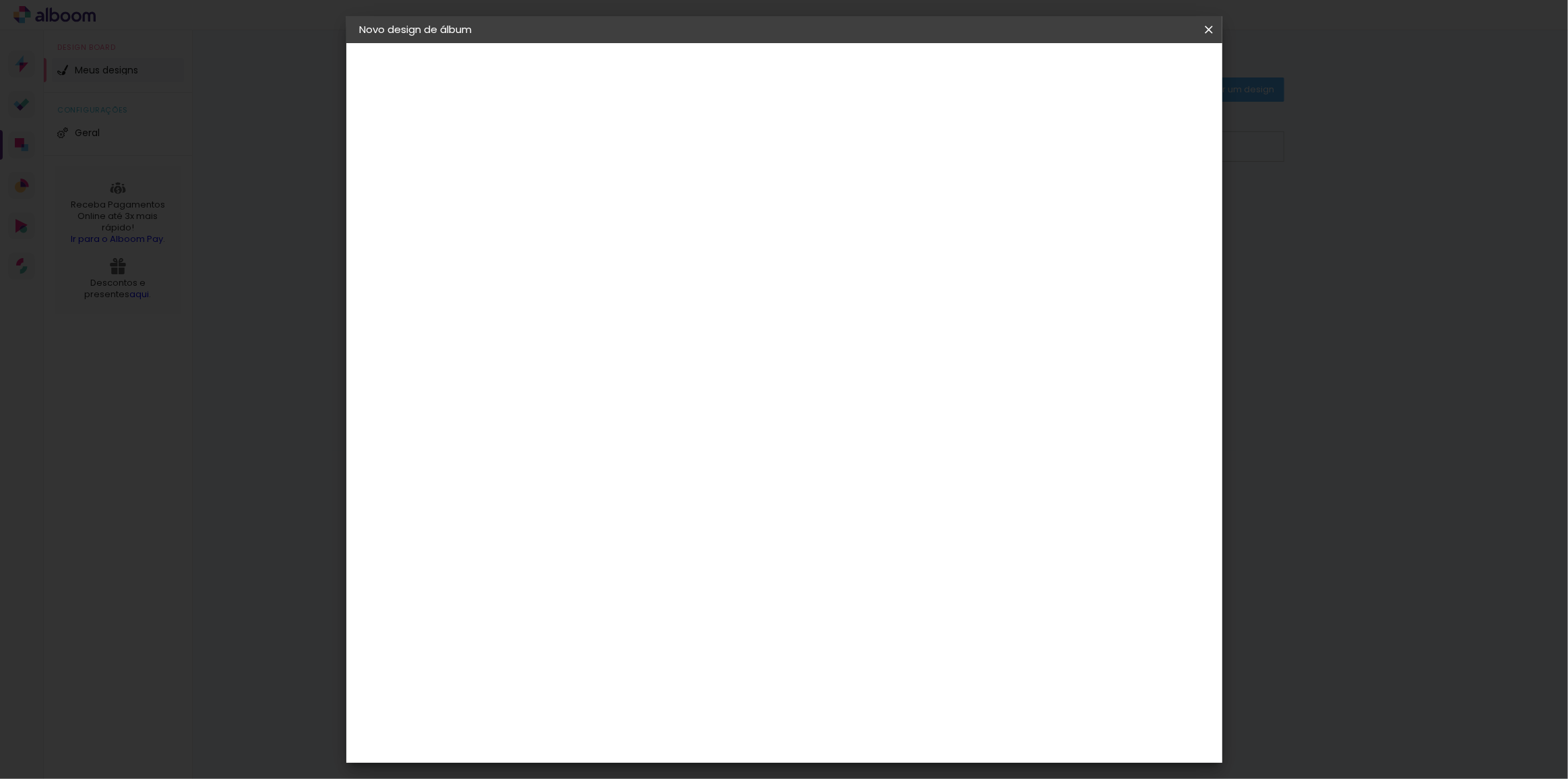
click at [580, 192] on div at bounding box center [580, 193] width 0 height 2
type input "[PERSON_NAME]"
type paper-input "[PERSON_NAME]"
click at [0, 0] on slot "Avançar" at bounding box center [0, 0] width 0 height 0
click at [584, 257] on input "luiz" at bounding box center [604, 257] width 117 height 17
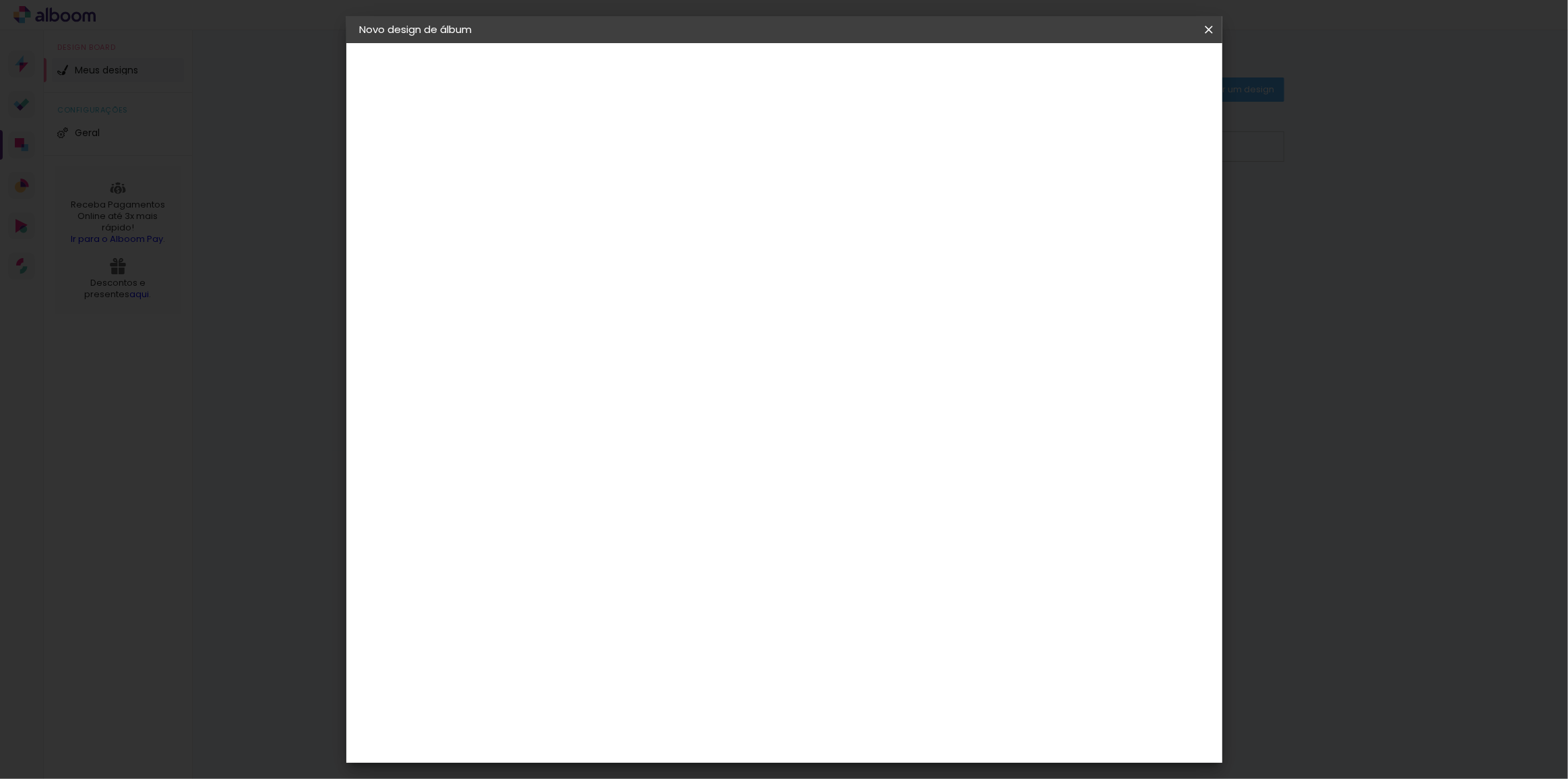
click at [594, 256] on input "luiz" at bounding box center [604, 257] width 117 height 17
drag, startPoint x: 578, startPoint y: 255, endPoint x: 505, endPoint y: 258, distance: 73.1
click at [505, 43] on quentale-album-spec "Iniciar design Iniciar design" at bounding box center [784, 43] width 876 height 0
click at [682, 259] on input at bounding box center [614, 257] width 136 height 17
type input "LUIZ"
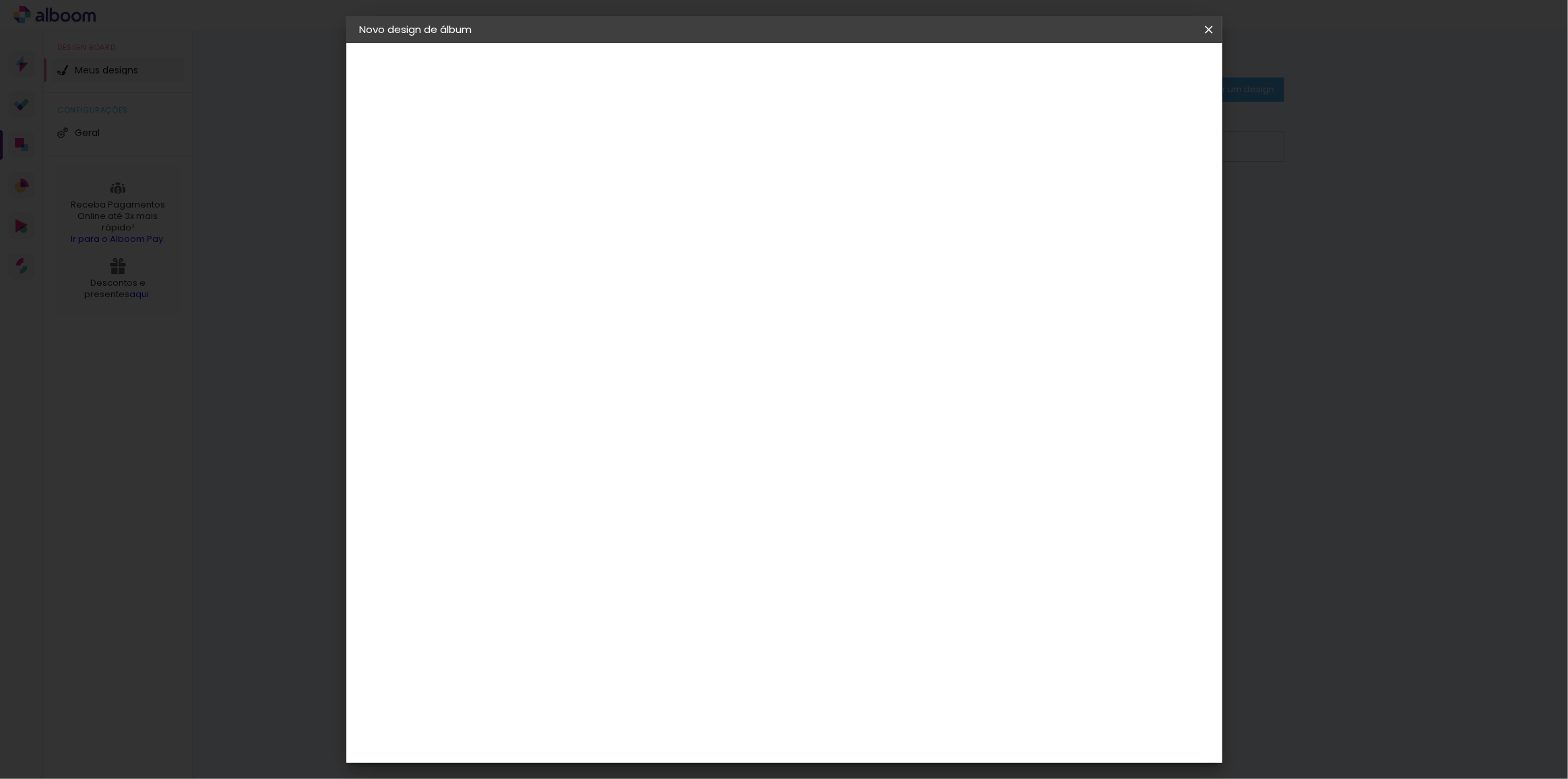
type paper-input "LUIZ"
click at [400, 84] on div "1. Informações Preenchendo título... mario teste 2. Especificações Fornecedor E…" at bounding box center [434, 63] width 175 height 41
click at [803, 78] on div "Voltar Avançar" at bounding box center [735, 71] width 134 height 23
click at [803, 70] on div "Voltar Avançar" at bounding box center [735, 71] width 134 height 23
click at [788, 157] on div "Fornecedor Escolha um fornecedor ou avance com o tamanho livre. Voltar Avançar" at bounding box center [672, 100] width 302 height 114
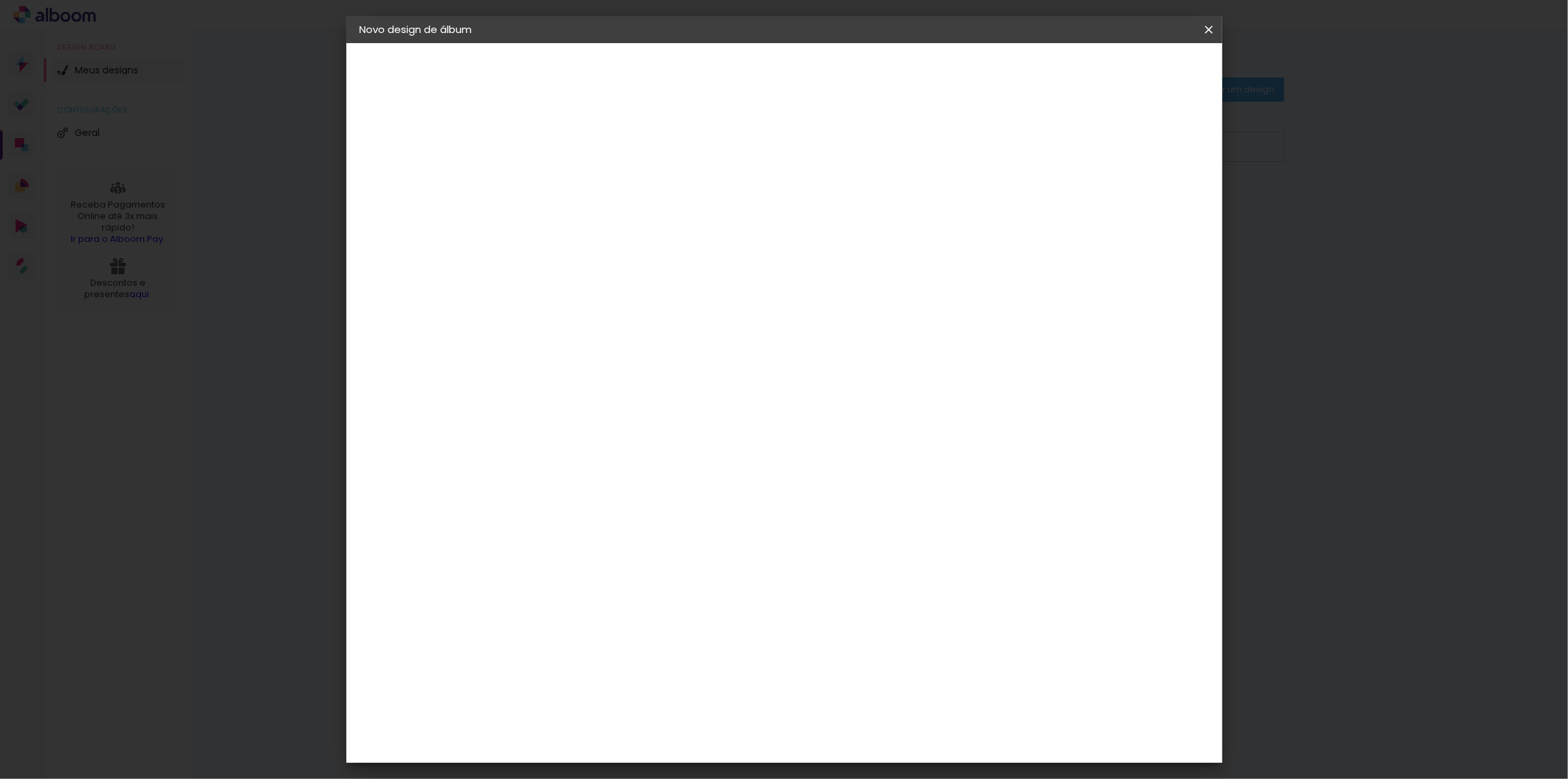
click at [605, 284] on div "L" at bounding box center [604, 281] width 126 height 17
click at [603, 299] on div "[PERSON_NAME]" at bounding box center [615, 305] width 90 height 11
click at [823, 60] on header "Fornecedor Escolha um fornecedor ou avance com o tamanho livre. Voltar Avançar" at bounding box center [672, 88] width 302 height 91
click at [0, 0] on slot "Avançar" at bounding box center [0, 0] width 0 height 0
click at [632, 225] on input "text" at bounding box center [606, 235] width 52 height 21
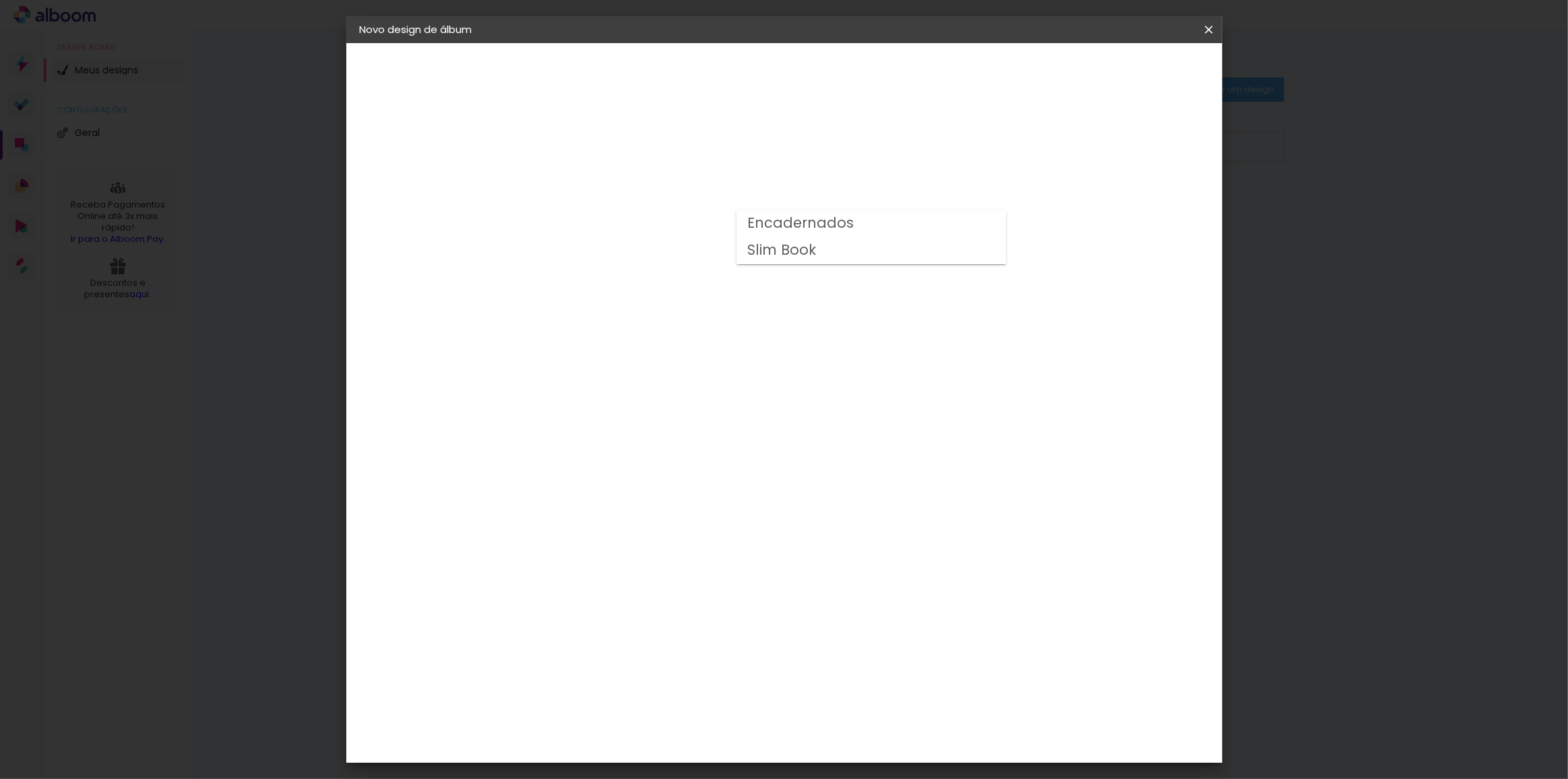
click at [0, 0] on slot "Slim Book" at bounding box center [0, 0] width 0 height 0
click at [745, 219] on input "Slim Book" at bounding box center [662, 221] width 165 height 21
click at [0, 0] on slot "Encadernados" at bounding box center [0, 0] width 0 height 0
click at [745, 217] on input "Encadernados" at bounding box center [662, 221] width 165 height 21
click at [696, 157] on div "Opções disponíveis Encadernados Slim Book Tamanho Escolha o tamanho Horizontal …" at bounding box center [670, 100] width 298 height 114
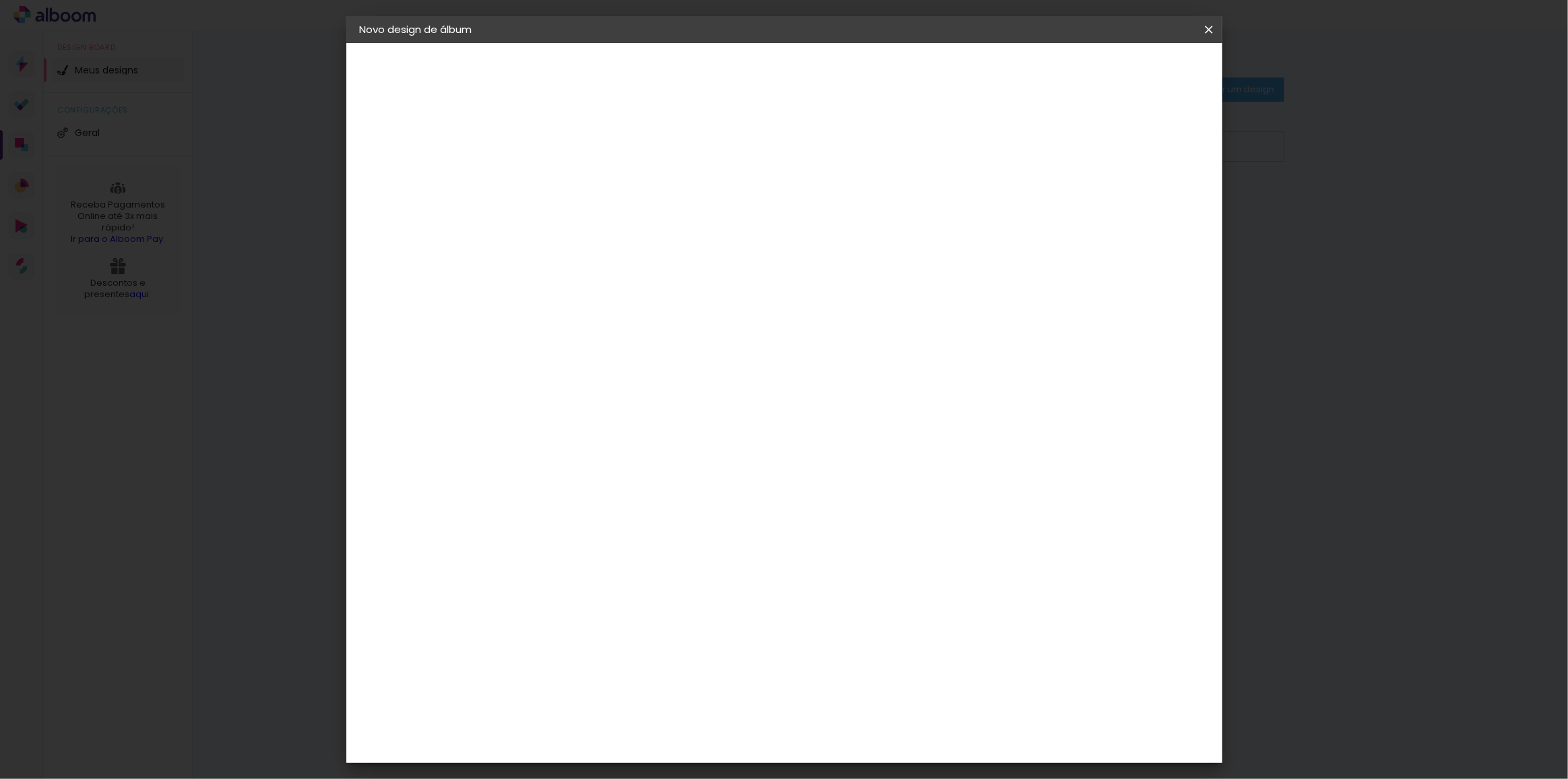
click at [745, 215] on input "Encadernados" at bounding box center [662, 221] width 165 height 21
click at [847, 251] on paper-item "Slim Book" at bounding box center [867, 251] width 269 height 27
type input "Slim Book"
click at [761, 220] on iron-icon at bounding box center [753, 221] width 16 height 16
click at [820, 157] on div "Opções disponíveis Encadernados Slim Book Tamanho Escolha o tamanho Horizontal …" at bounding box center [670, 100] width 298 height 114
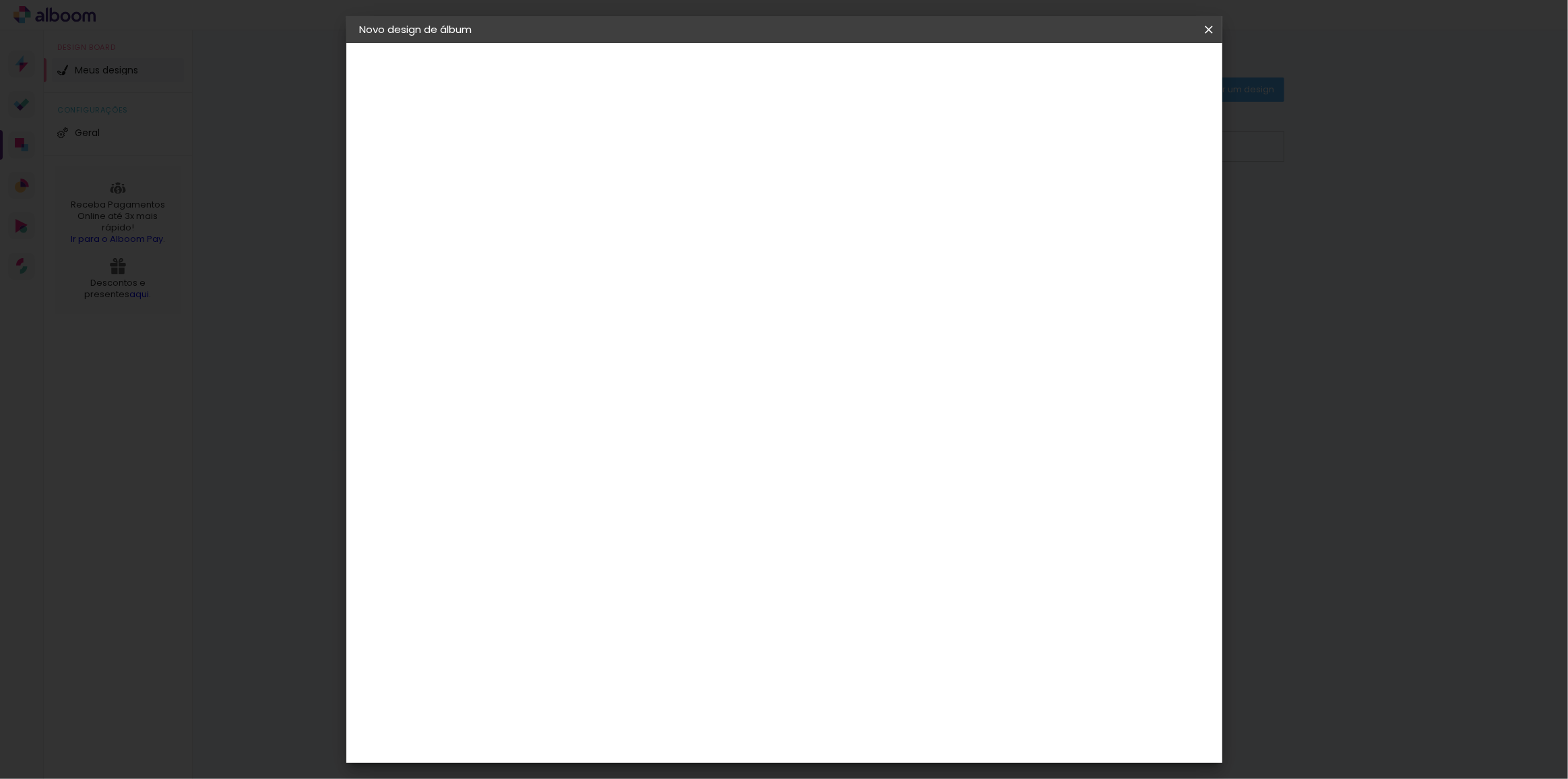
click at [671, 341] on span "20 x 60" at bounding box center [639, 353] width 63 height 27
click at [0, 0] on slot "Avançar" at bounding box center [0, 0] width 0 height 0
click at [1125, 73] on span "Iniciar design" at bounding box center [1095, 71] width 61 height 9
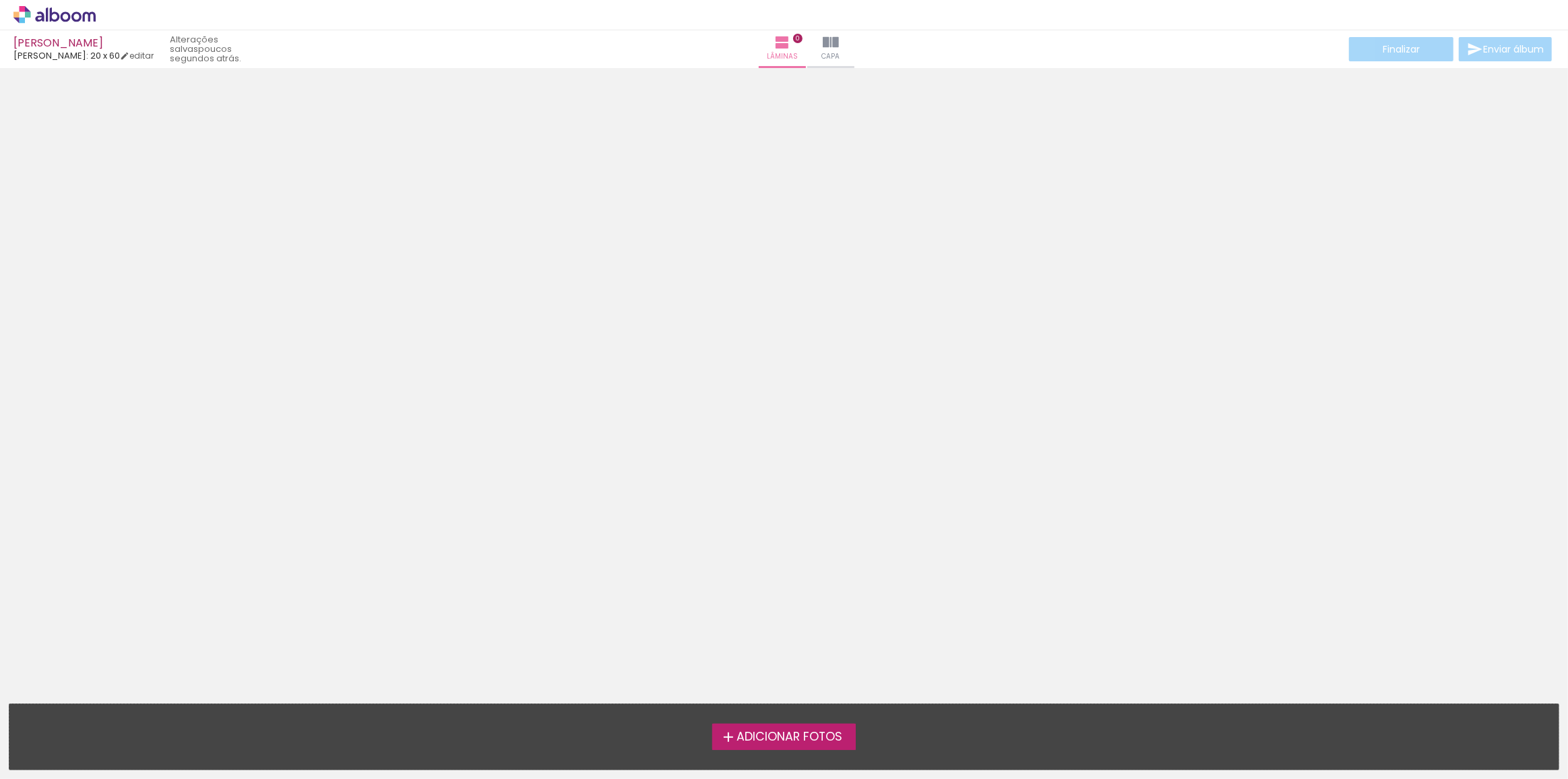
drag, startPoint x: 1458, startPoint y: 259, endPoint x: 1431, endPoint y: 276, distance: 31.9
click at [1457, 259] on div at bounding box center [784, 243] width 1568 height 340
click at [807, 49] on paper-button "Capa" at bounding box center [830, 49] width 47 height 38
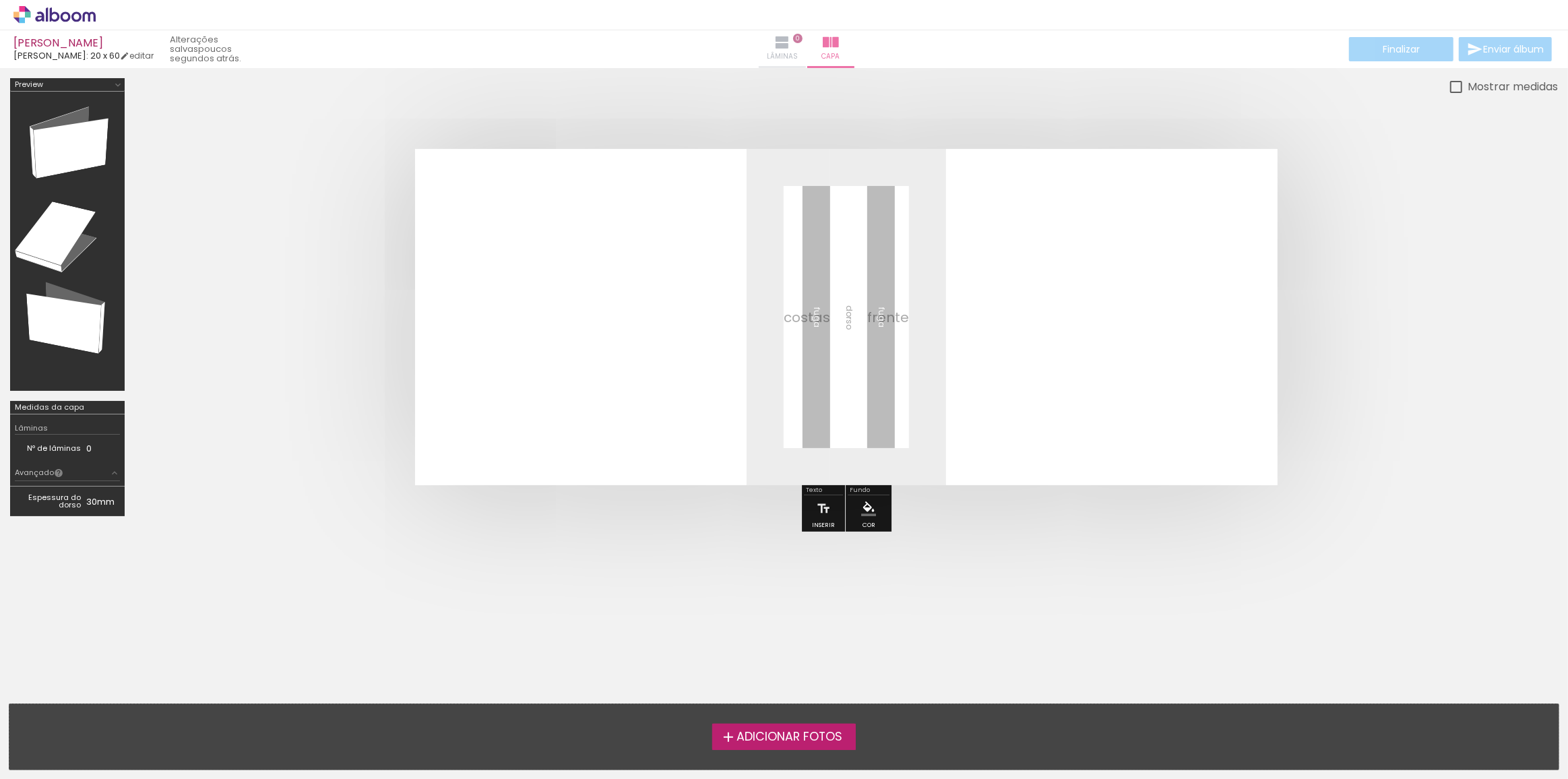
click at [774, 48] on iron-icon at bounding box center [782, 42] width 16 height 16
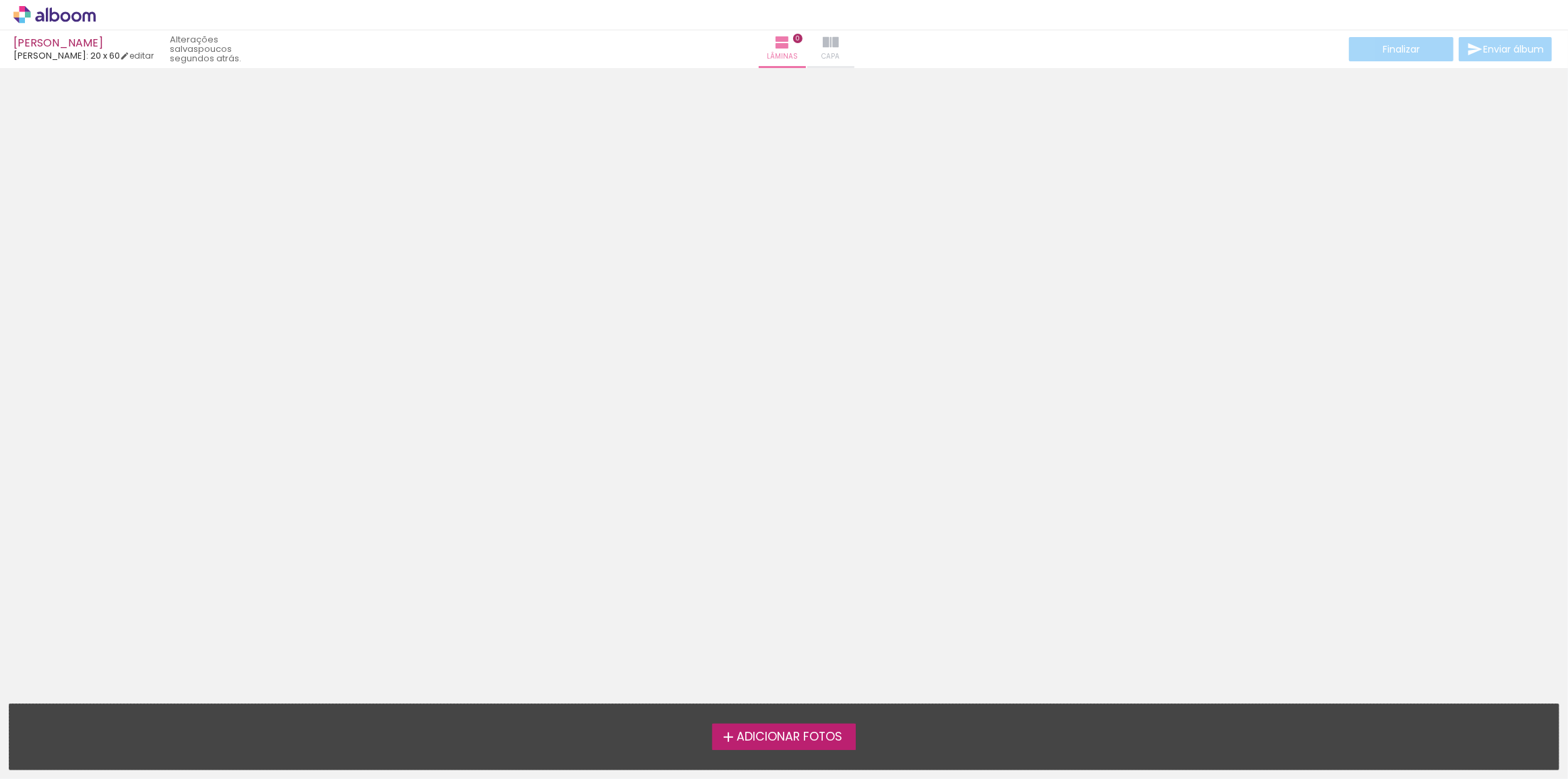
click at [807, 46] on paper-button "Capa" at bounding box center [830, 49] width 47 height 38
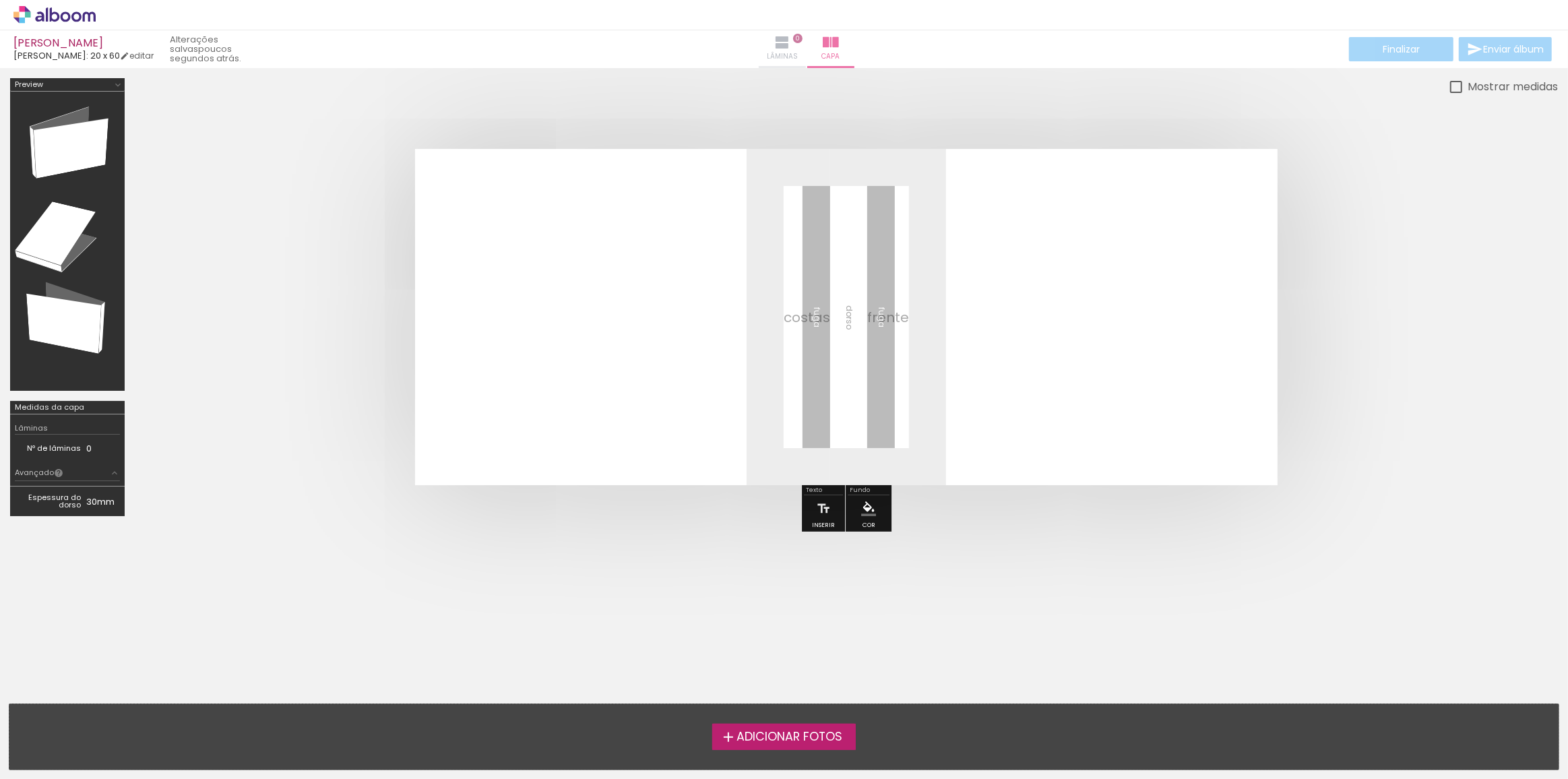
click at [767, 52] on span "Lâminas" at bounding box center [782, 56] width 31 height 12
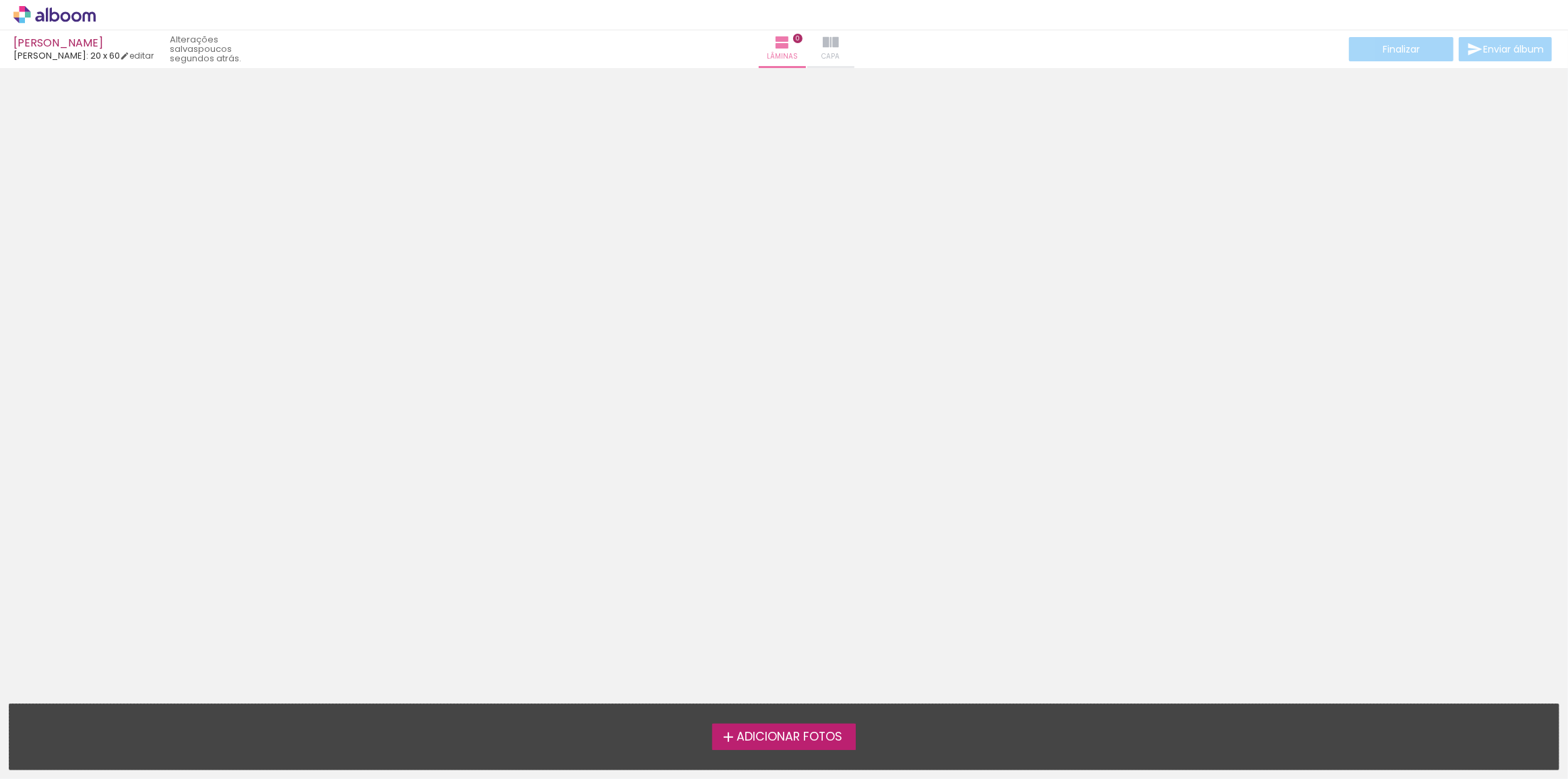
click at [822, 50] on iron-icon at bounding box center [830, 42] width 16 height 16
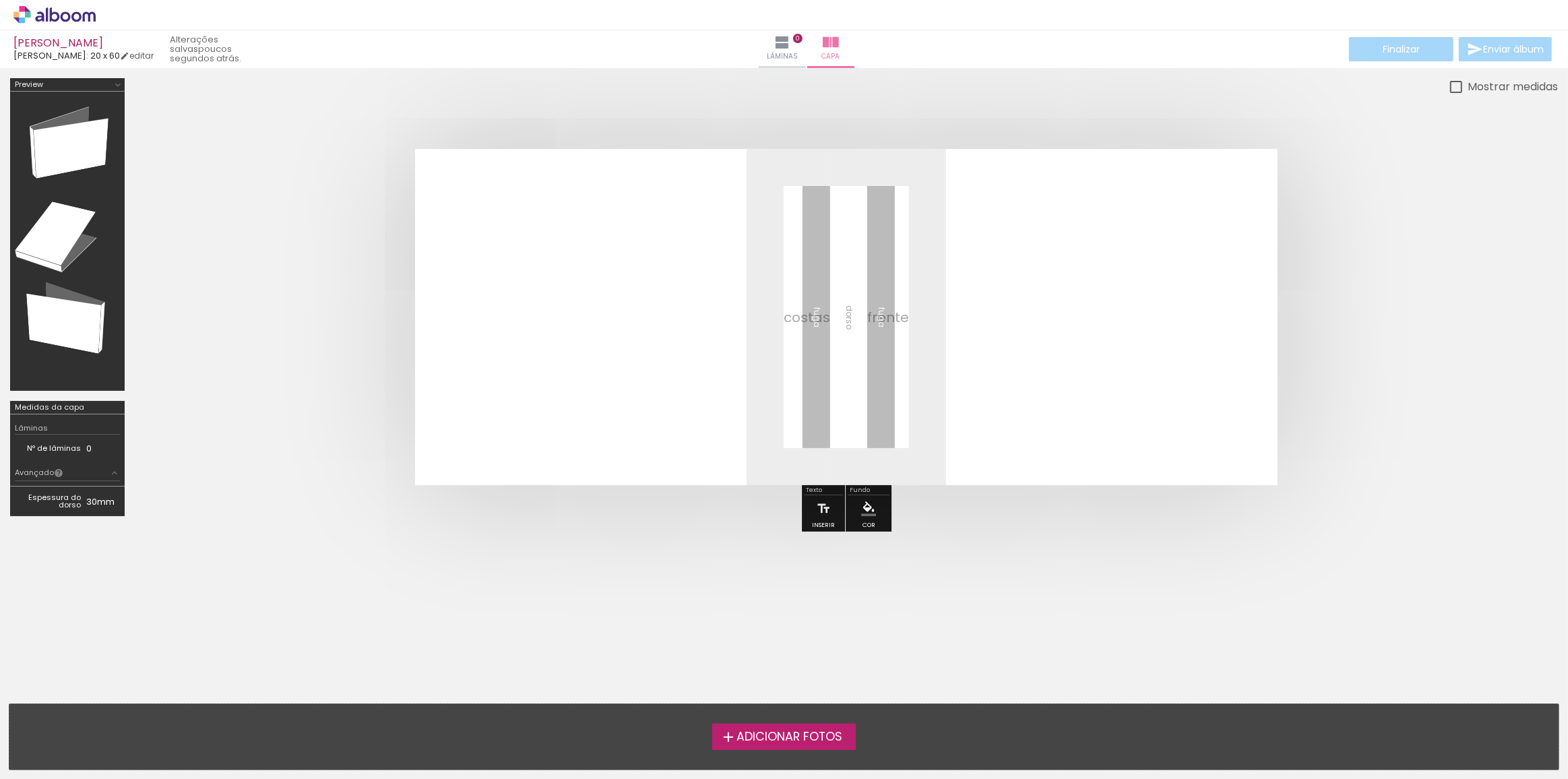
click at [287, 276] on quentale-cover at bounding box center [846, 317] width 1315 height 337
click at [230, 164] on quentale-cover at bounding box center [846, 317] width 1315 height 337
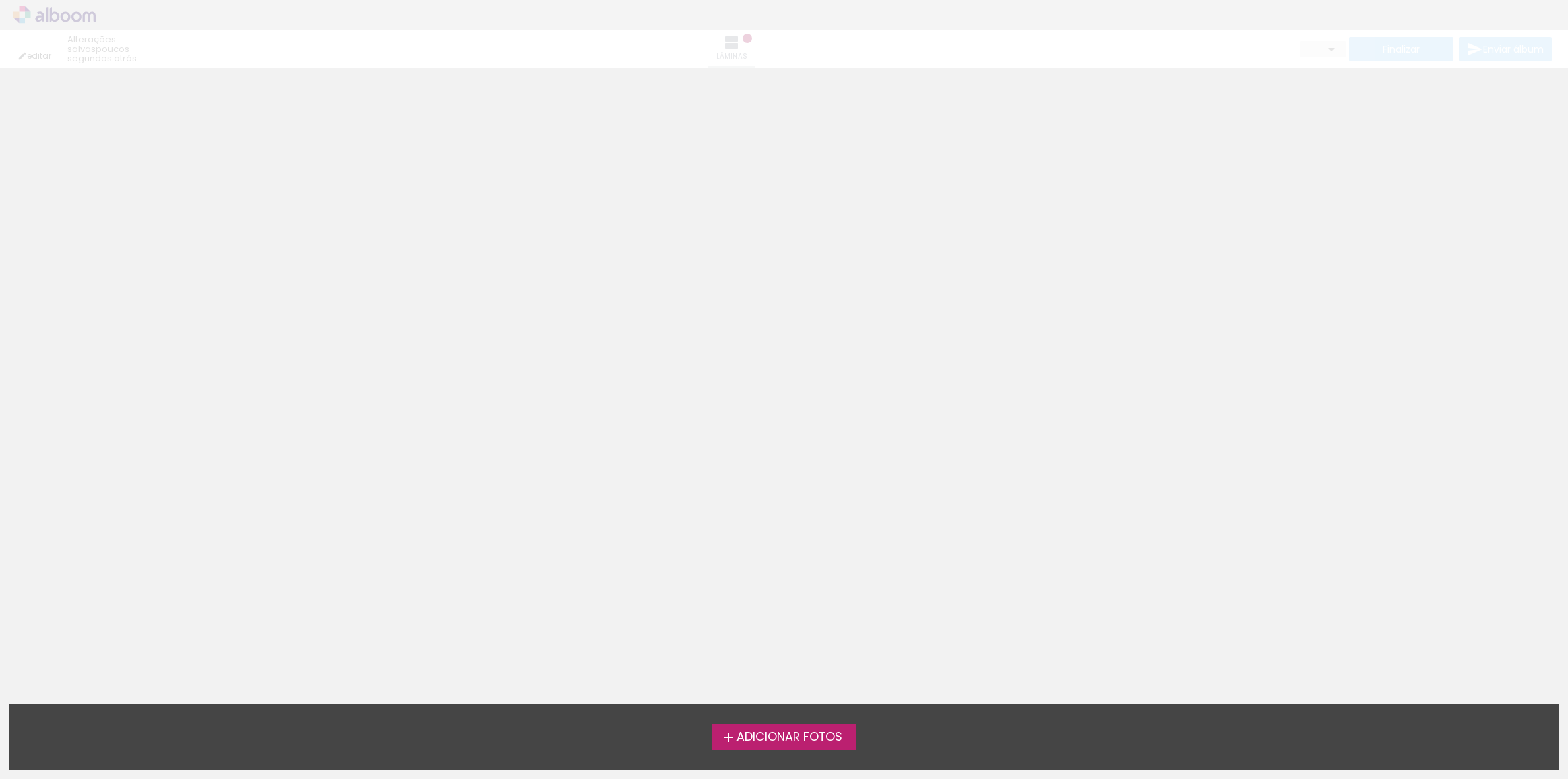
type input "0"
